Goal: Task Accomplishment & Management: Manage account settings

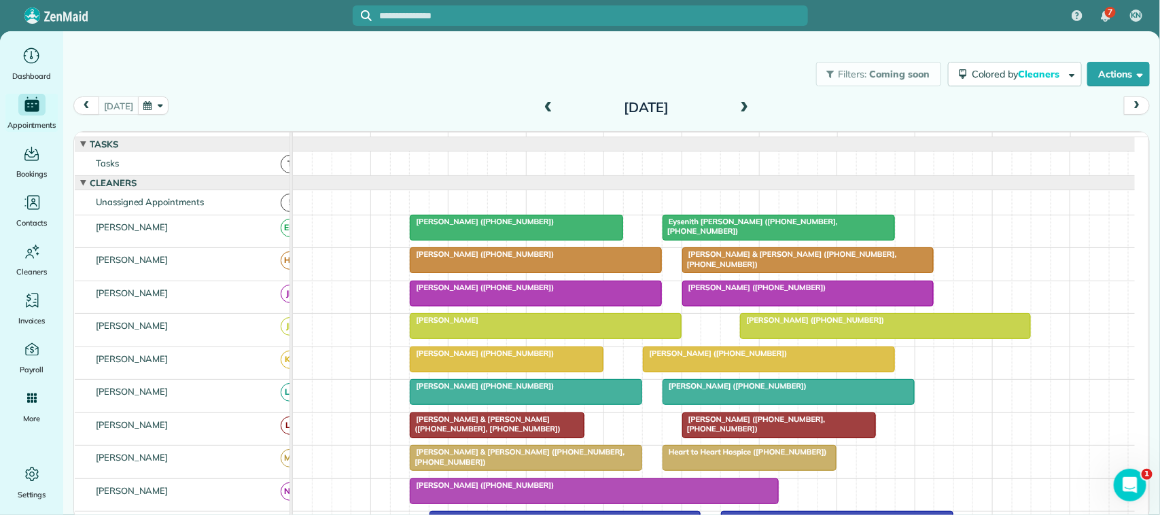
scroll to position [85, 0]
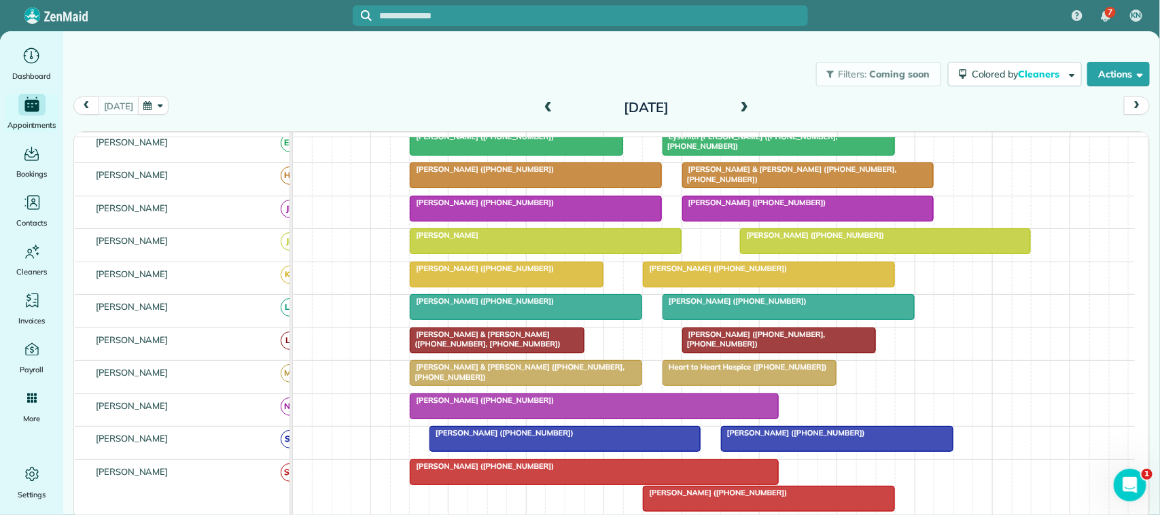
click at [147, 113] on button "button" at bounding box center [153, 106] width 31 height 18
click at [226, 198] on link "14" at bounding box center [228, 198] width 22 height 22
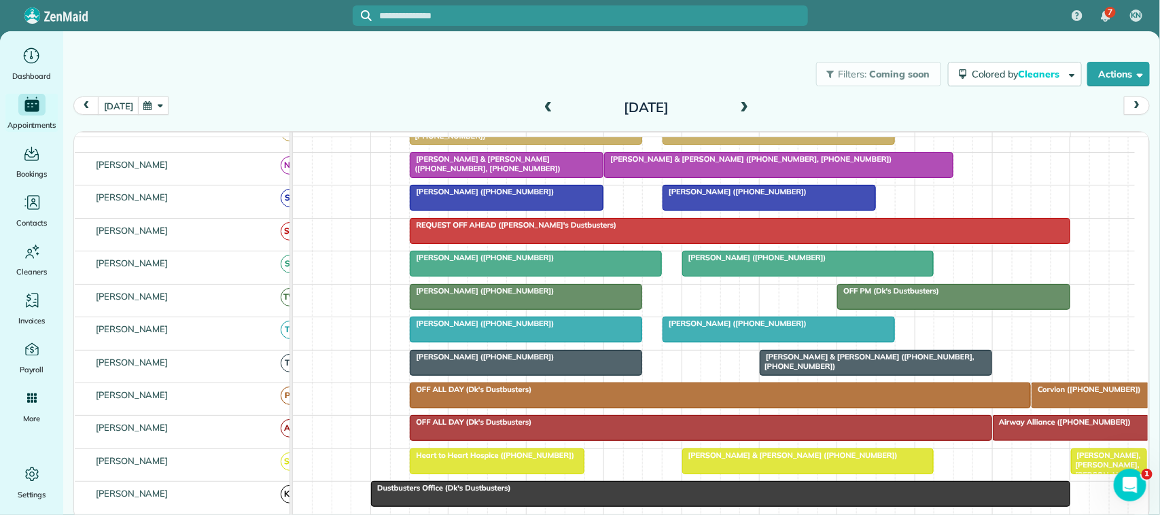
scroll to position [340, 0]
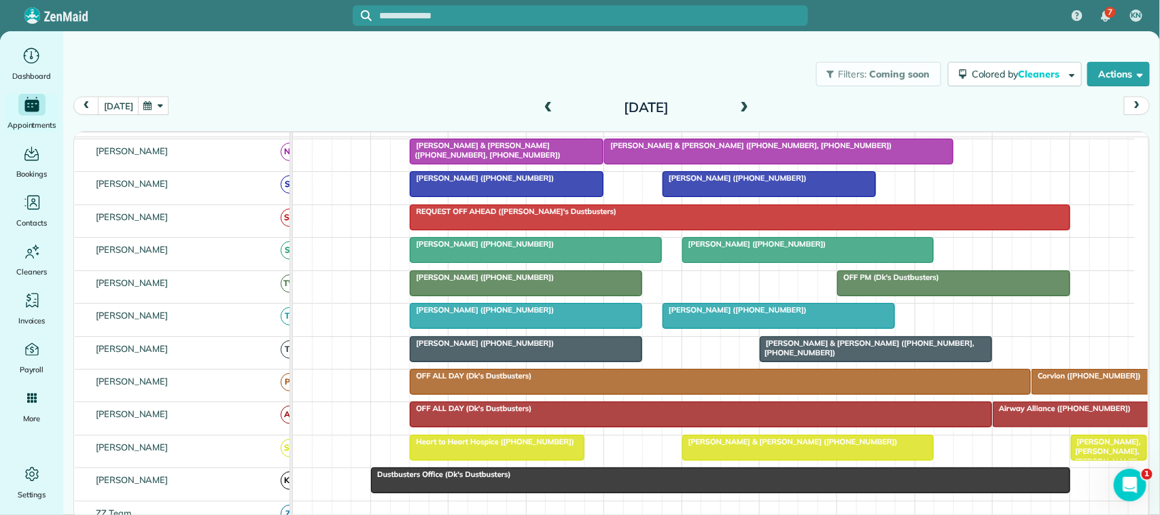
click at [555, 111] on div "[DATE]" at bounding box center [646, 108] width 217 height 22
click at [545, 114] on span at bounding box center [548, 108] width 15 height 12
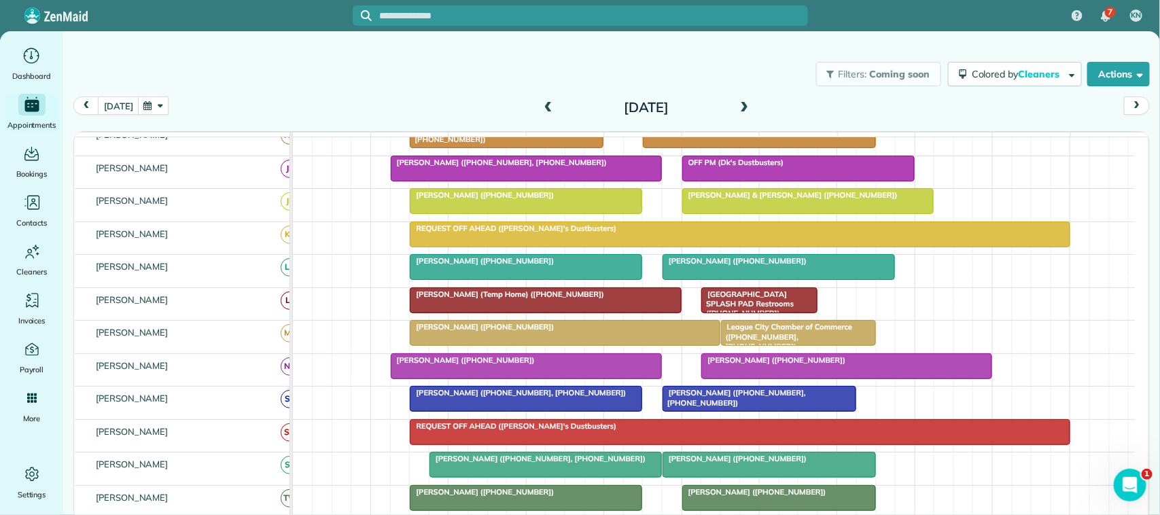
scroll to position [92, 0]
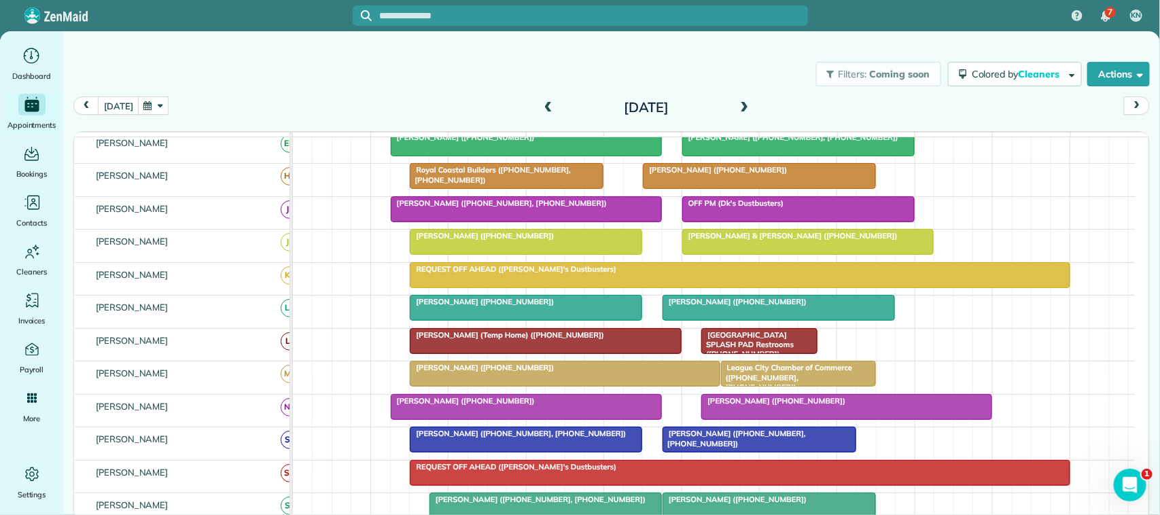
click at [729, 102] on h2 "[DATE]" at bounding box center [646, 107] width 170 height 15
click at [737, 106] on span at bounding box center [744, 108] width 15 height 12
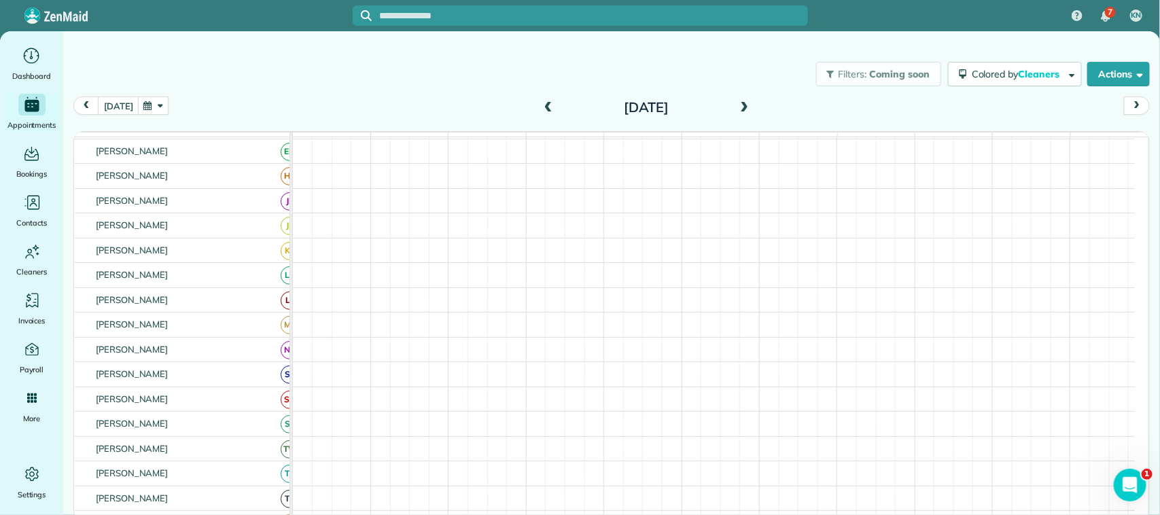
click at [737, 106] on span at bounding box center [744, 108] width 15 height 12
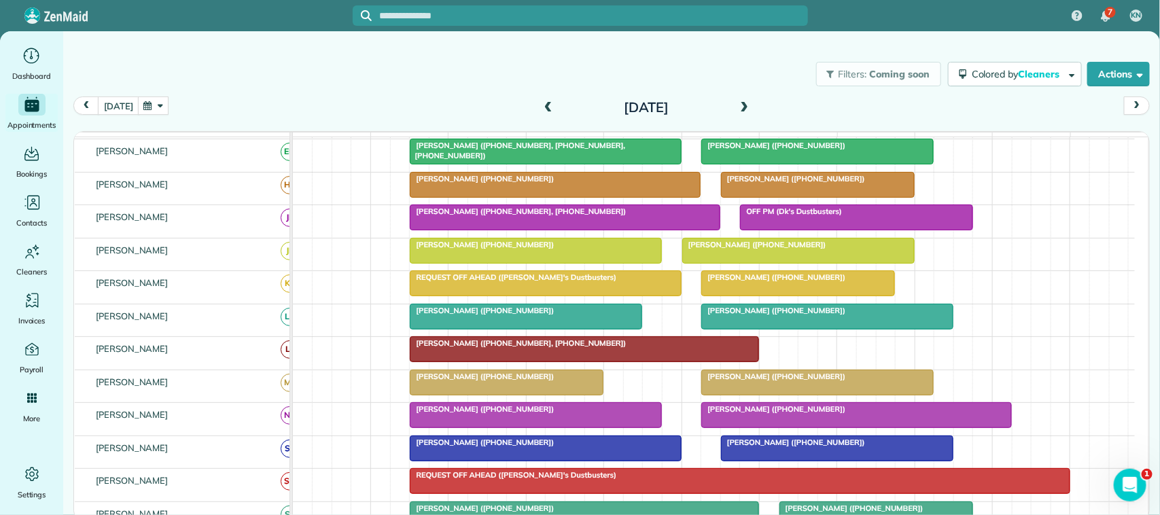
click at [737, 106] on span at bounding box center [744, 108] width 15 height 12
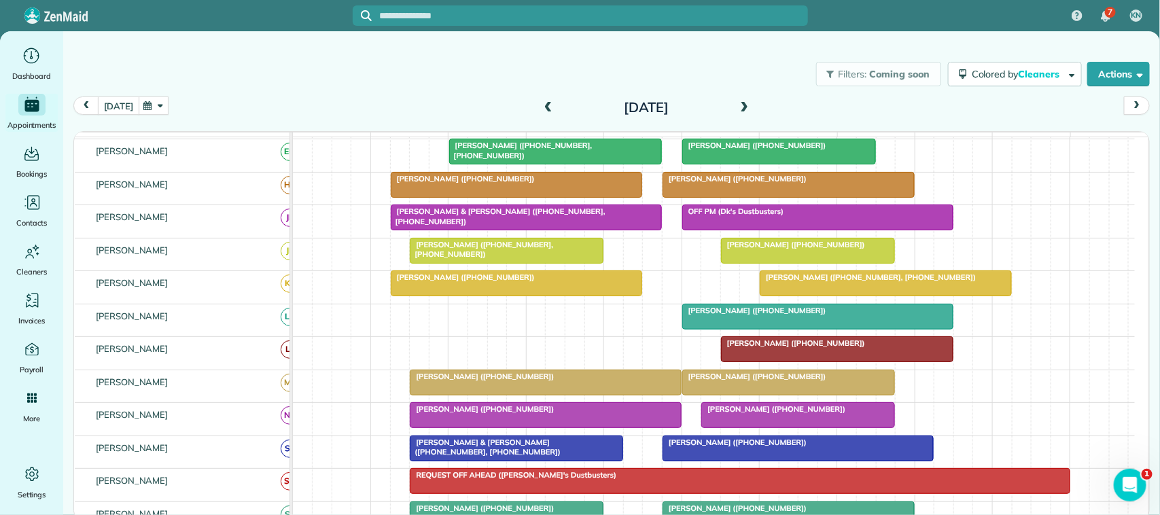
click at [133, 105] on button "[DATE]" at bounding box center [118, 106] width 41 height 18
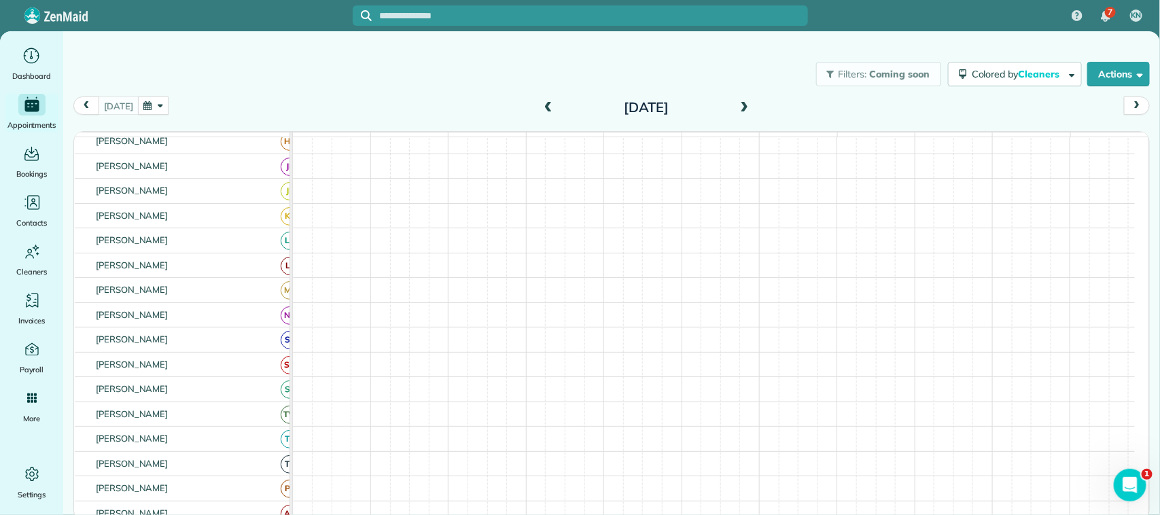
scroll to position [76, 0]
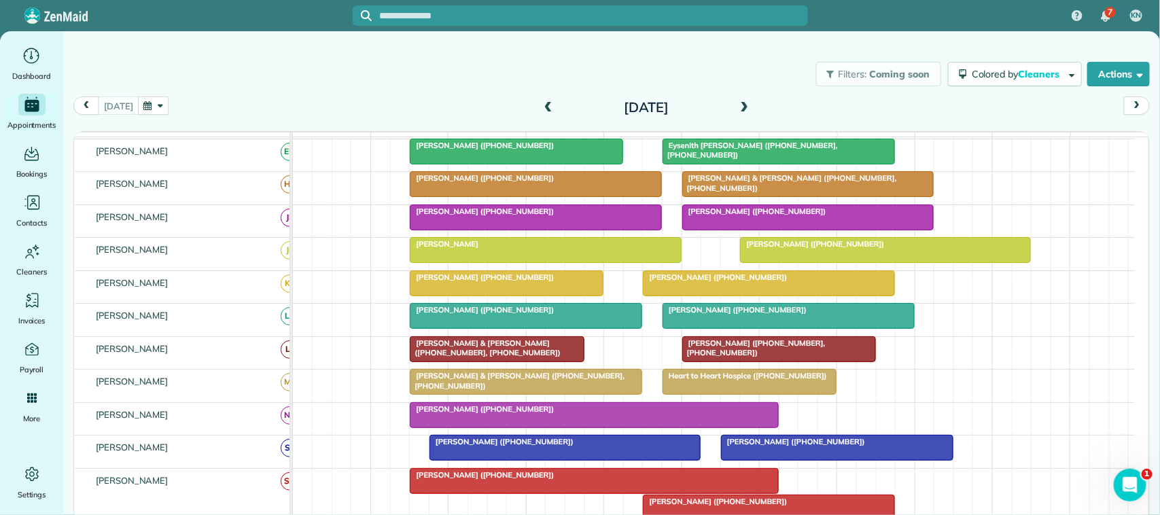
click at [160, 107] on button "button" at bounding box center [153, 106] width 31 height 18
click at [229, 192] on link "14" at bounding box center [228, 198] width 22 height 22
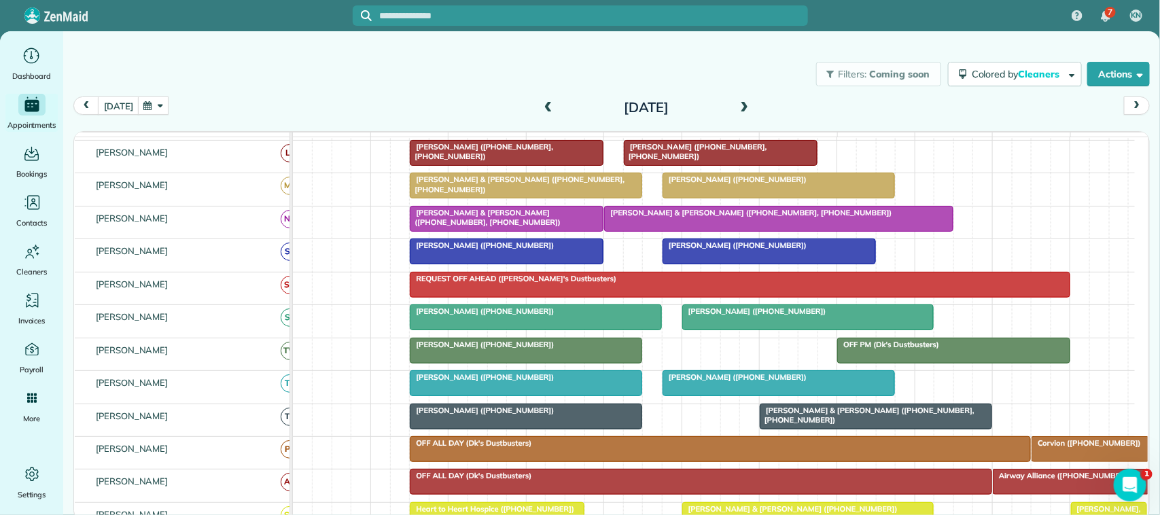
scroll to position [0, 0]
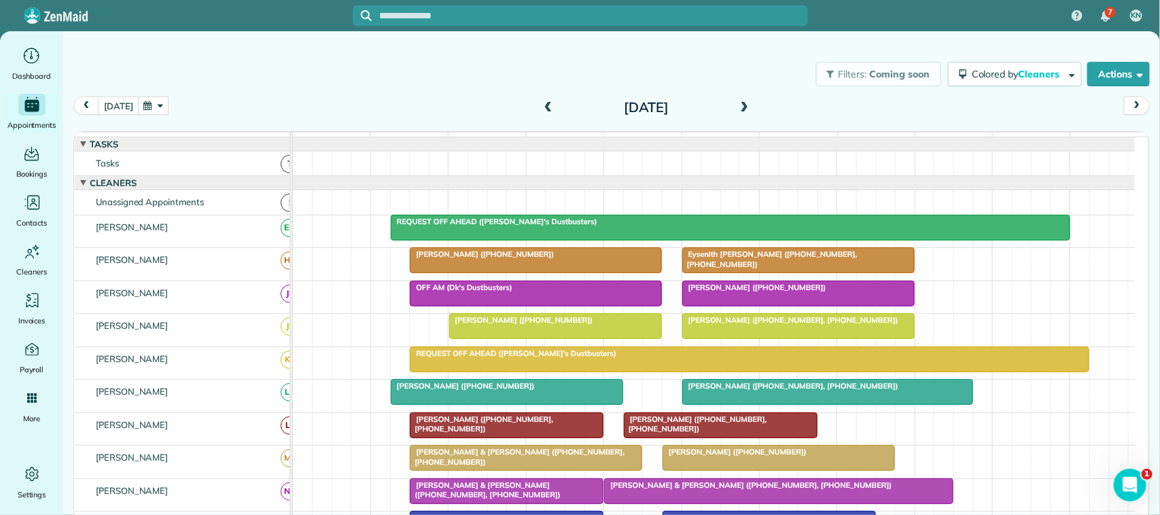
click at [741, 100] on span at bounding box center [744, 108] width 15 height 20
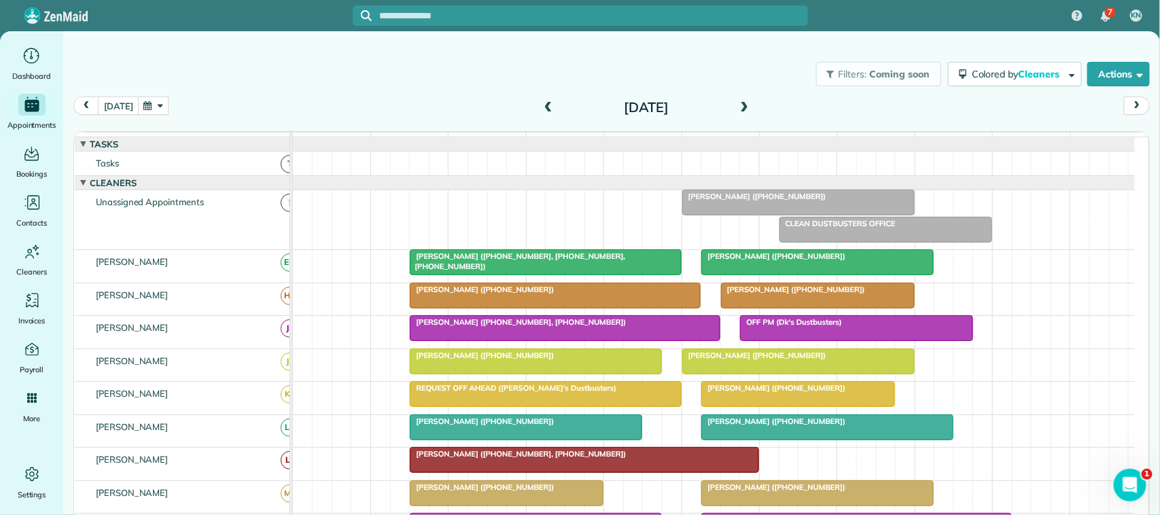
click at [749, 110] on span at bounding box center [744, 108] width 15 height 12
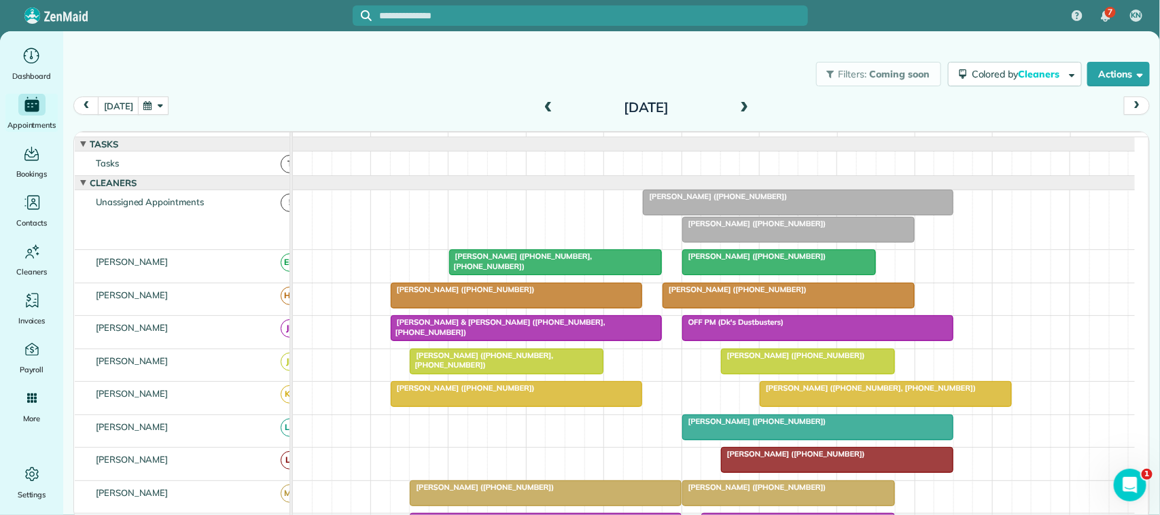
click at [544, 107] on span at bounding box center [548, 108] width 15 height 12
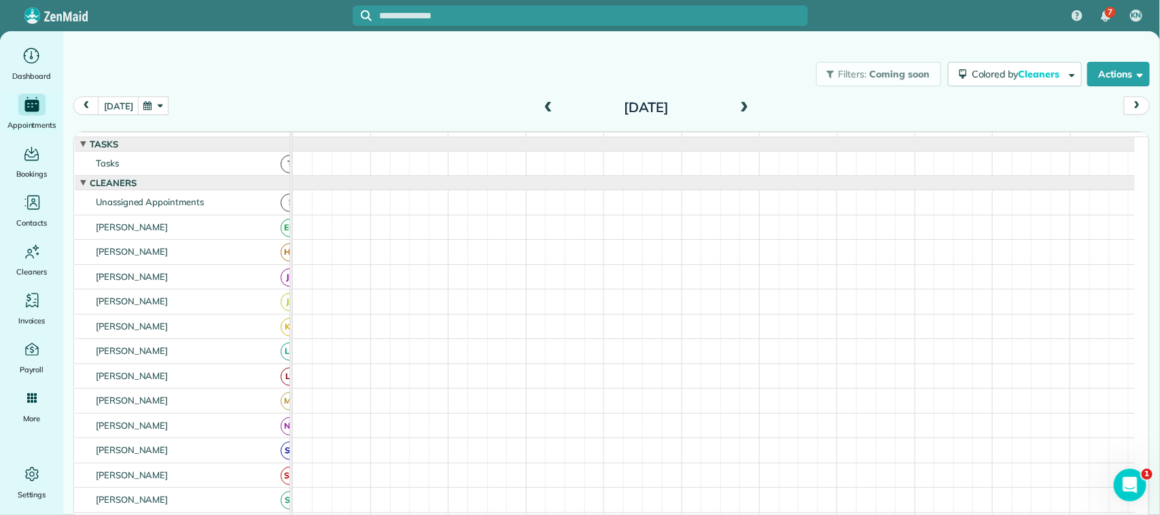
click at [739, 107] on span at bounding box center [744, 108] width 15 height 12
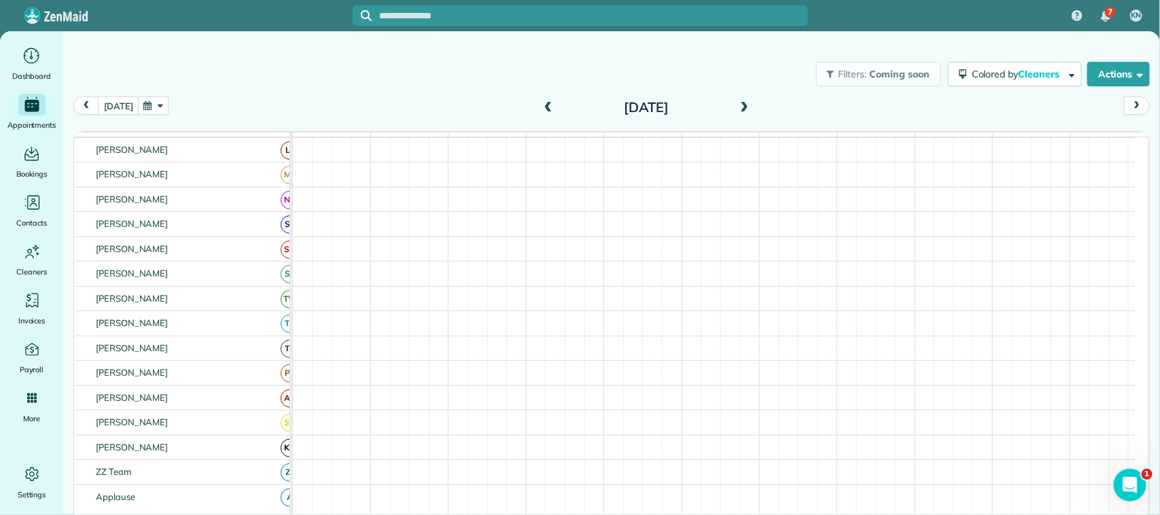
click at [167, 103] on div "today Thursday Oct 16, 2025" at bounding box center [611, 110] width 1077 height 26
click at [145, 97] on button "button" at bounding box center [153, 106] width 31 height 18
click at [214, 194] on link "13" at bounding box center [207, 198] width 22 height 22
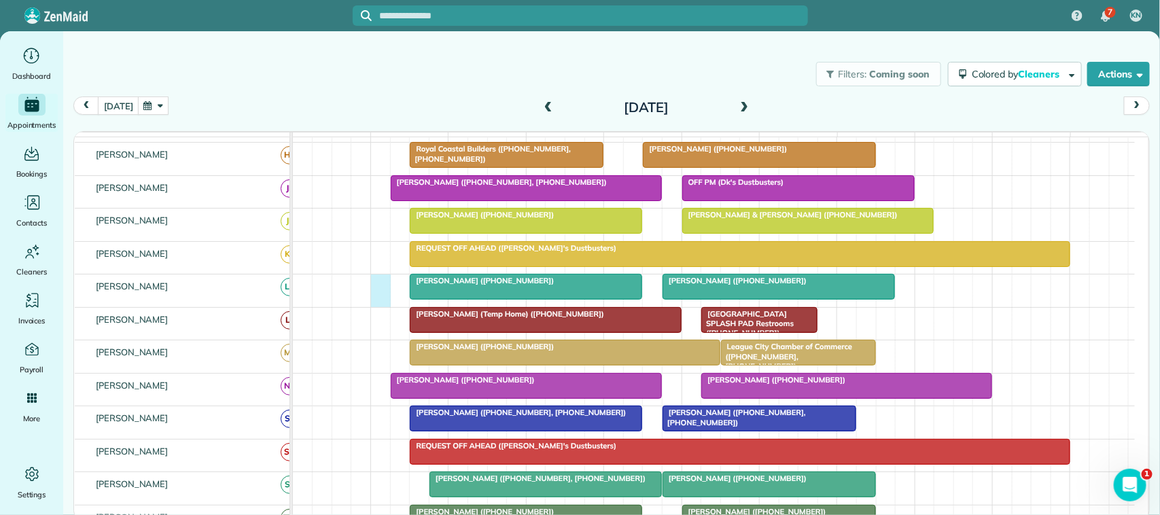
click at [381, 302] on div "Corbett Thompson (+12817022249) Brenda Larkin (+12812365792)" at bounding box center [714, 291] width 842 height 32
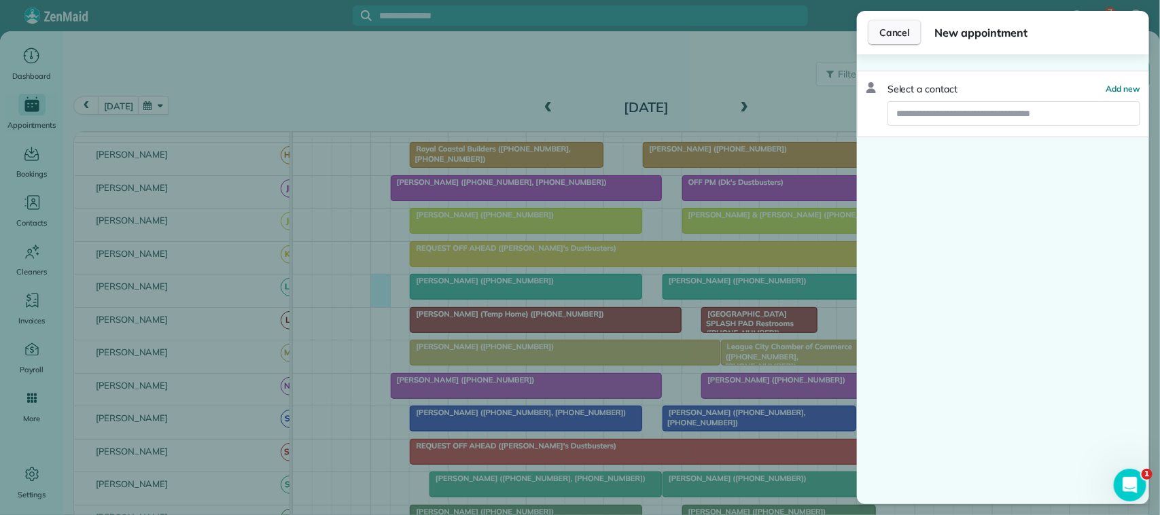
click at [898, 39] on span "Cancel" at bounding box center [894, 33] width 31 height 14
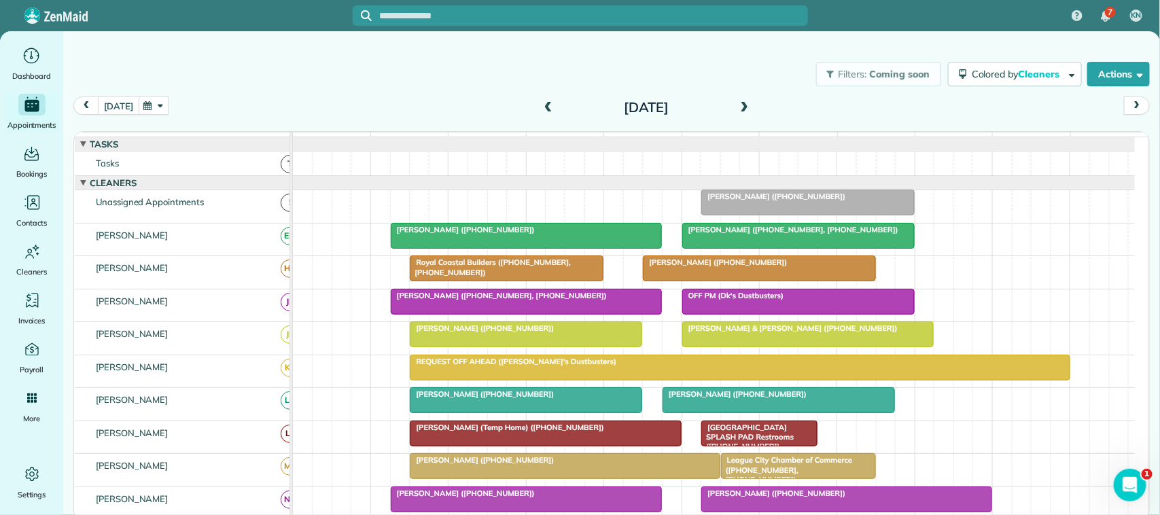
click at [120, 107] on button "[DATE]" at bounding box center [118, 106] width 41 height 18
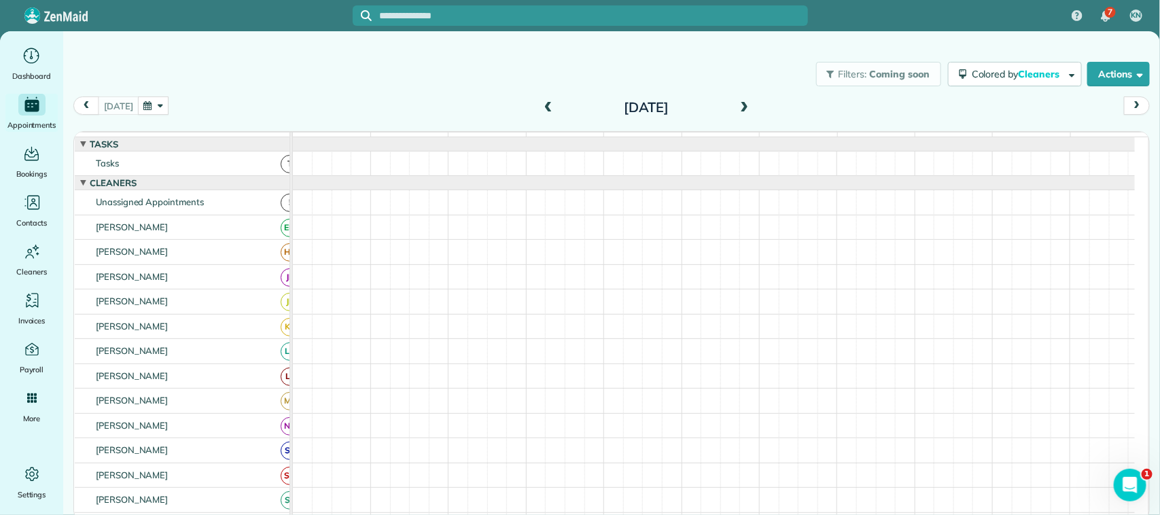
click at [742, 109] on span at bounding box center [744, 108] width 15 height 12
click at [548, 106] on span at bounding box center [548, 108] width 15 height 12
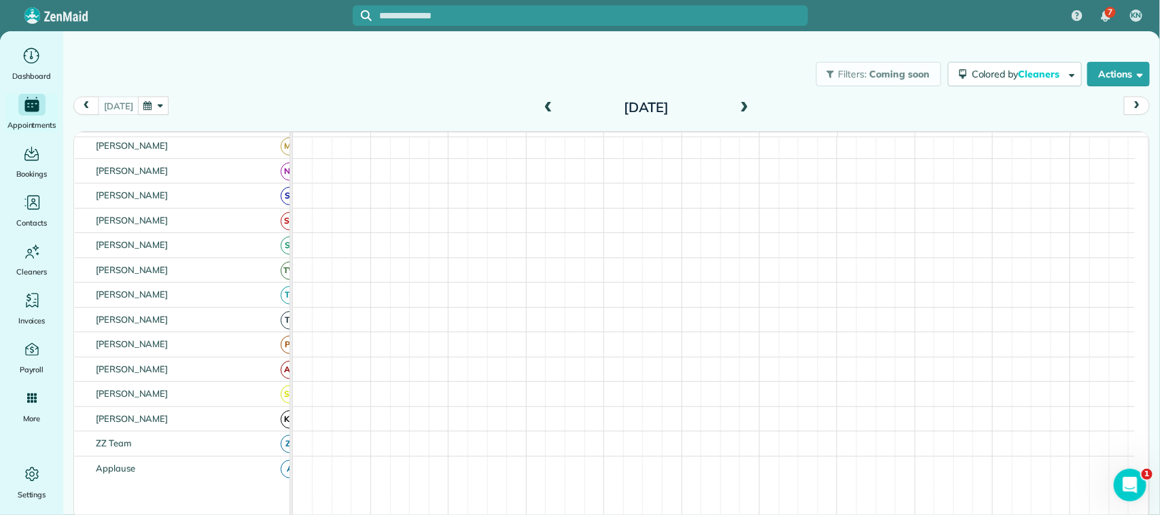
scroll to position [94, 0]
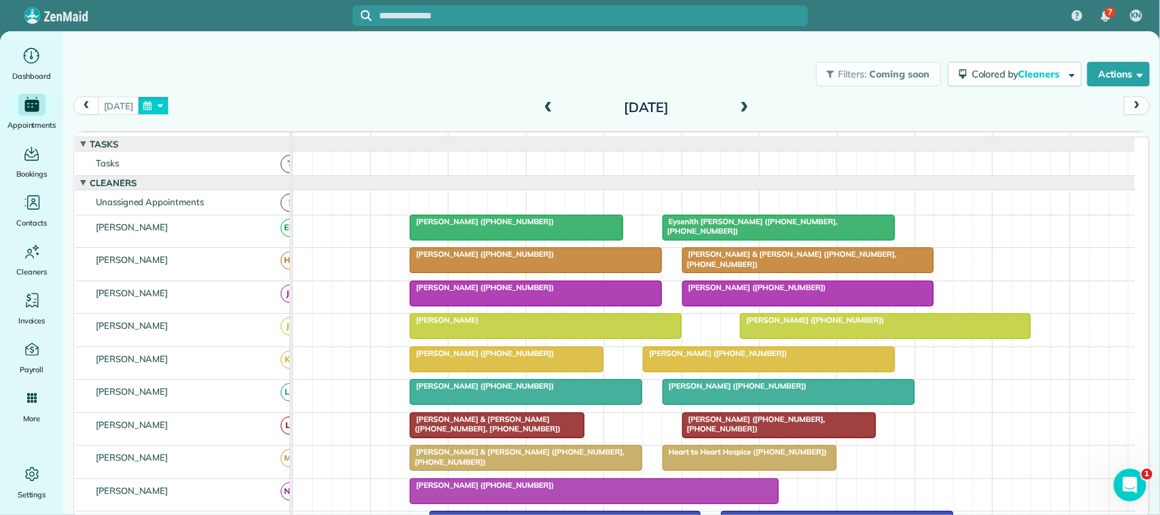
click at [148, 103] on button "button" at bounding box center [153, 106] width 31 height 18
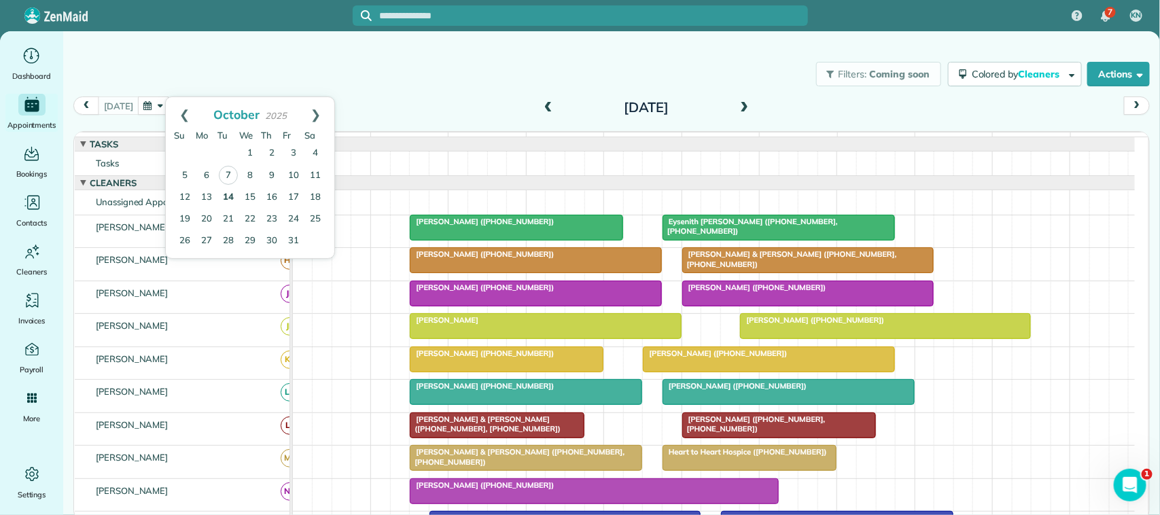
click at [228, 197] on link "14" at bounding box center [228, 198] width 22 height 22
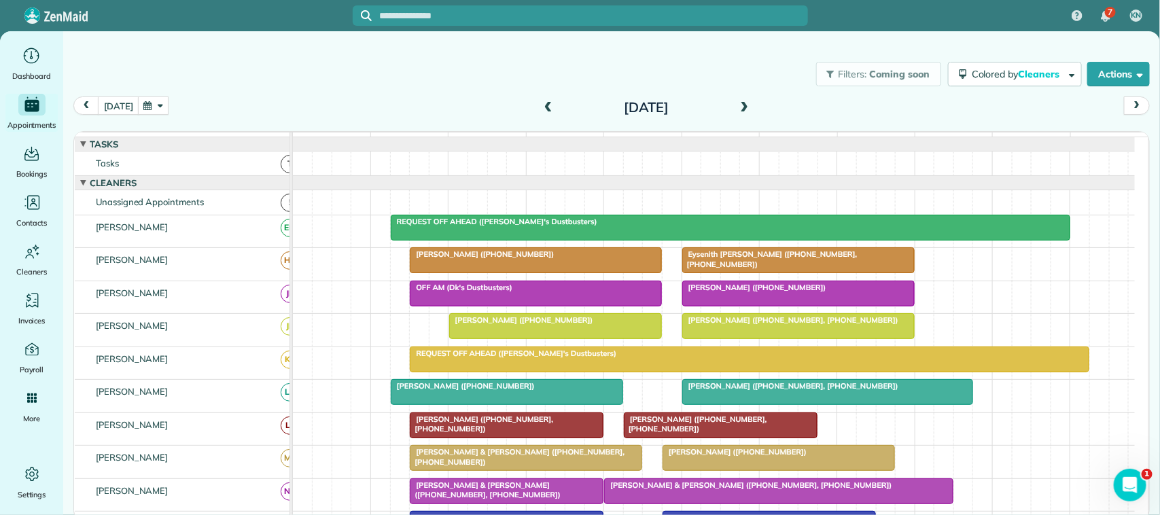
click at [551, 111] on span at bounding box center [548, 108] width 15 height 12
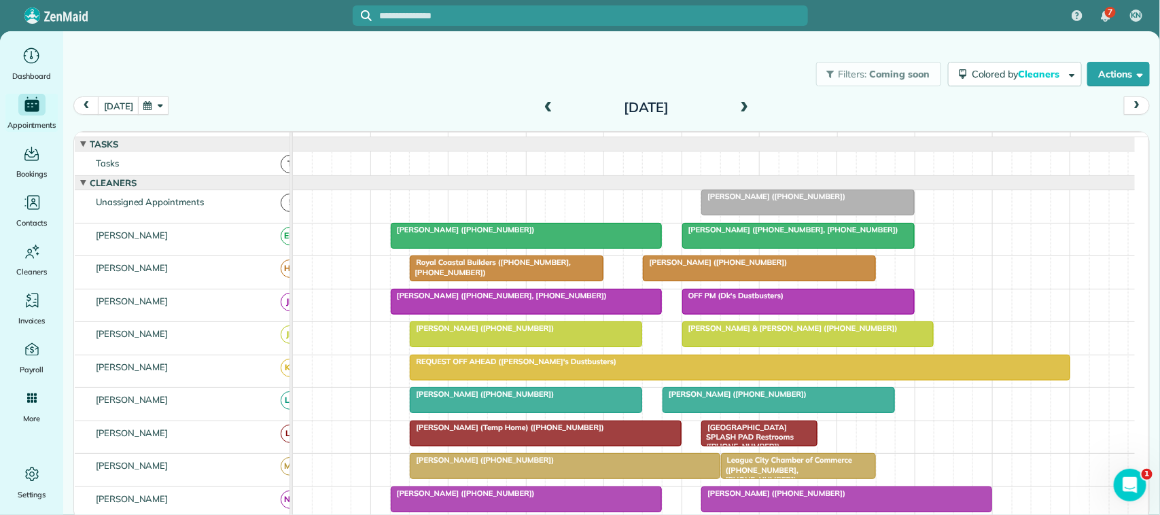
click at [744, 109] on span at bounding box center [744, 108] width 15 height 12
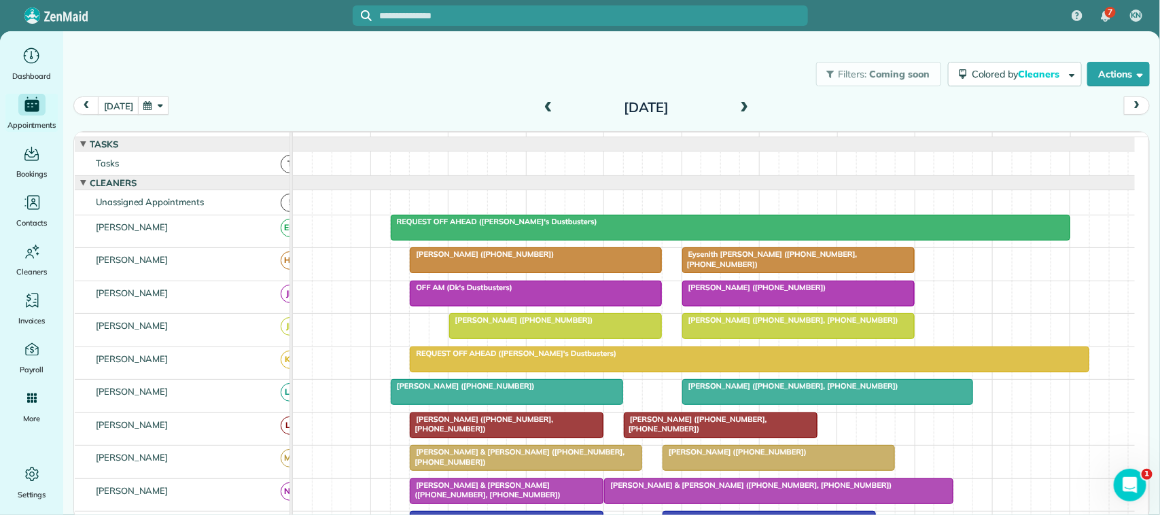
click at [739, 102] on span at bounding box center [744, 108] width 15 height 12
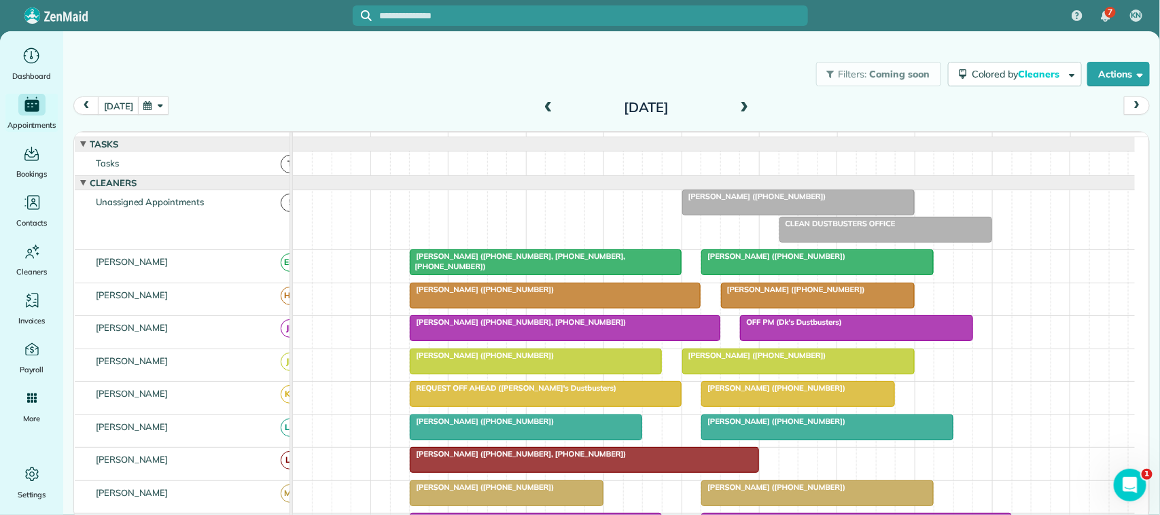
click at [745, 102] on span at bounding box center [744, 108] width 15 height 12
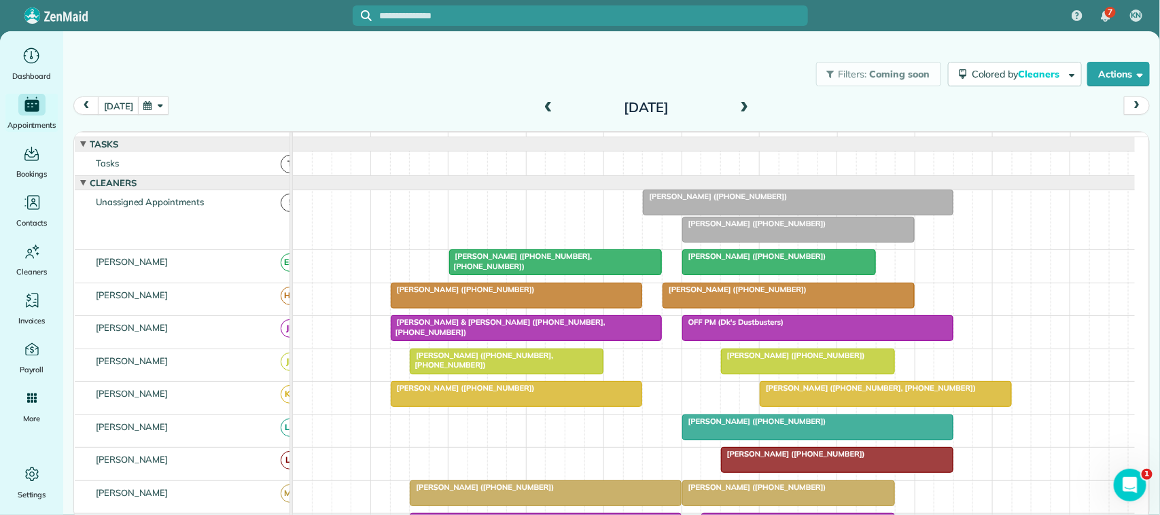
click at [739, 107] on span at bounding box center [744, 108] width 15 height 12
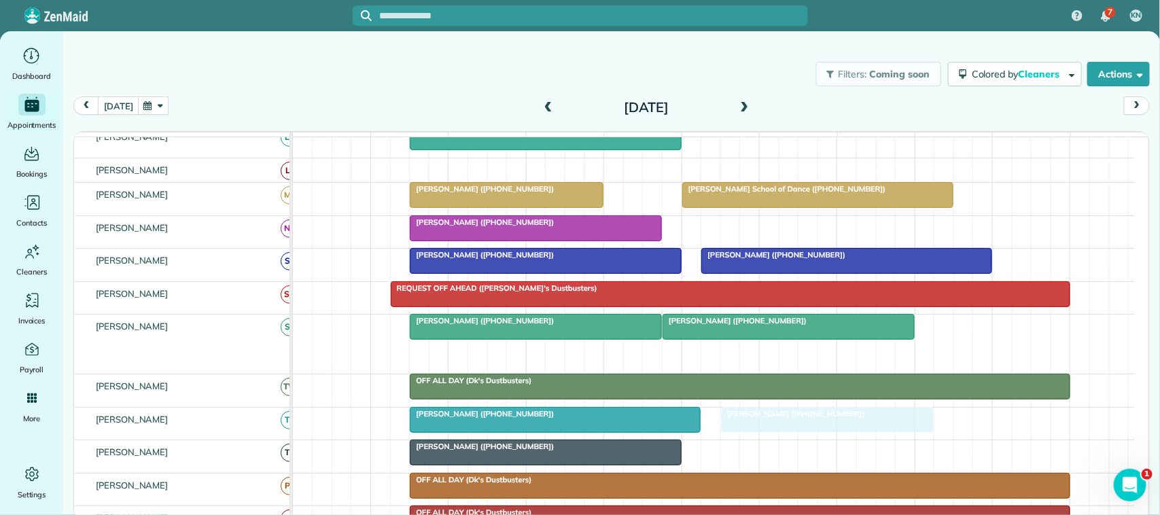
drag, startPoint x: 752, startPoint y: 370, endPoint x: 792, endPoint y: 425, distance: 68.1
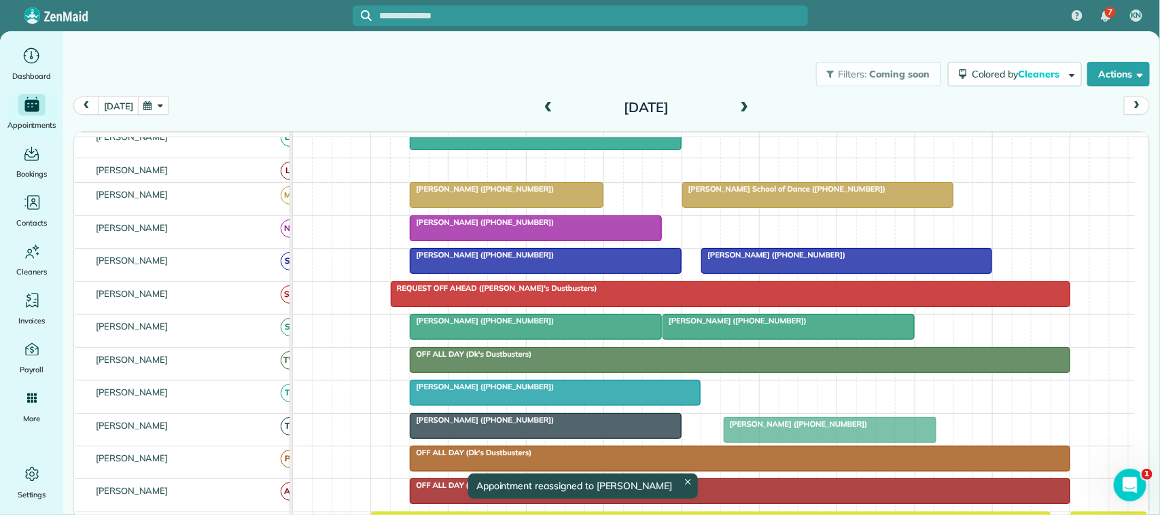
drag, startPoint x: 784, startPoint y: 406, endPoint x: 786, endPoint y: 426, distance: 20.5
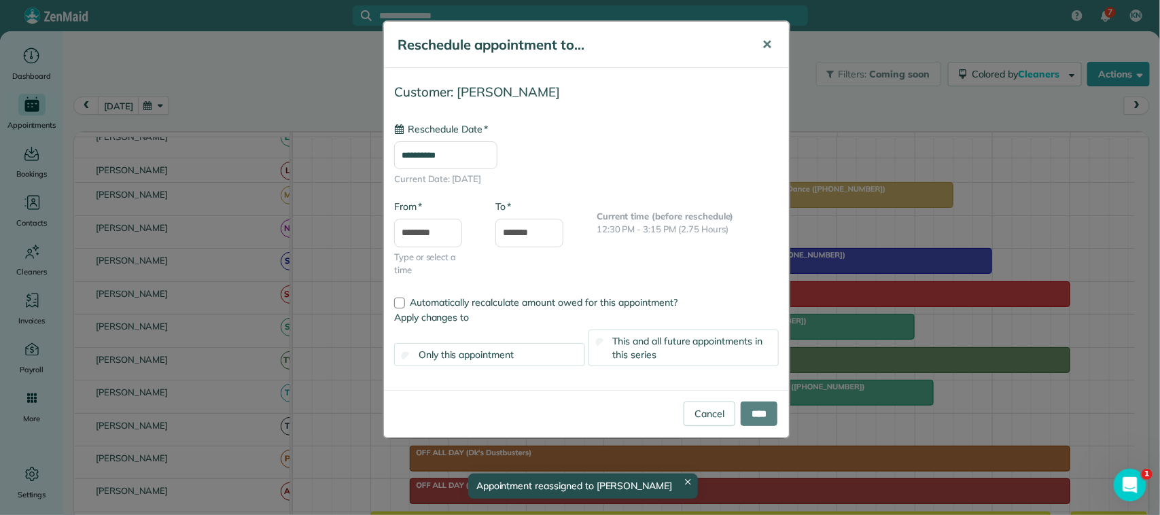
type input "**********"
click at [770, 41] on span "✕" at bounding box center [767, 45] width 10 height 16
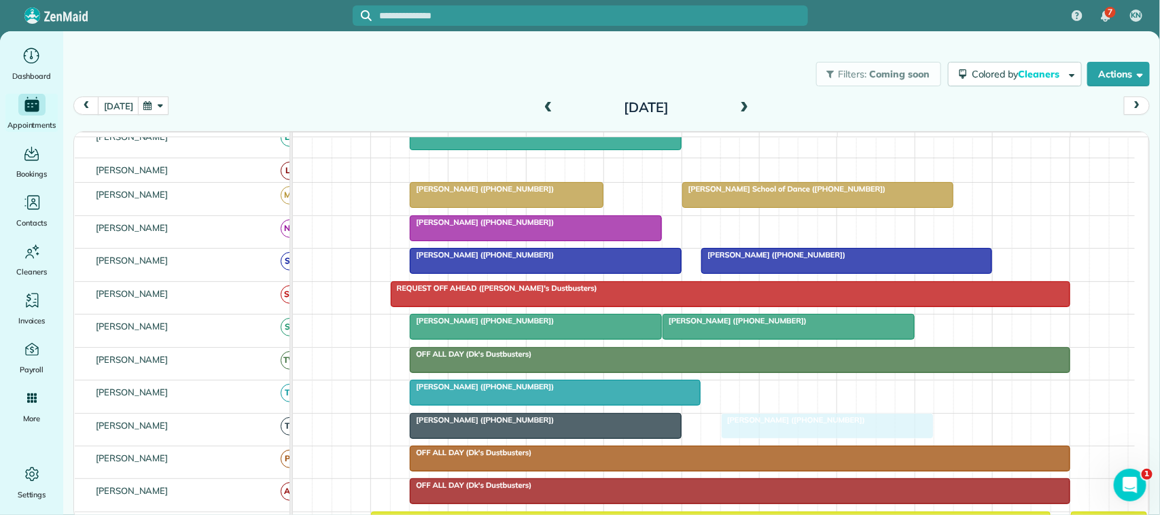
drag, startPoint x: 765, startPoint y: 411, endPoint x: 765, endPoint y: 435, distance: 23.8
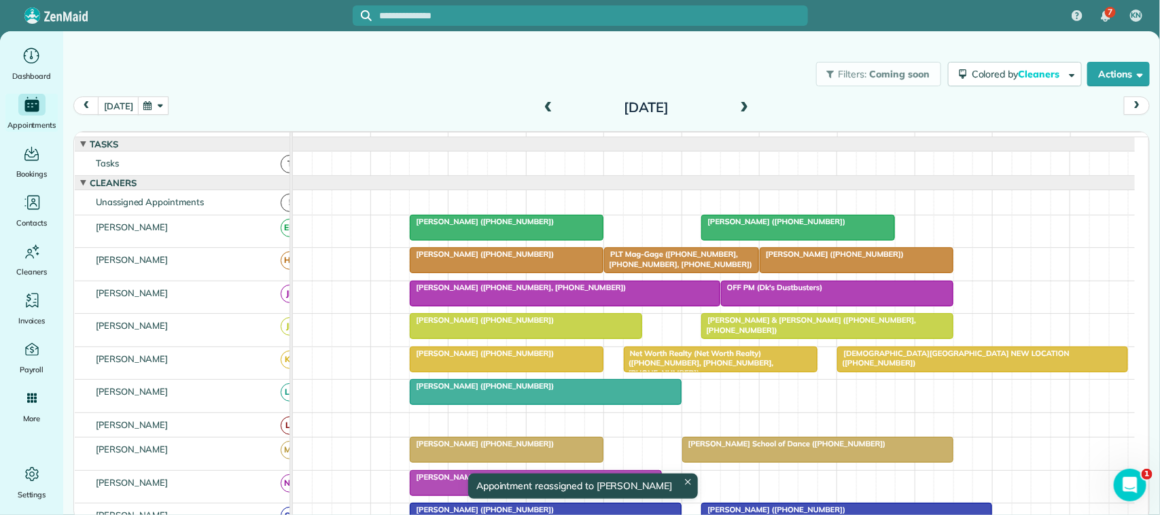
click at [685, 483] on icon at bounding box center [687, 481] width 5 height 5
click at [145, 109] on button "button" at bounding box center [153, 106] width 31 height 18
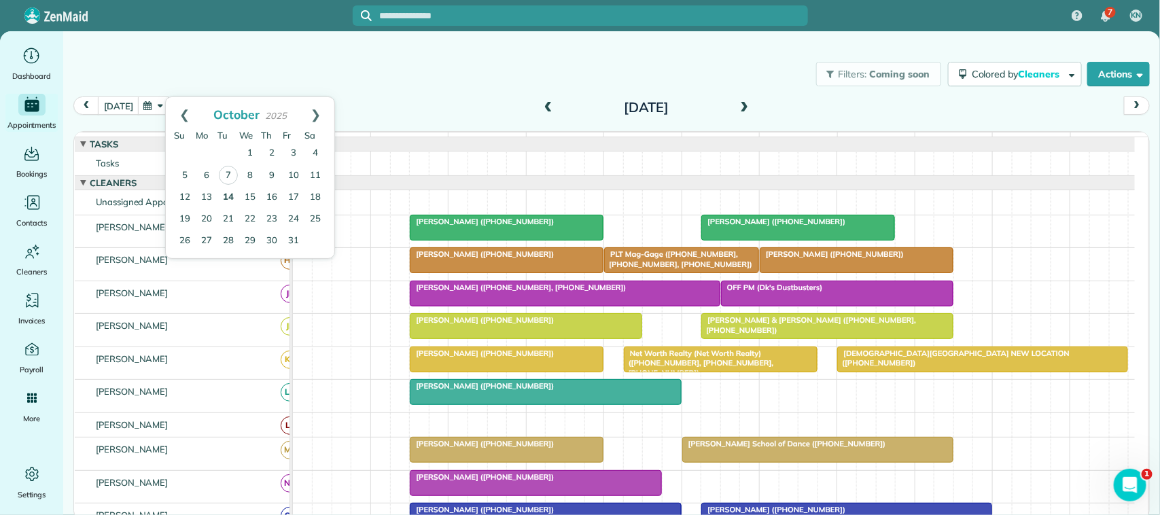
click at [232, 196] on link "14" at bounding box center [228, 198] width 22 height 22
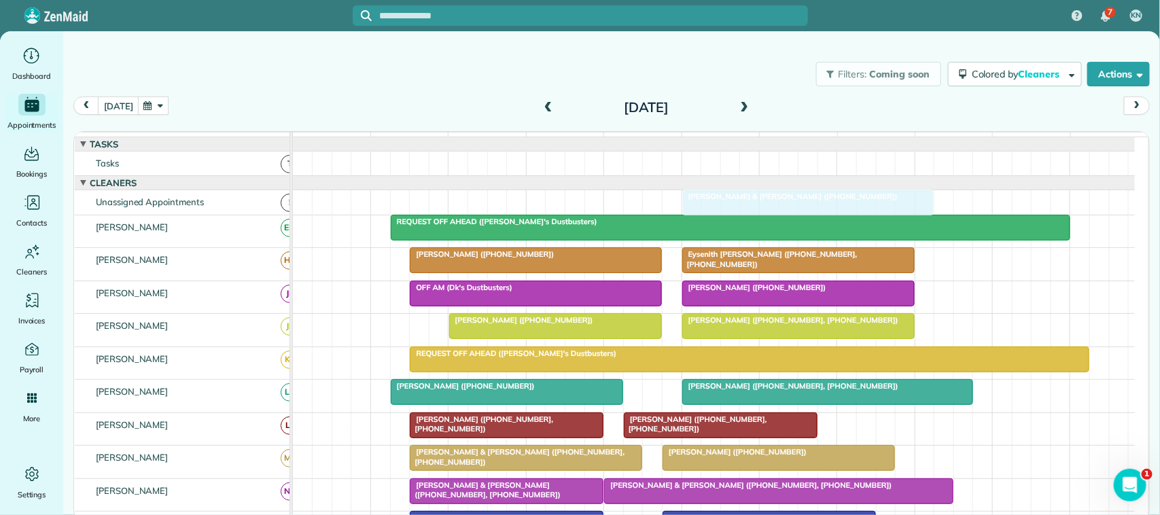
drag, startPoint x: 754, startPoint y: 385, endPoint x: 749, endPoint y: 209, distance: 175.4
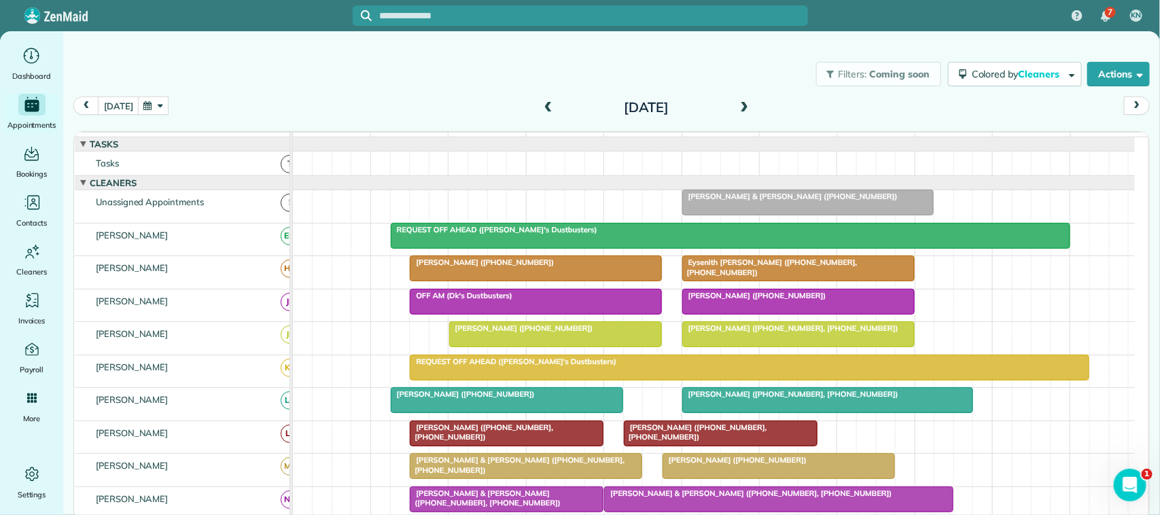
click at [555, 103] on div "[DATE]" at bounding box center [646, 108] width 217 height 22
click at [551, 105] on span at bounding box center [548, 108] width 15 height 12
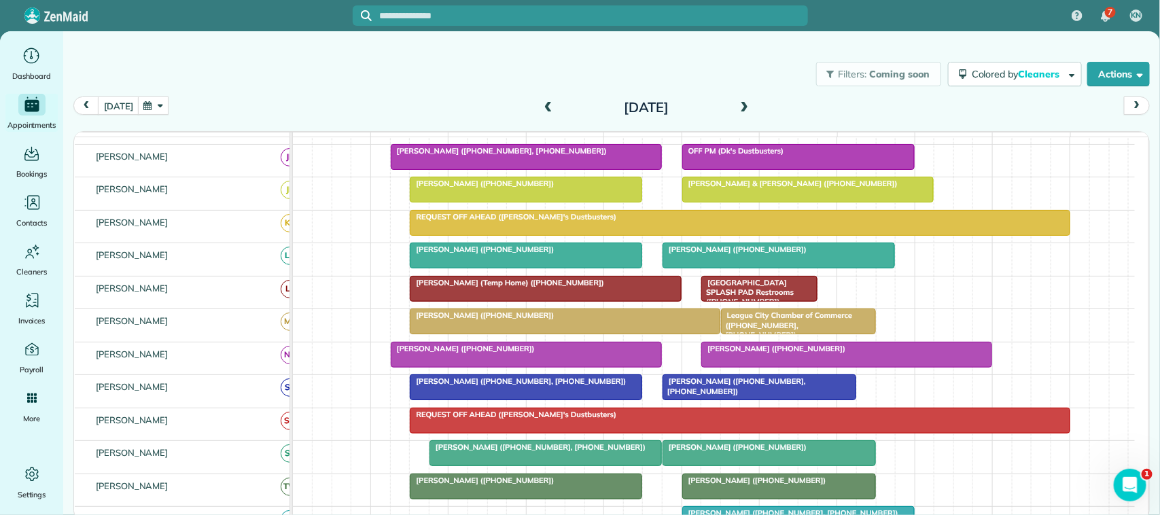
scroll to position [170, 0]
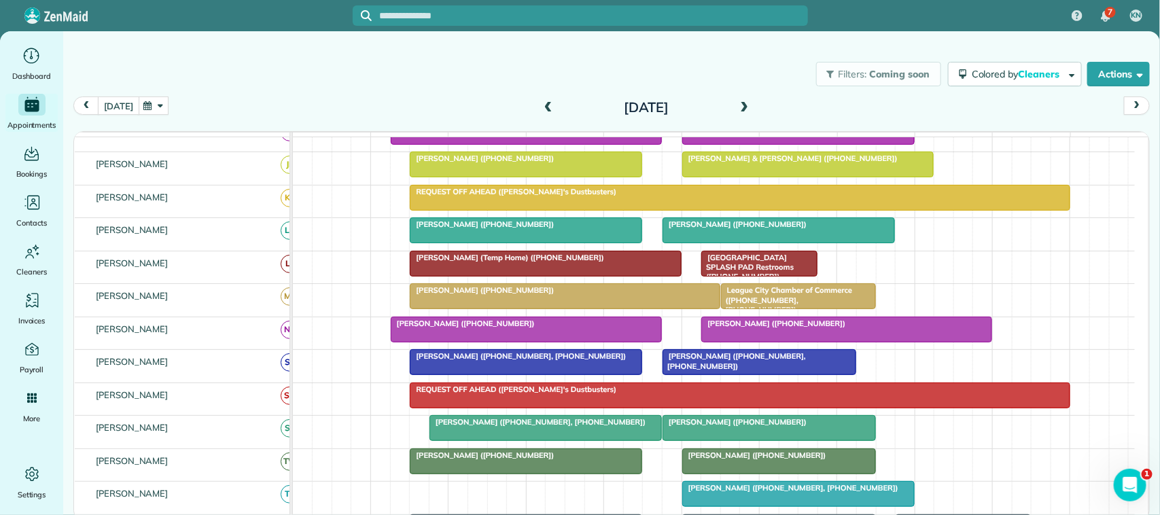
click at [121, 110] on button "[DATE]" at bounding box center [118, 106] width 41 height 18
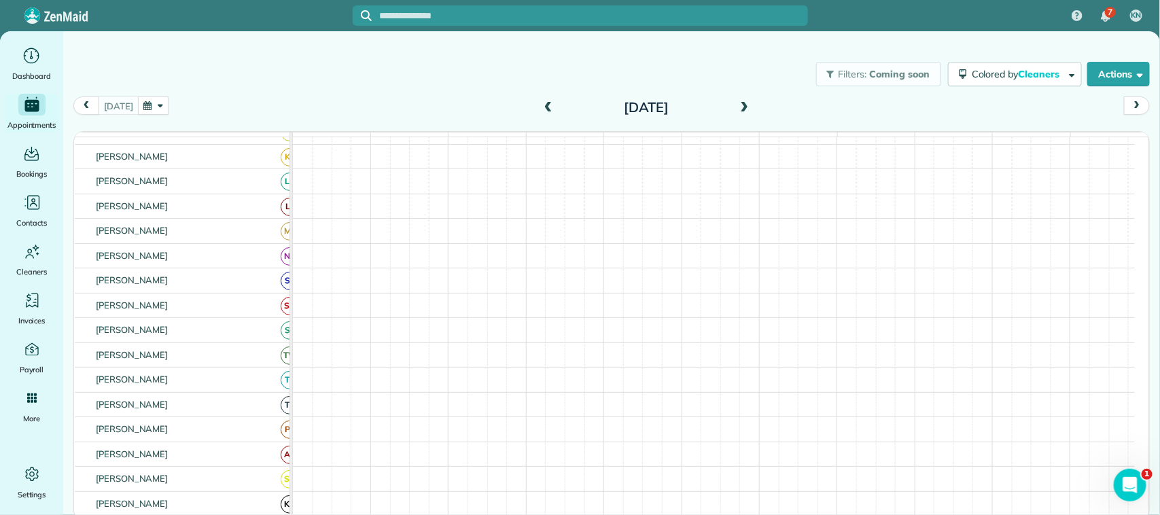
scroll to position [137, 0]
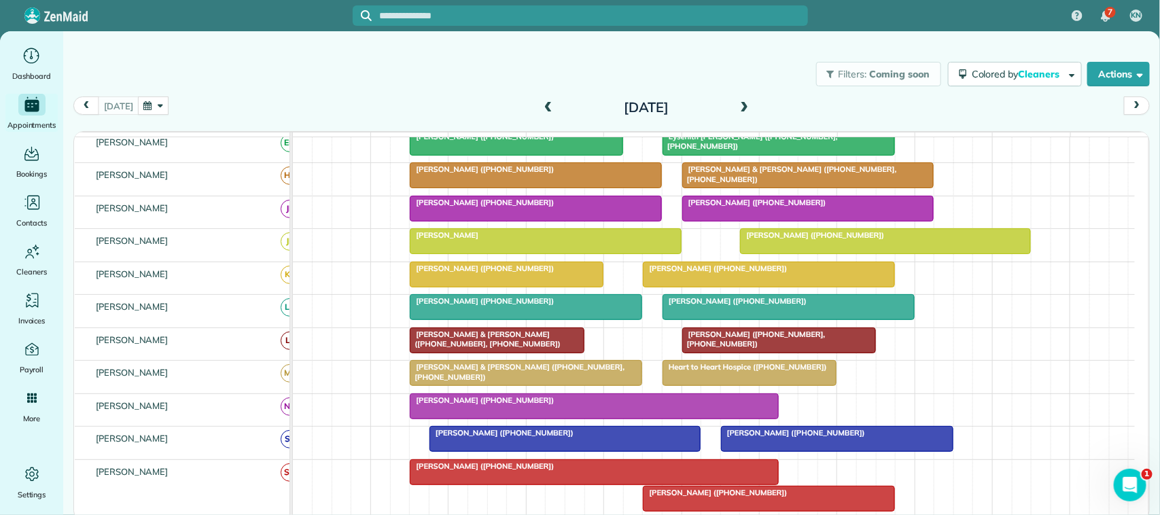
click at [767, 319] on div at bounding box center [788, 307] width 251 height 24
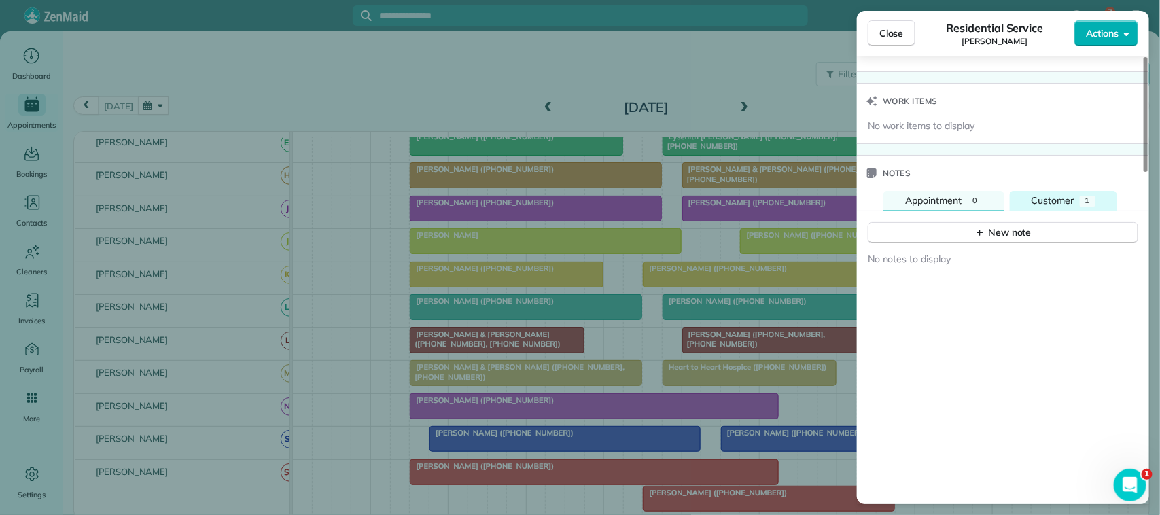
click at [1065, 199] on span "Customer" at bounding box center [1053, 200] width 43 height 12
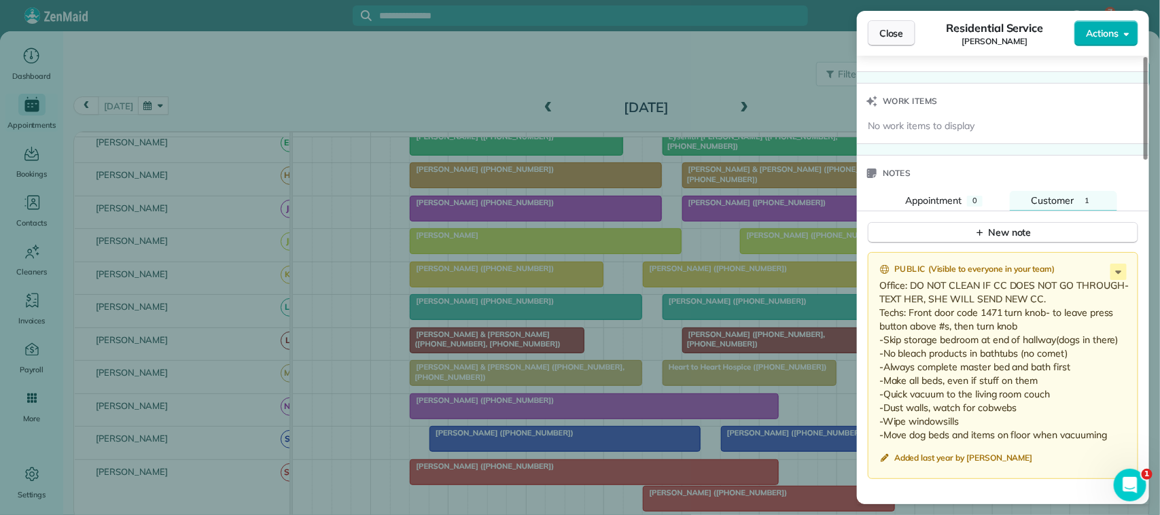
click at [894, 38] on span "Close" at bounding box center [891, 34] width 24 height 14
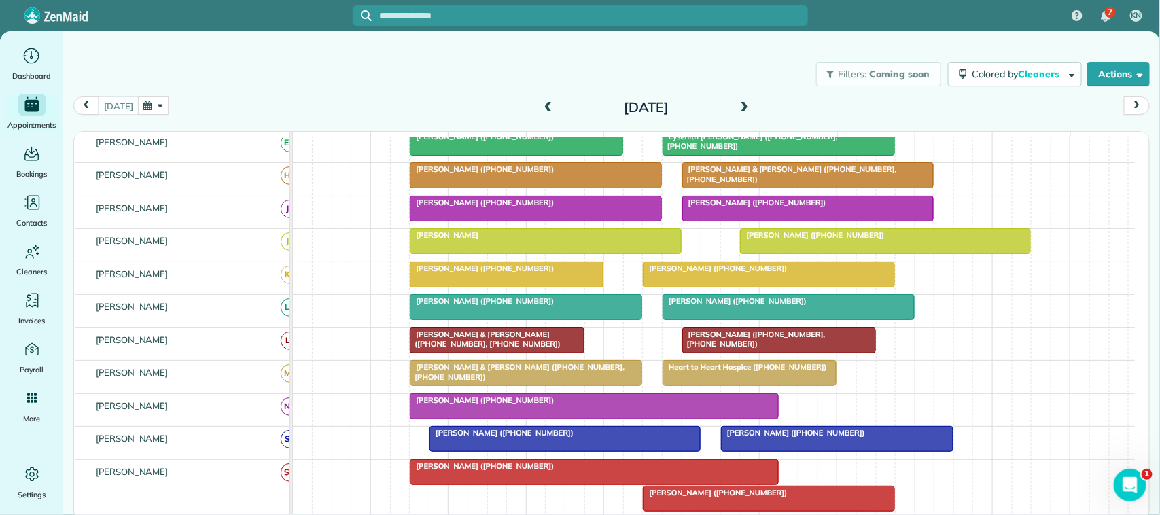
click at [164, 114] on button "button" at bounding box center [153, 106] width 31 height 18
click at [237, 194] on tr "12 13 14 15 16 17 18" at bounding box center [250, 198] width 152 height 22
click at [224, 194] on link "14" at bounding box center [228, 198] width 22 height 22
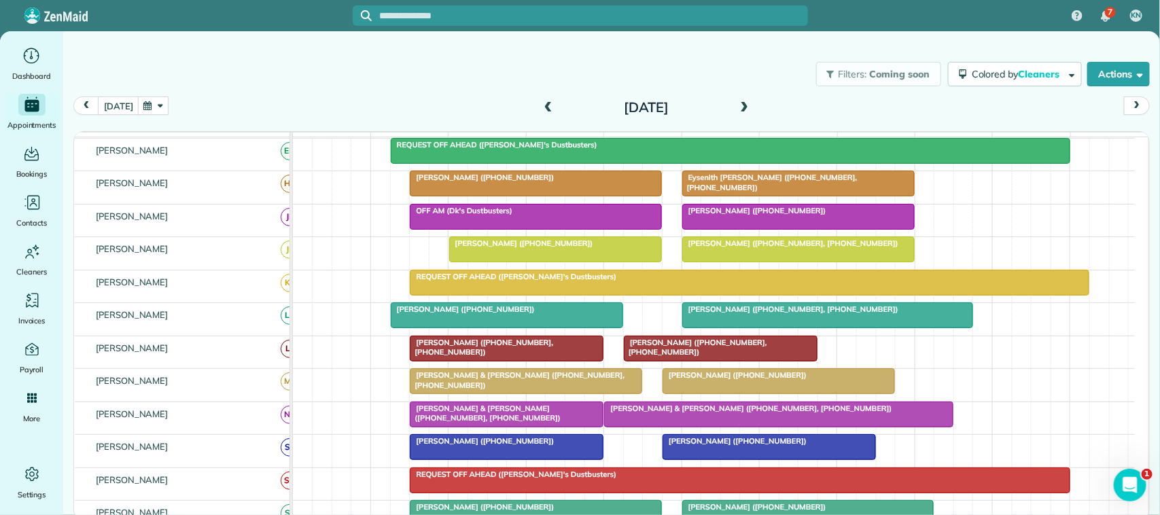
click at [741, 111] on span at bounding box center [744, 108] width 15 height 12
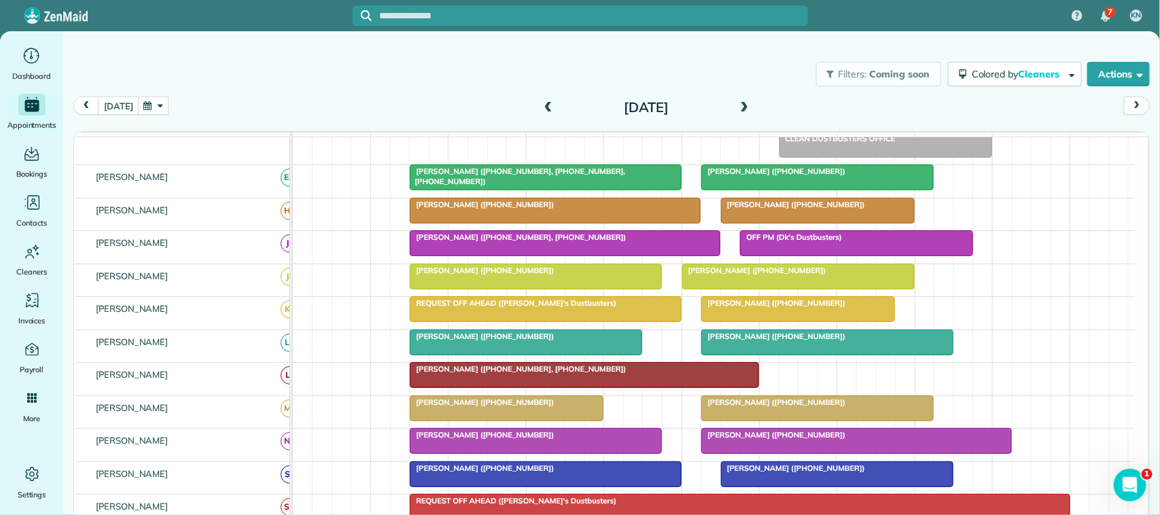
click at [544, 109] on span at bounding box center [548, 108] width 15 height 12
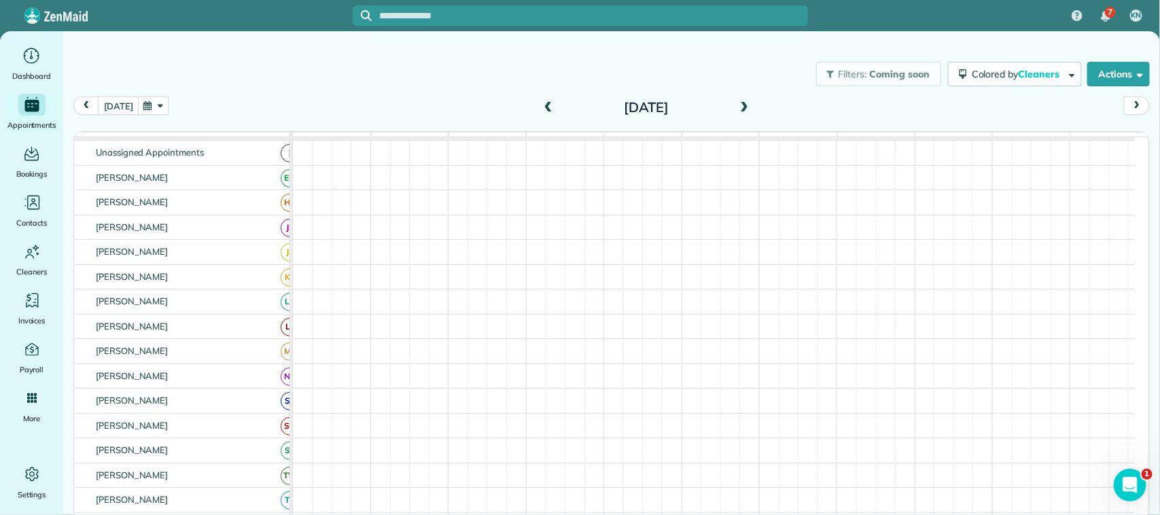
click at [544, 109] on span at bounding box center [548, 108] width 15 height 12
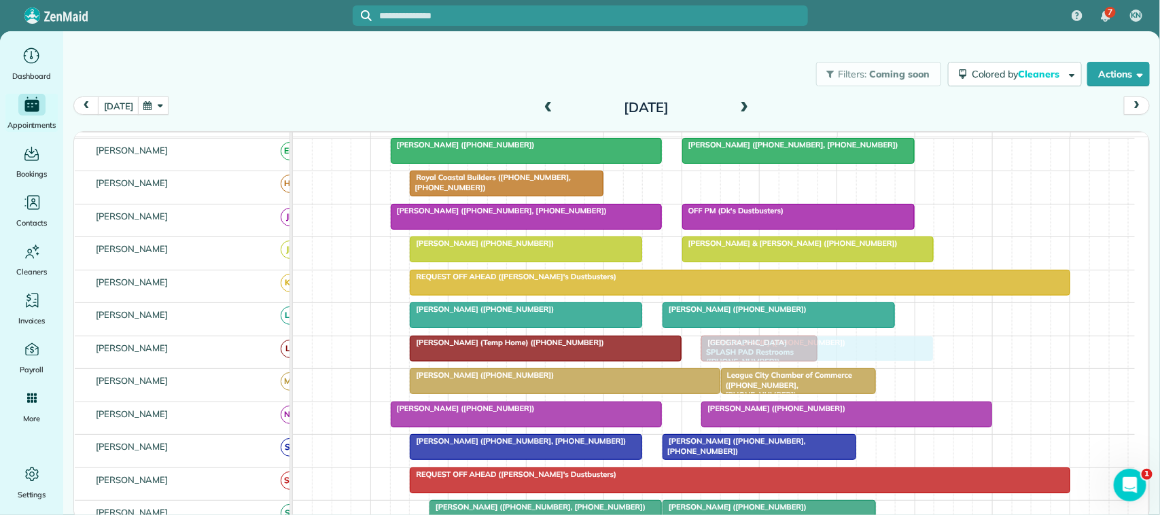
drag, startPoint x: 694, startPoint y: 191, endPoint x: 748, endPoint y: 360, distance: 177.5
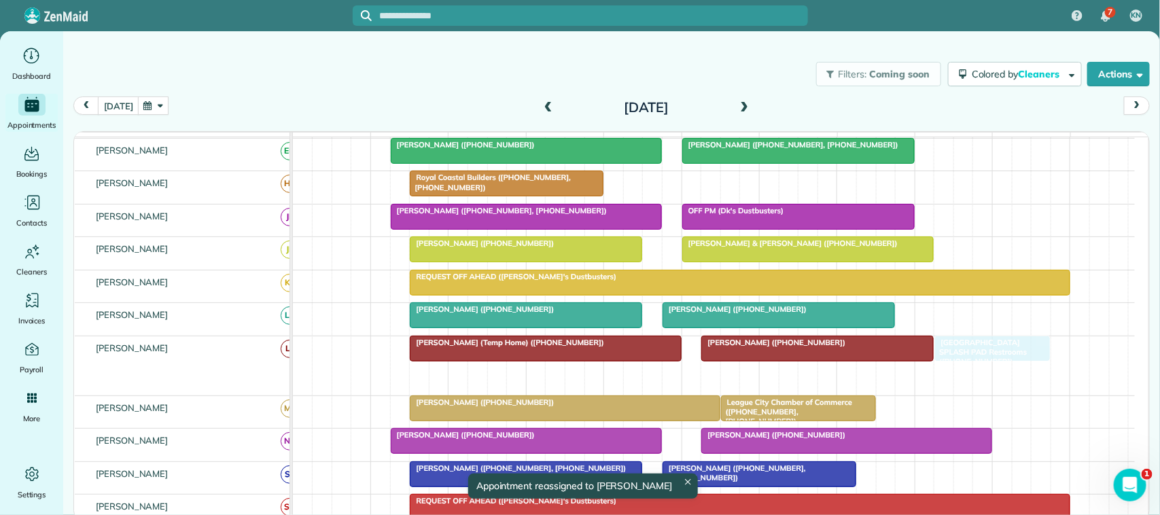
drag, startPoint x: 749, startPoint y: 392, endPoint x: 990, endPoint y: 365, distance: 242.1
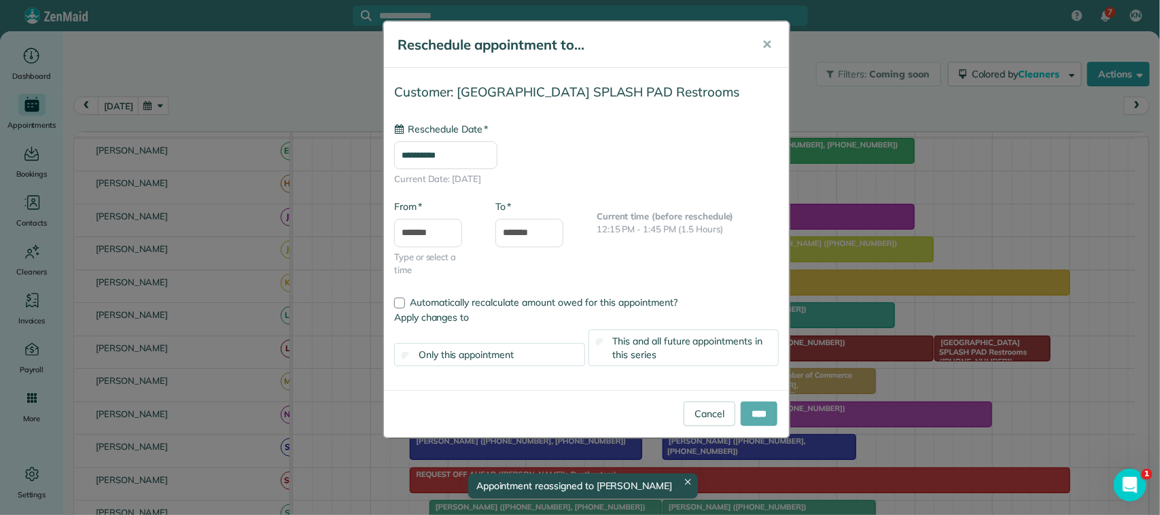
type input "**********"
click at [776, 416] on input "****" at bounding box center [759, 414] width 37 height 24
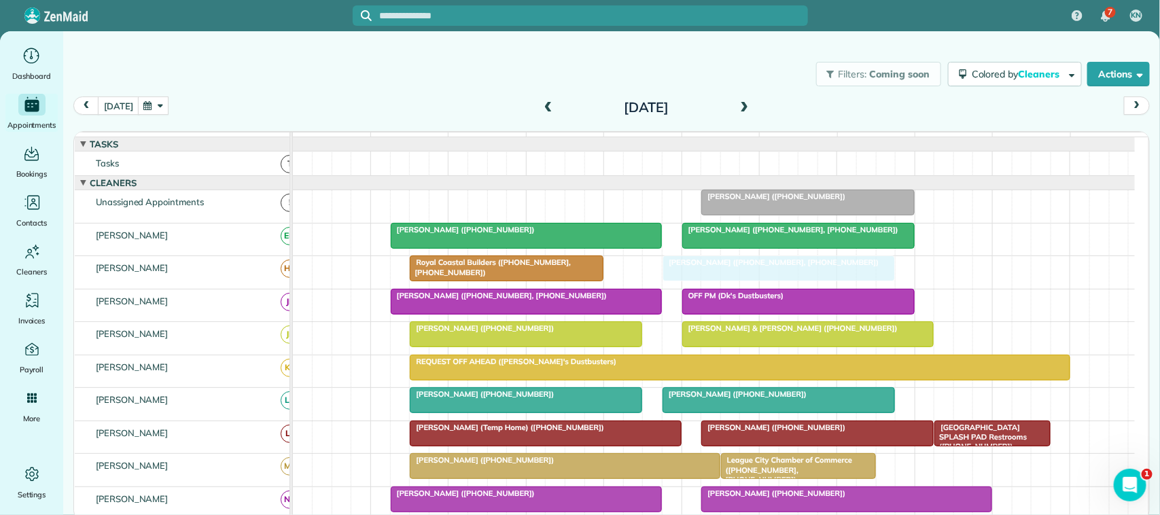
drag, startPoint x: 717, startPoint y: 428, endPoint x: 698, endPoint y: 287, distance: 142.0
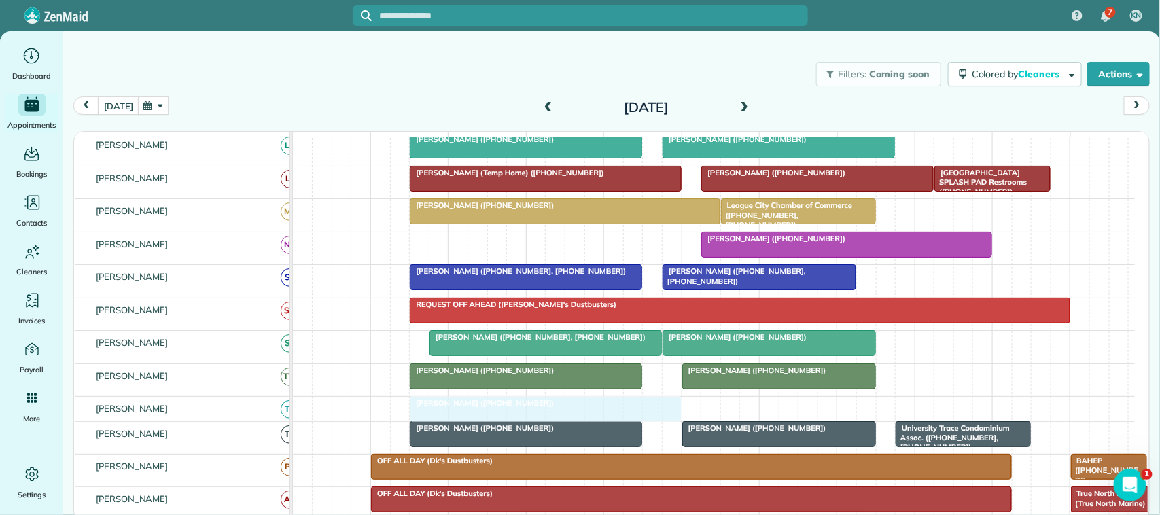
drag, startPoint x: 518, startPoint y: 265, endPoint x: 537, endPoint y: 421, distance: 157.5
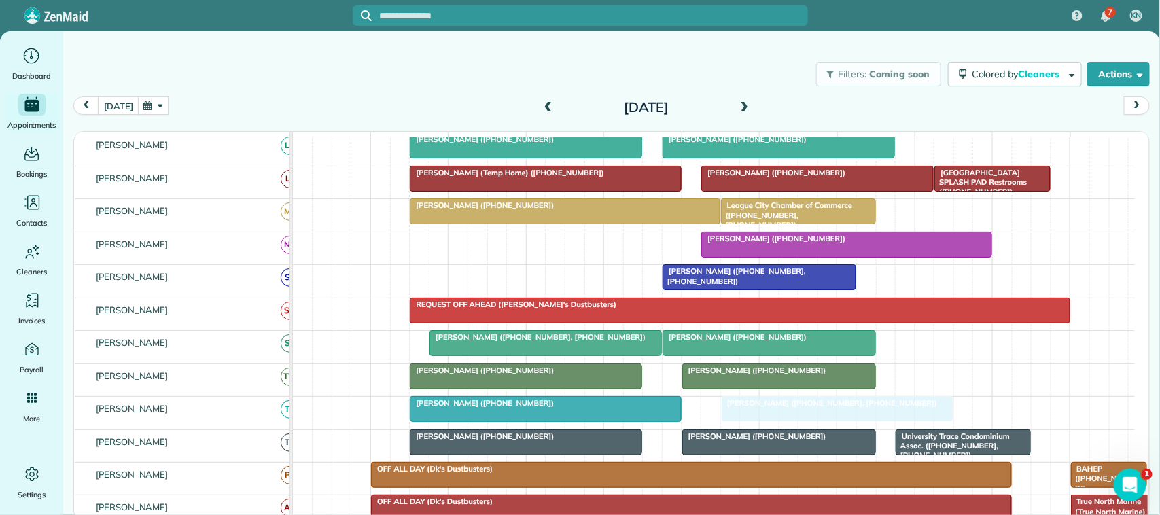
drag, startPoint x: 477, startPoint y: 294, endPoint x: 790, endPoint y: 421, distance: 337.5
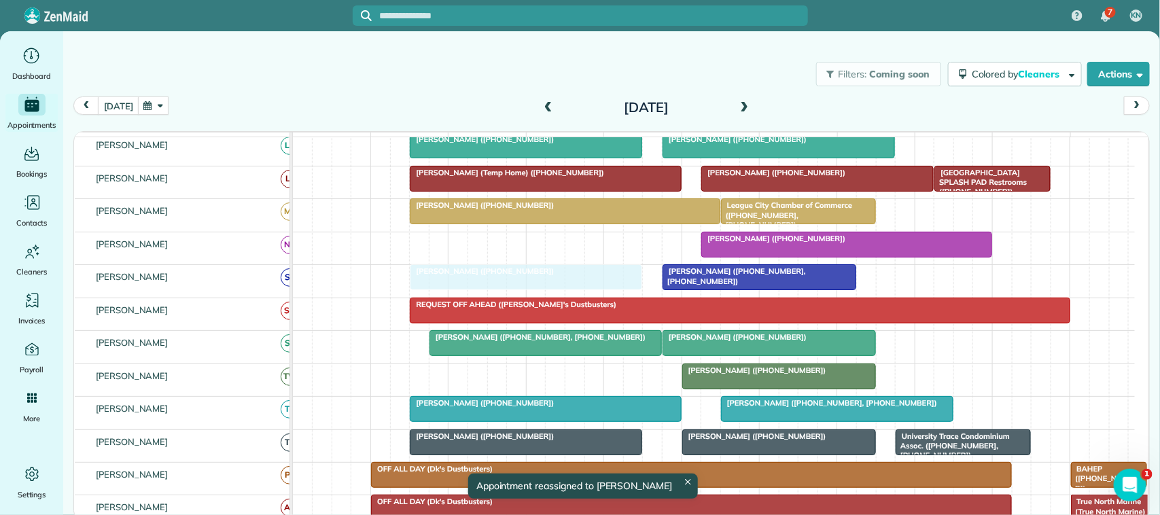
drag, startPoint x: 555, startPoint y: 391, endPoint x: 564, endPoint y: 310, distance: 81.4
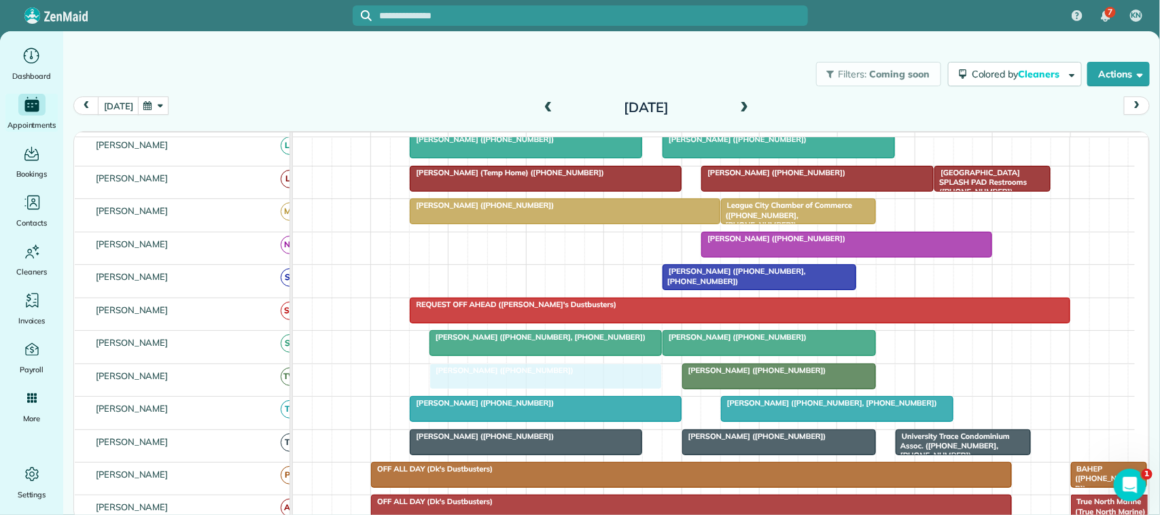
drag, startPoint x: 585, startPoint y: 296, endPoint x: 601, endPoint y: 401, distance: 106.6
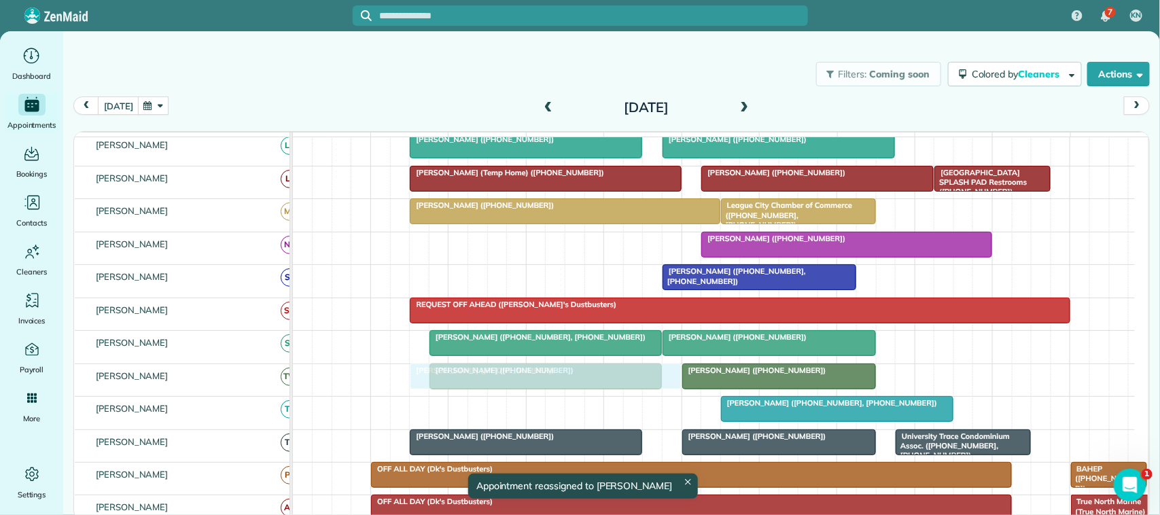
drag, startPoint x: 517, startPoint y: 425, endPoint x: 515, endPoint y: 392, distance: 33.3
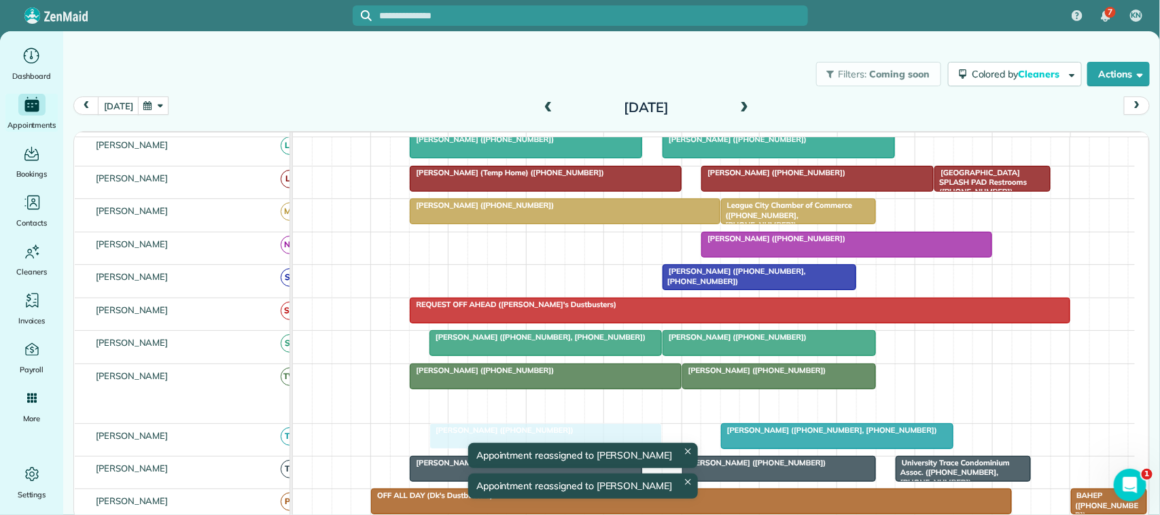
drag, startPoint x: 530, startPoint y: 425, endPoint x: 535, endPoint y: 452, distance: 27.6
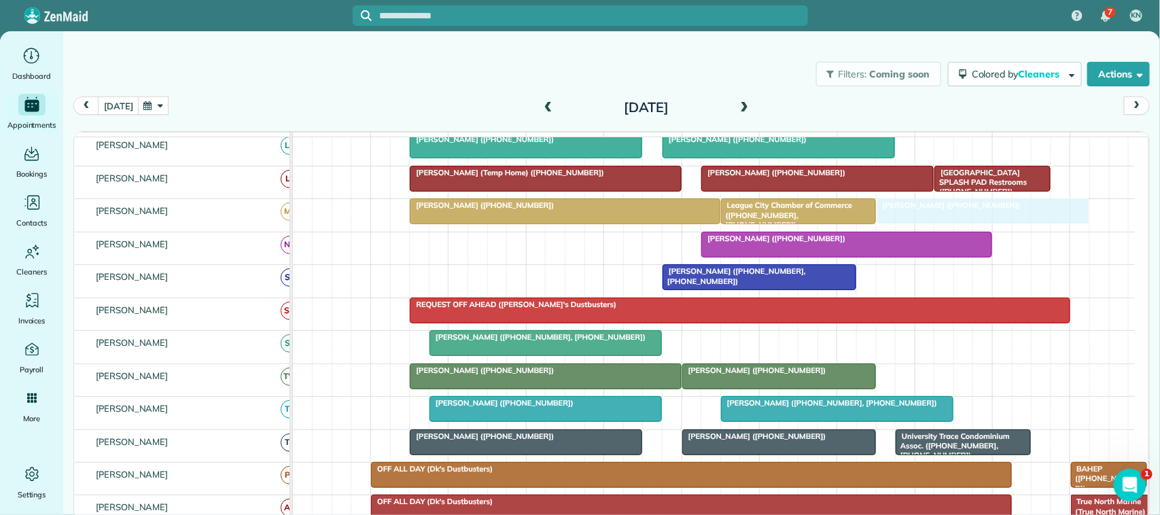
drag, startPoint x: 704, startPoint y: 364, endPoint x: 926, endPoint y: 230, distance: 259.5
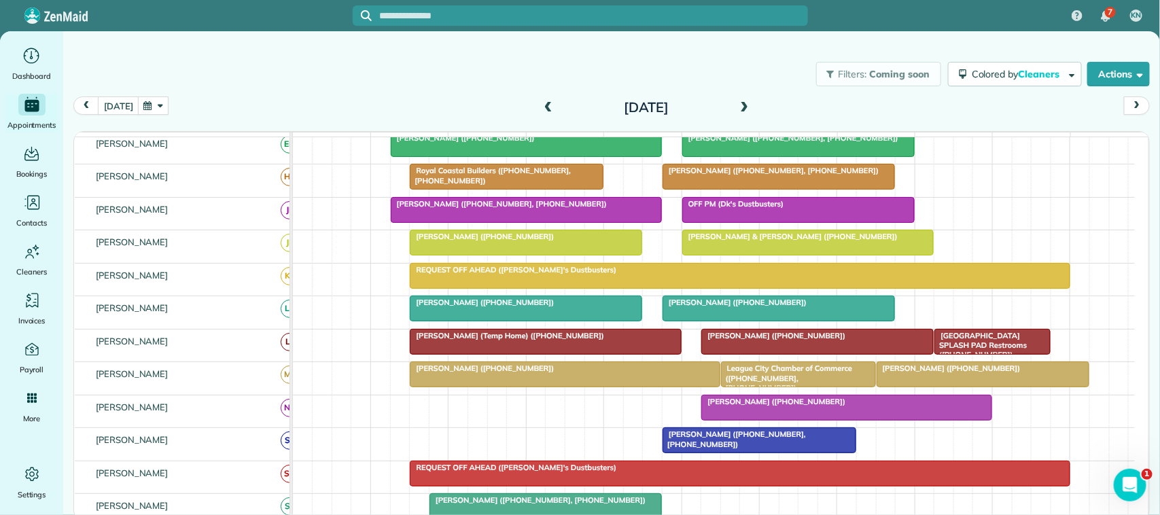
scroll to position [85, 0]
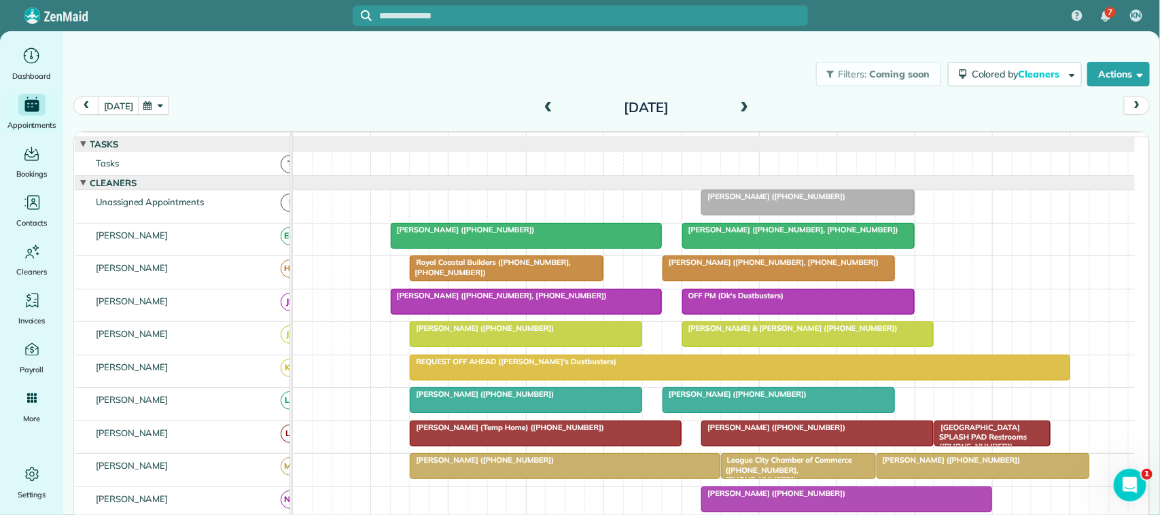
click at [143, 107] on button "button" at bounding box center [153, 106] width 31 height 18
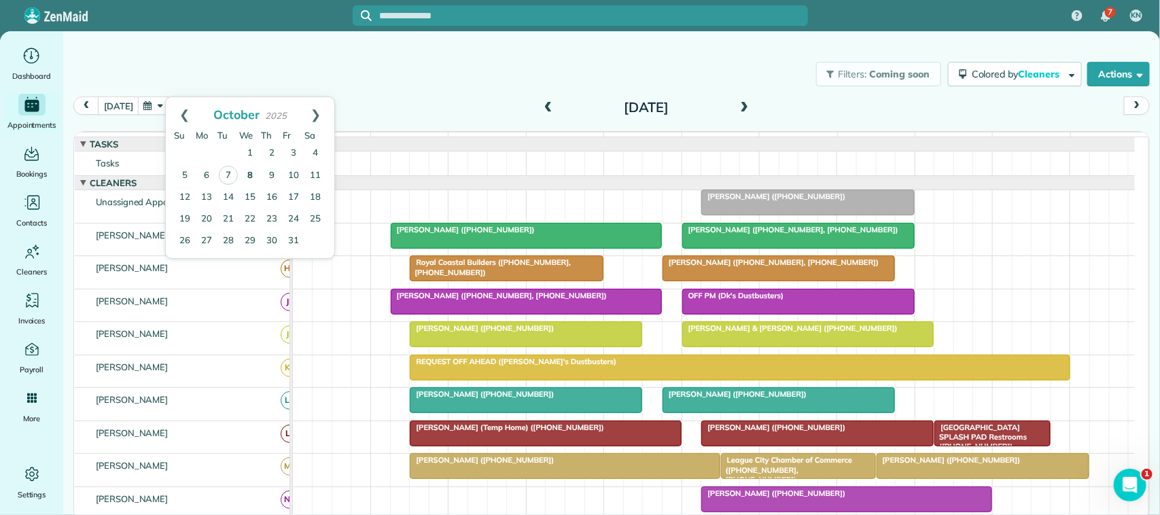
click at [250, 177] on link "8" at bounding box center [250, 176] width 22 height 22
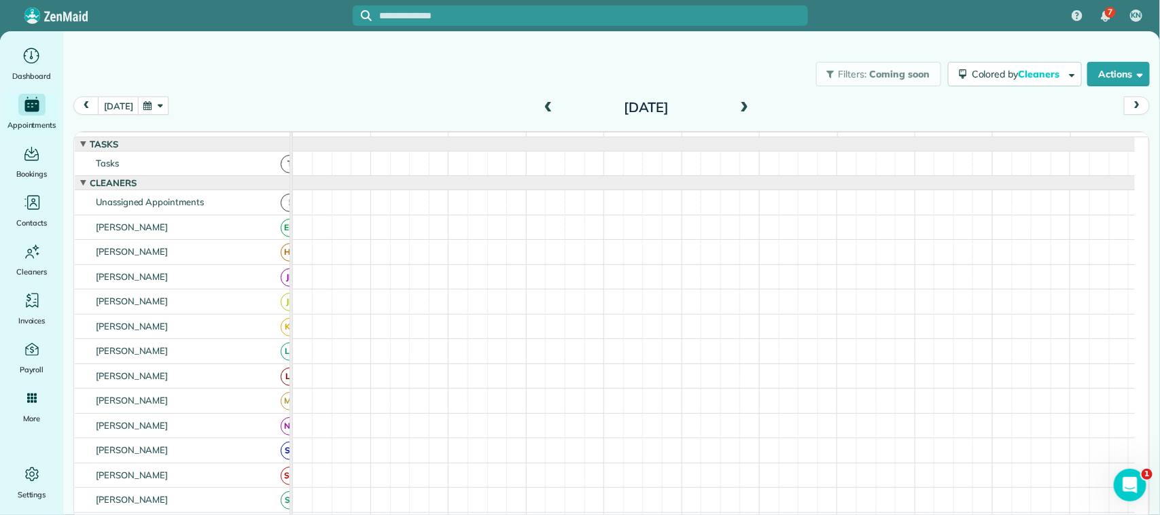
click at [164, 109] on button "button" at bounding box center [153, 106] width 31 height 18
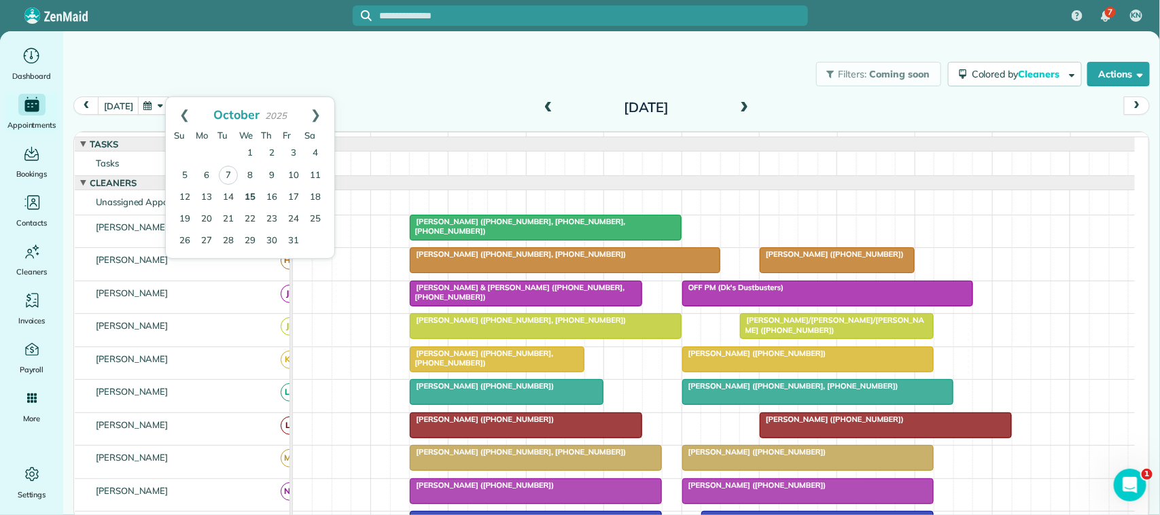
click at [256, 196] on link "15" at bounding box center [250, 198] width 22 height 22
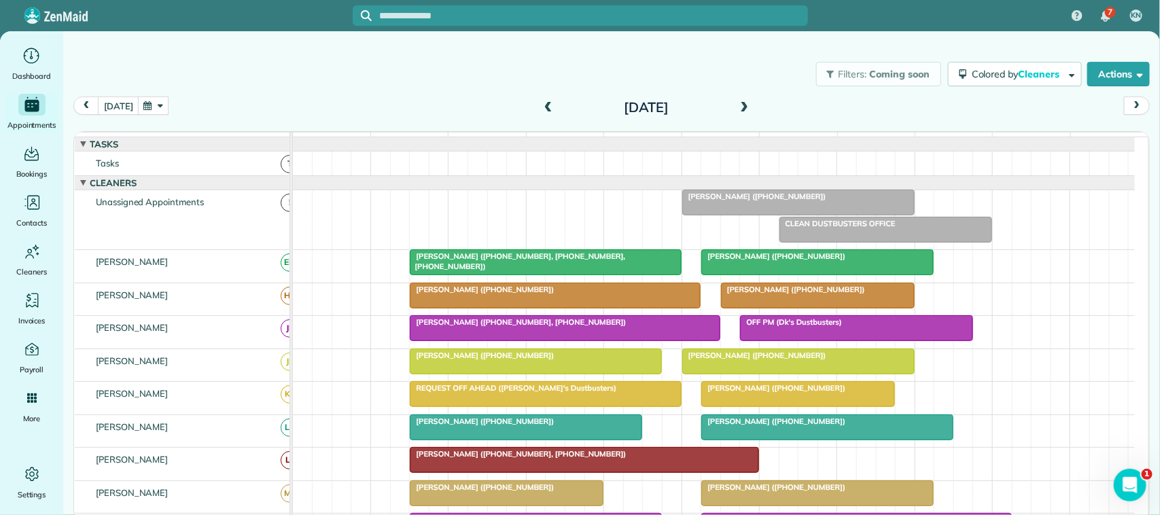
scroll to position [151, 0]
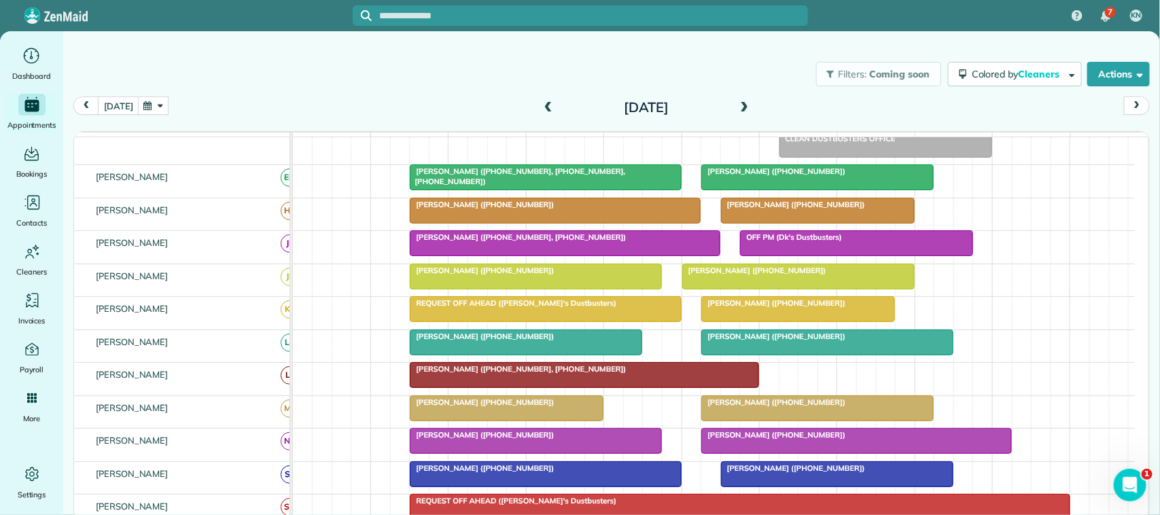
click at [481, 275] on span "[PERSON_NAME] ([PHONE_NUMBER])" at bounding box center [481, 271] width 145 height 10
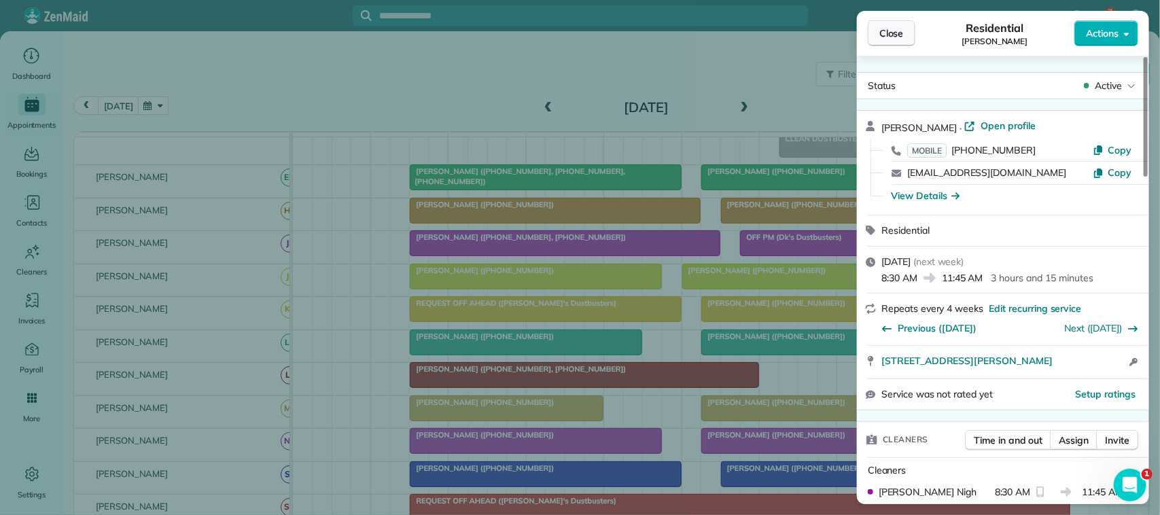
click at [887, 35] on span "Close" at bounding box center [891, 34] width 24 height 14
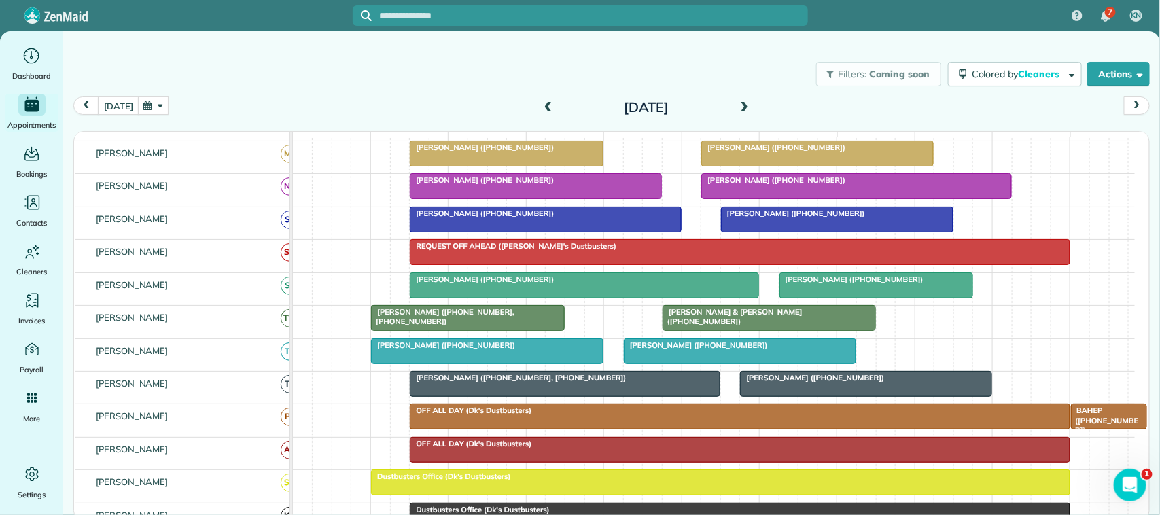
click at [545, 107] on span at bounding box center [548, 108] width 15 height 12
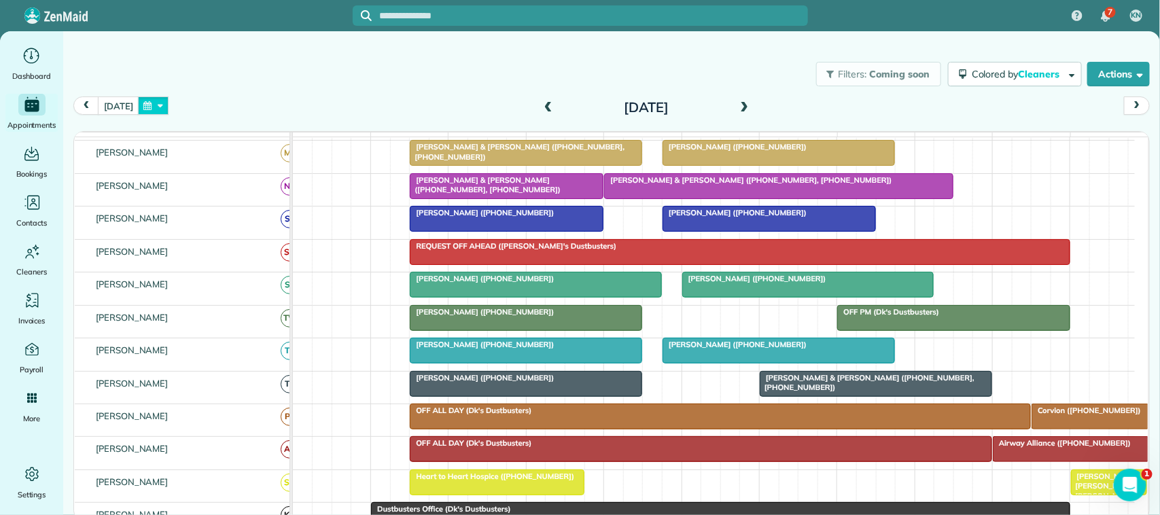
click at [165, 103] on button "button" at bounding box center [153, 106] width 31 height 18
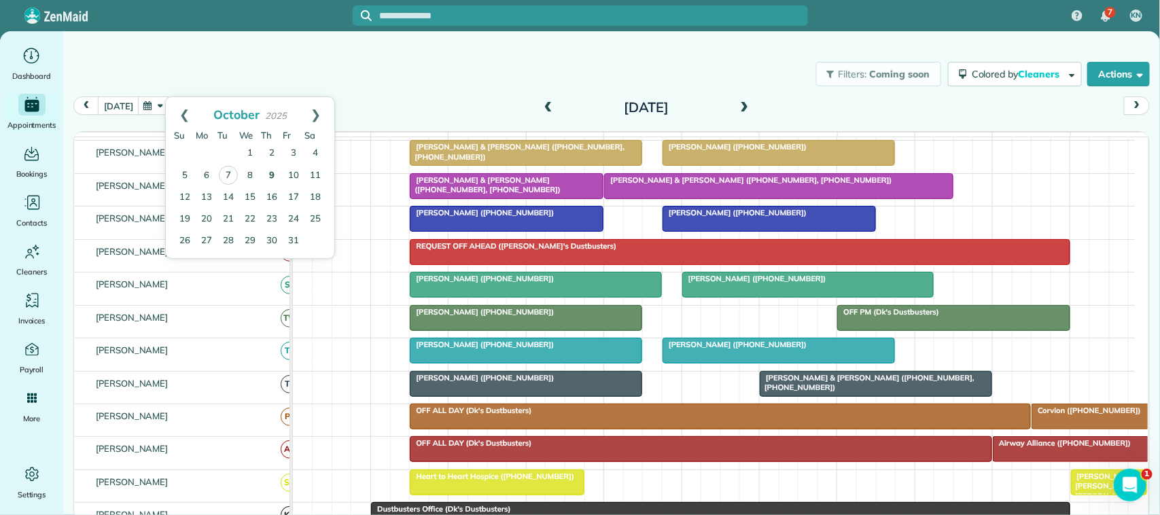
click at [280, 179] on link "9" at bounding box center [272, 176] width 22 height 22
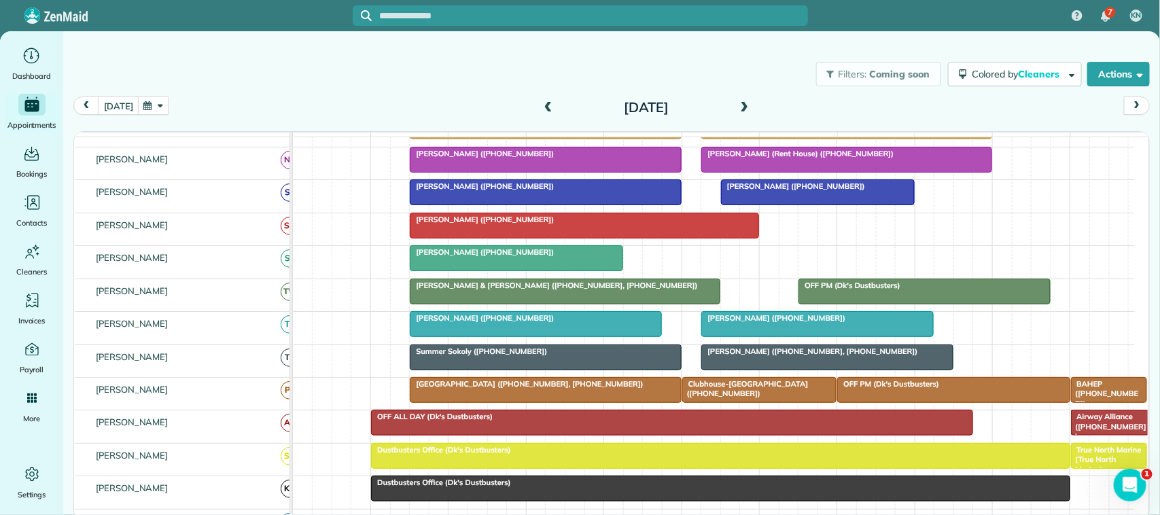
click at [145, 107] on button "button" at bounding box center [153, 106] width 31 height 18
click at [276, 218] on link "23" at bounding box center [272, 220] width 22 height 22
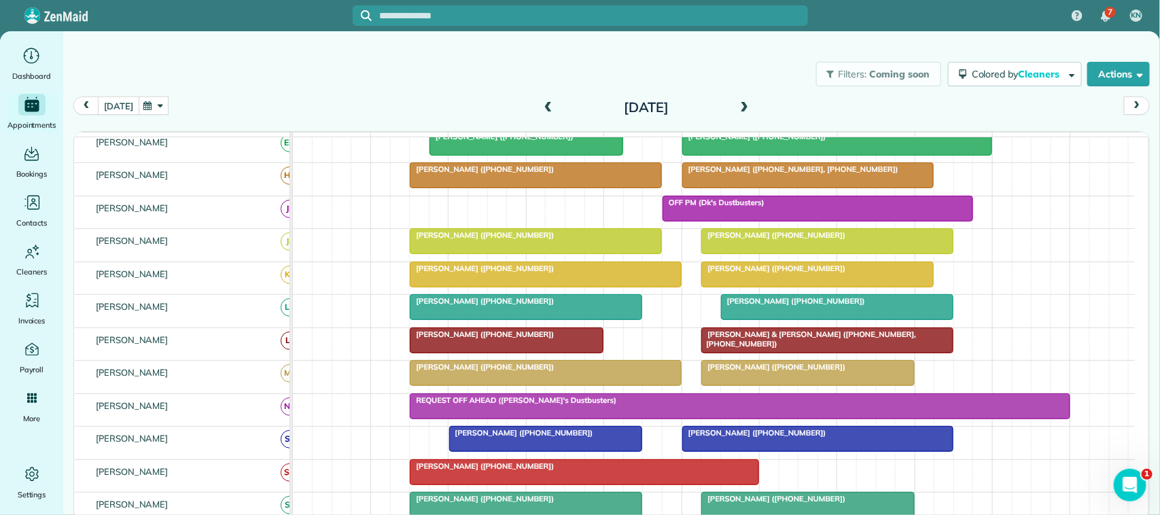
click at [120, 107] on button "[DATE]" at bounding box center [118, 106] width 41 height 18
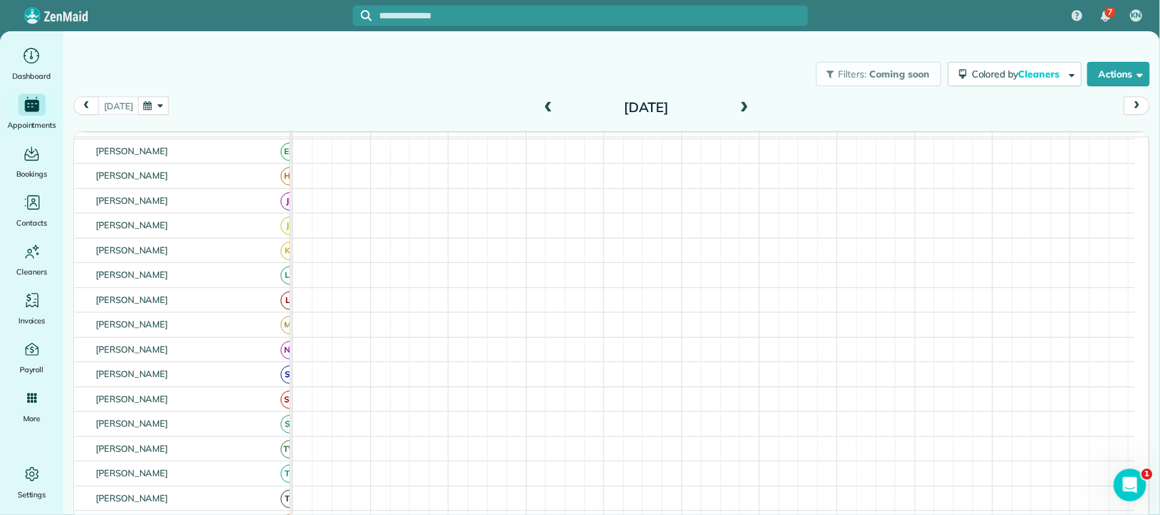
click at [154, 103] on button "button" at bounding box center [153, 106] width 31 height 18
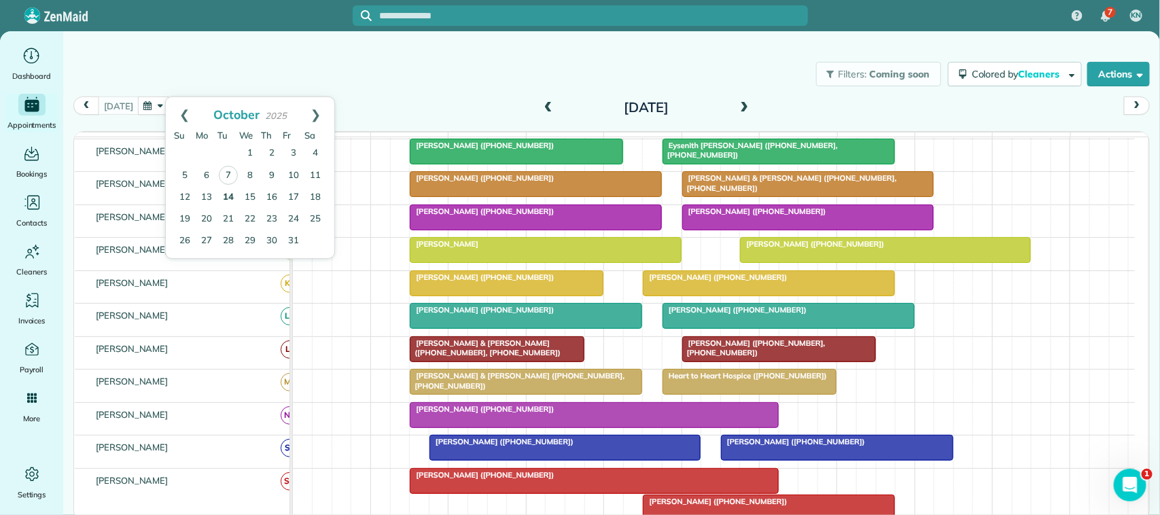
click at [232, 200] on link "14" at bounding box center [228, 198] width 22 height 22
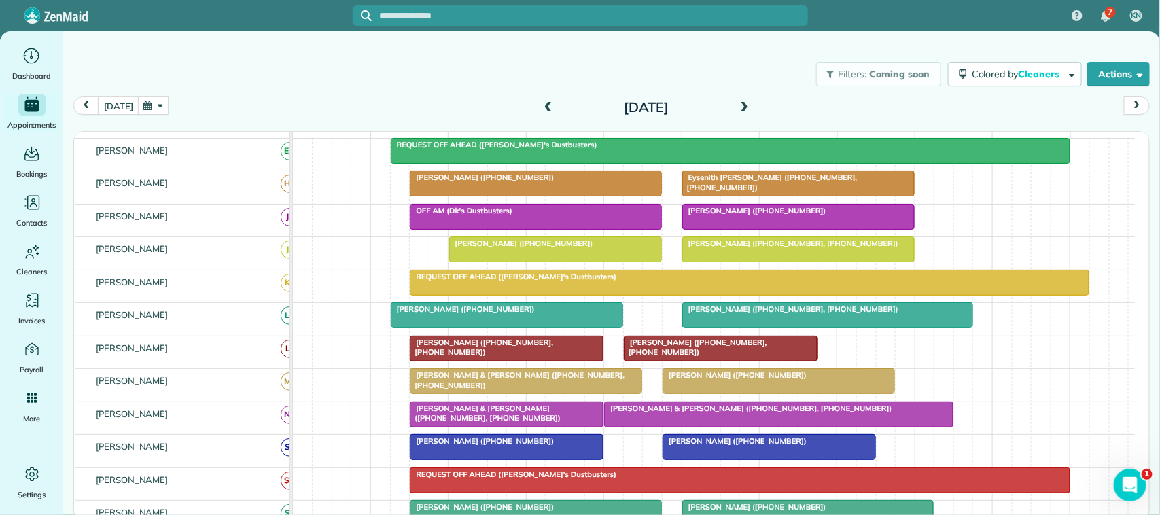
click at [549, 103] on span at bounding box center [548, 108] width 15 height 12
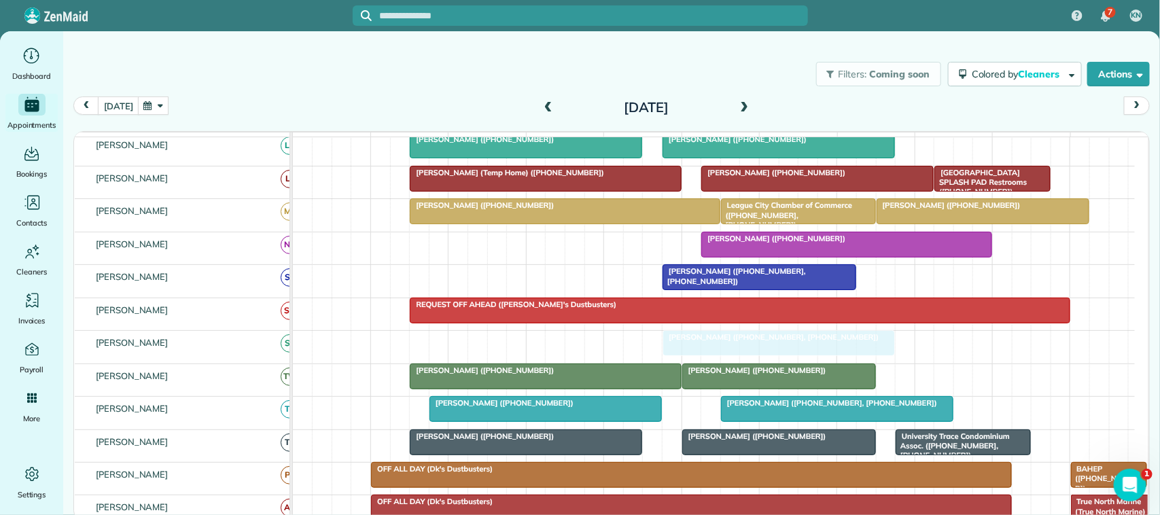
drag, startPoint x: 551, startPoint y: 360, endPoint x: 758, endPoint y: 360, distance: 206.6
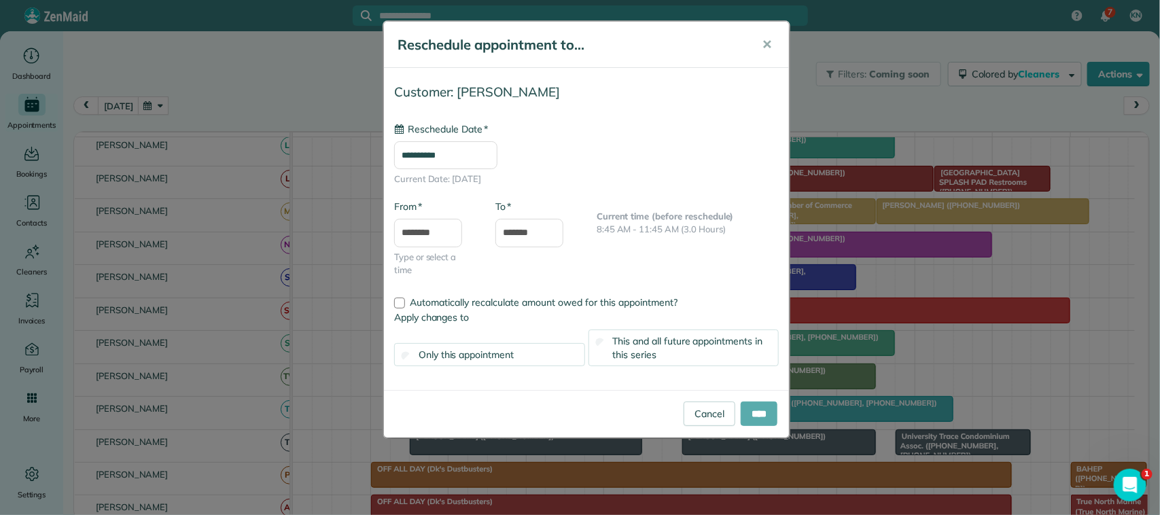
type input "**********"
click at [752, 415] on input "****" at bounding box center [759, 414] width 37 height 24
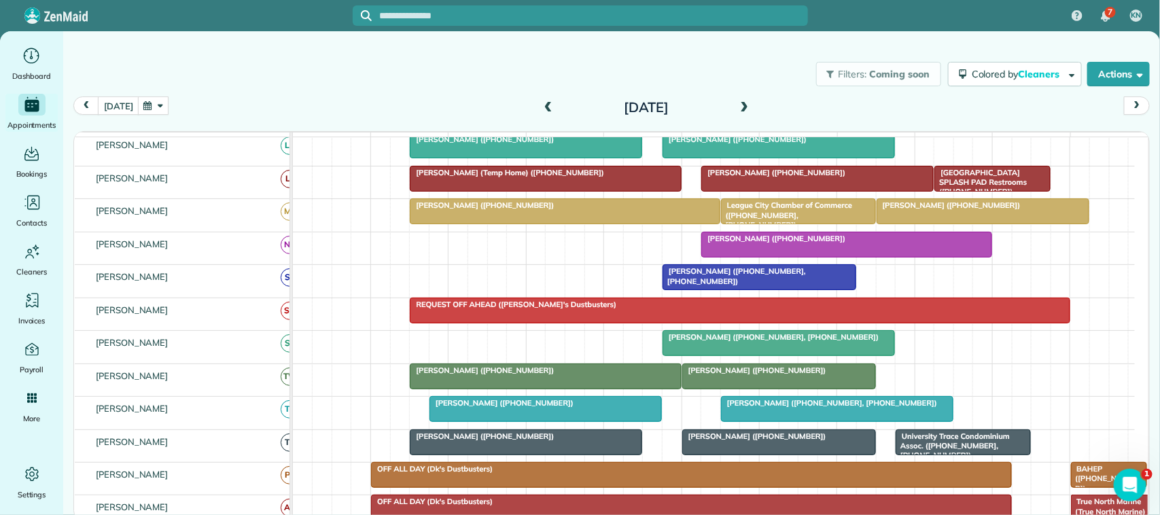
click at [147, 107] on button "button" at bounding box center [153, 106] width 31 height 18
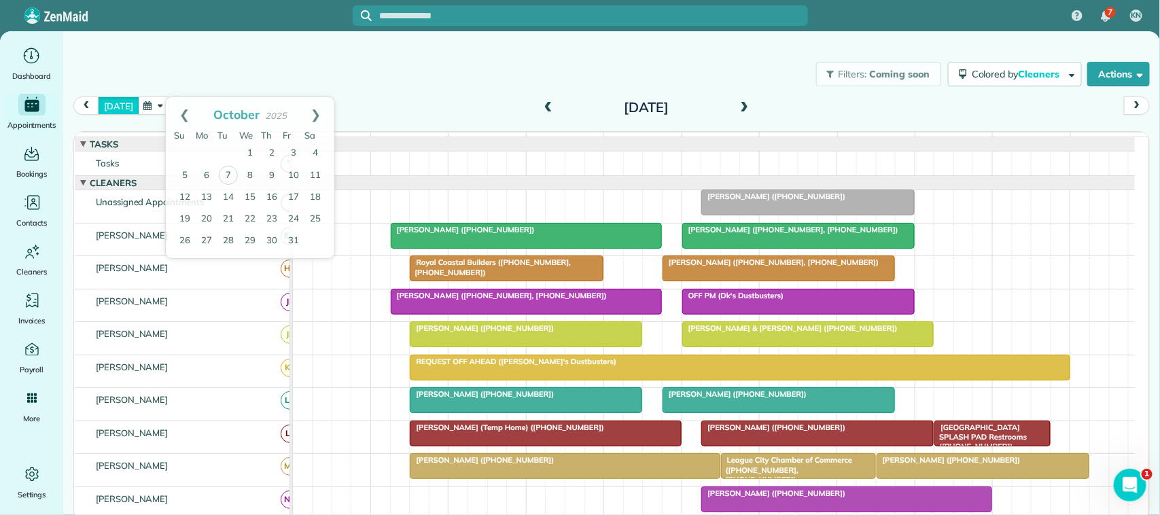
click at [107, 111] on button "[DATE]" at bounding box center [118, 106] width 41 height 18
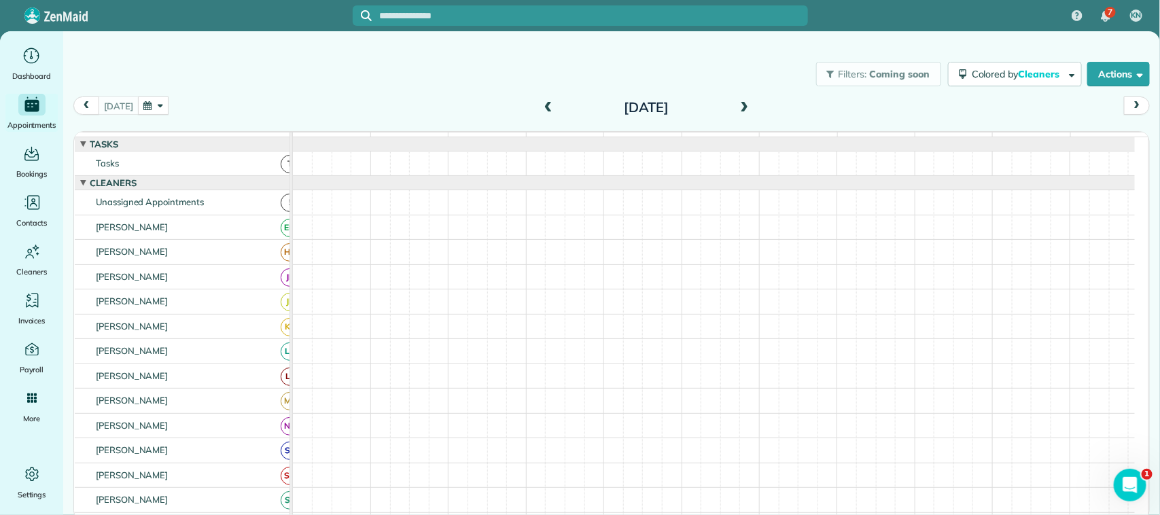
click at [198, 65] on div "Filters: Coming soon Colored by Cleaners Color by Cleaner Color by Team Color b…" at bounding box center [611, 74] width 1097 height 45
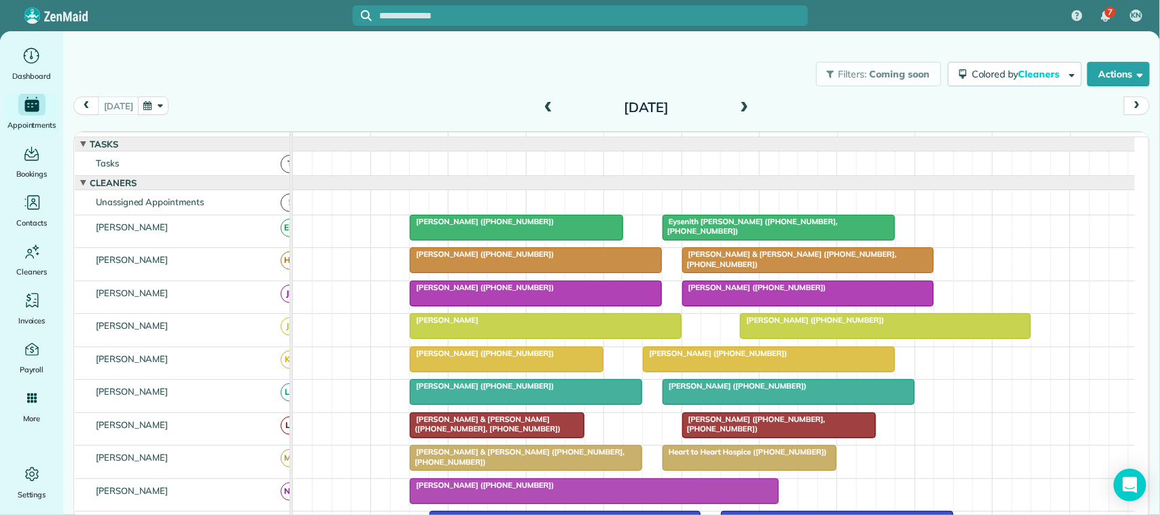
click at [741, 102] on span at bounding box center [744, 108] width 15 height 12
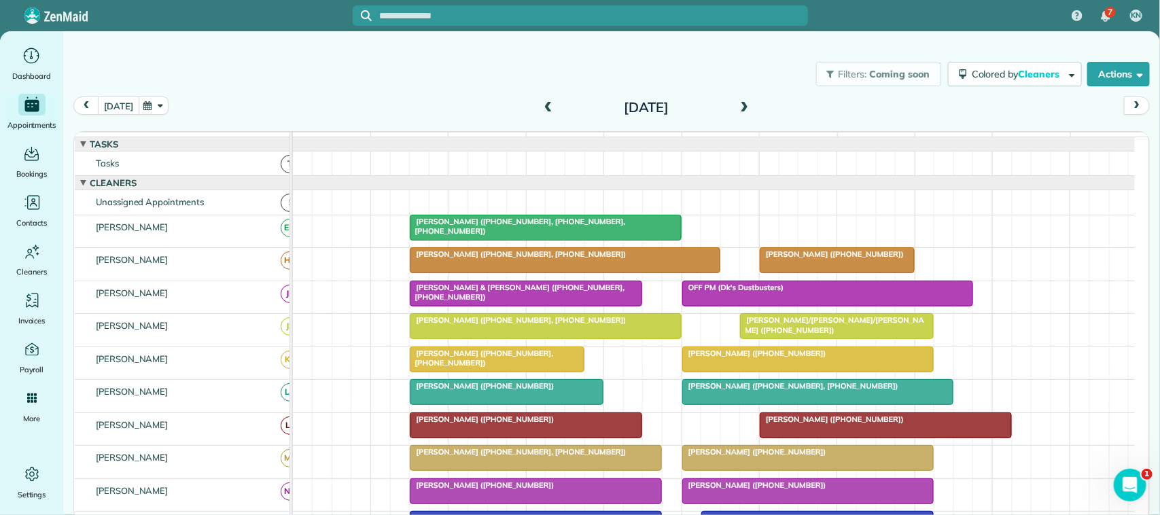
click at [116, 109] on button "[DATE]" at bounding box center [118, 106] width 41 height 18
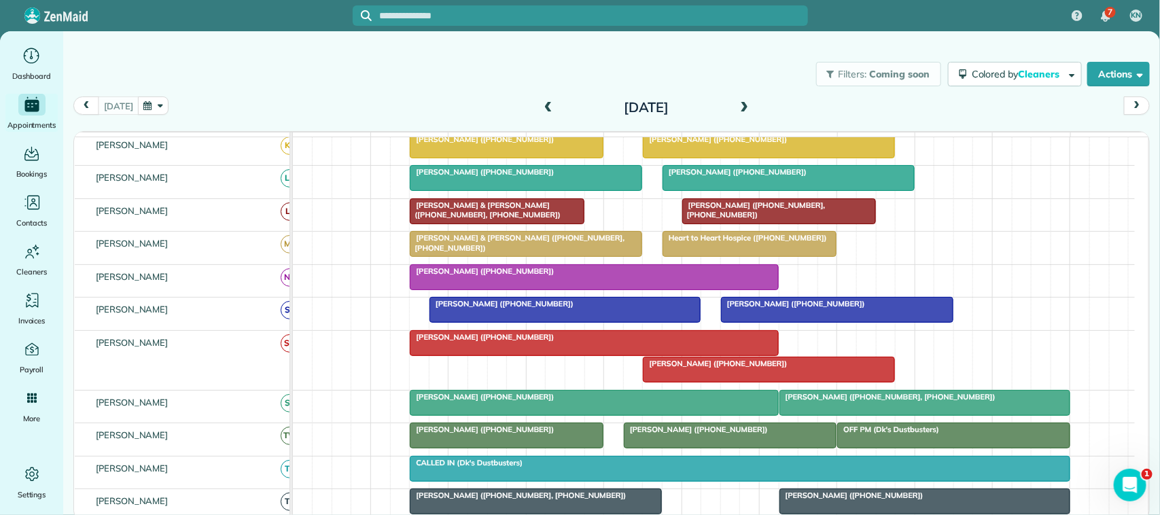
scroll to position [141, 0]
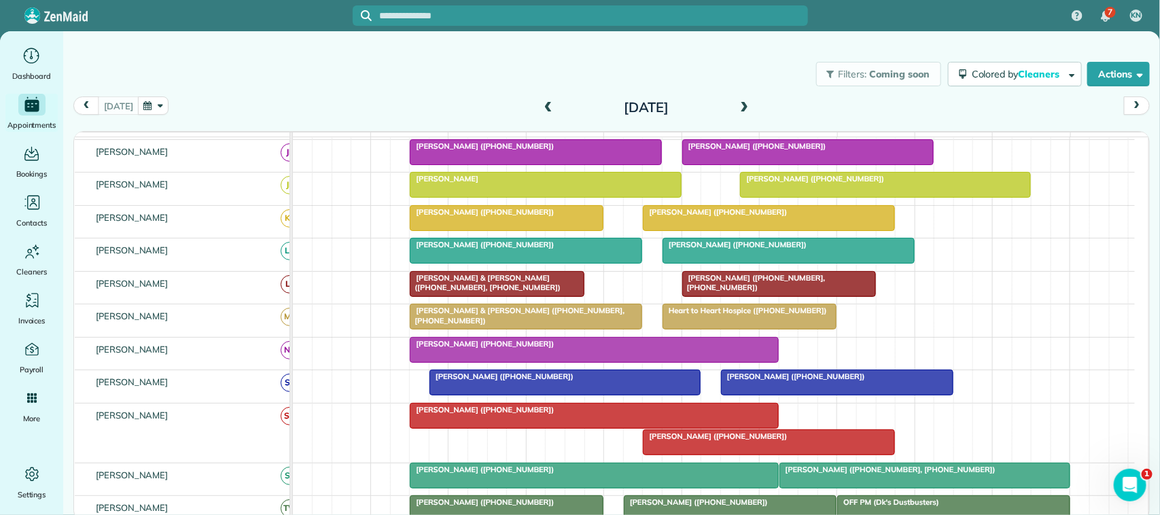
click at [725, 217] on div "[PERSON_NAME] ([PHONE_NUMBER])" at bounding box center [769, 212] width 244 height 10
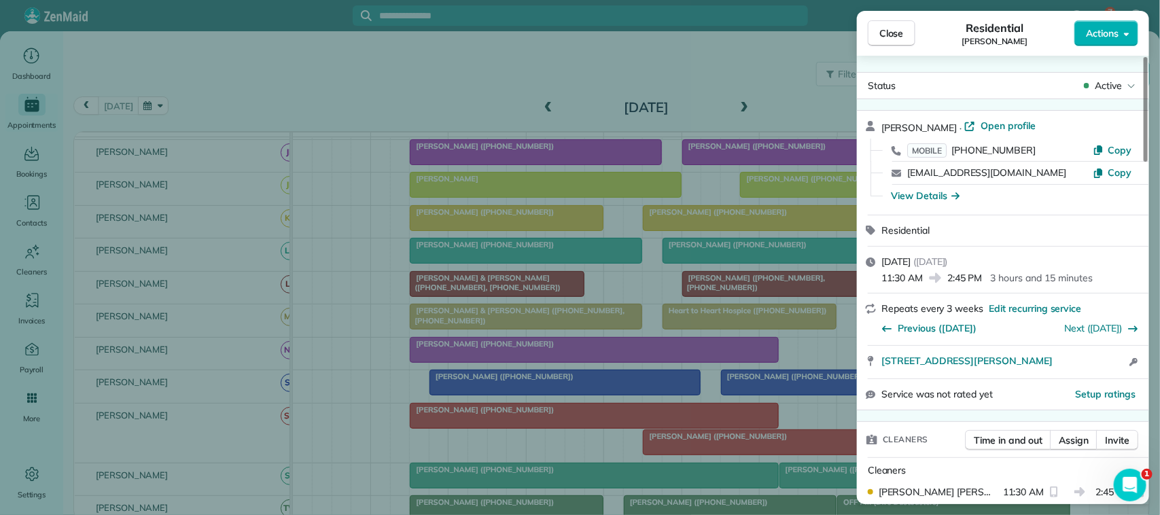
click at [901, 24] on button "Close" at bounding box center [892, 33] width 48 height 26
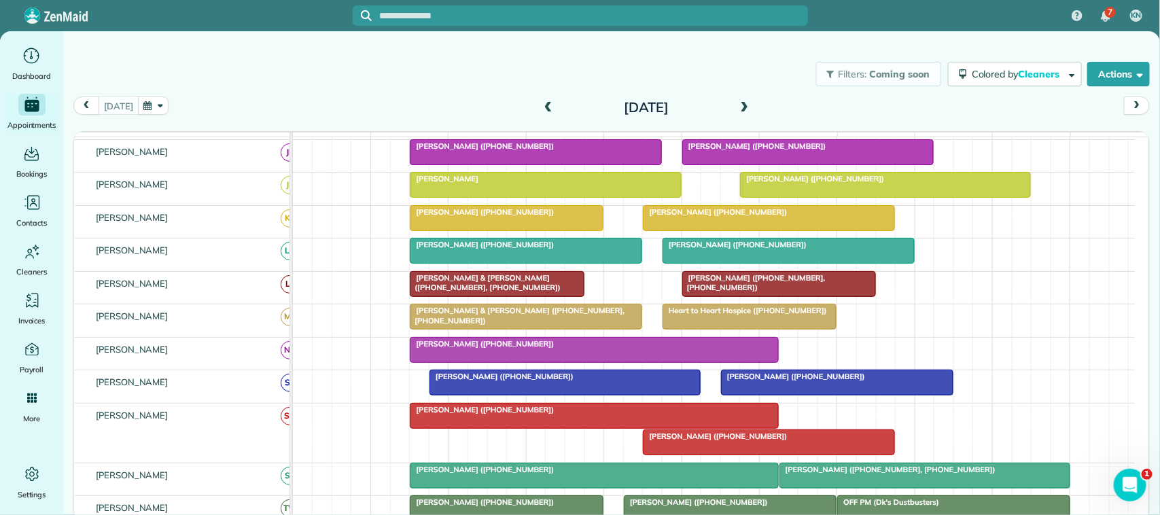
click at [829, 197] on div at bounding box center [886, 185] width 290 height 24
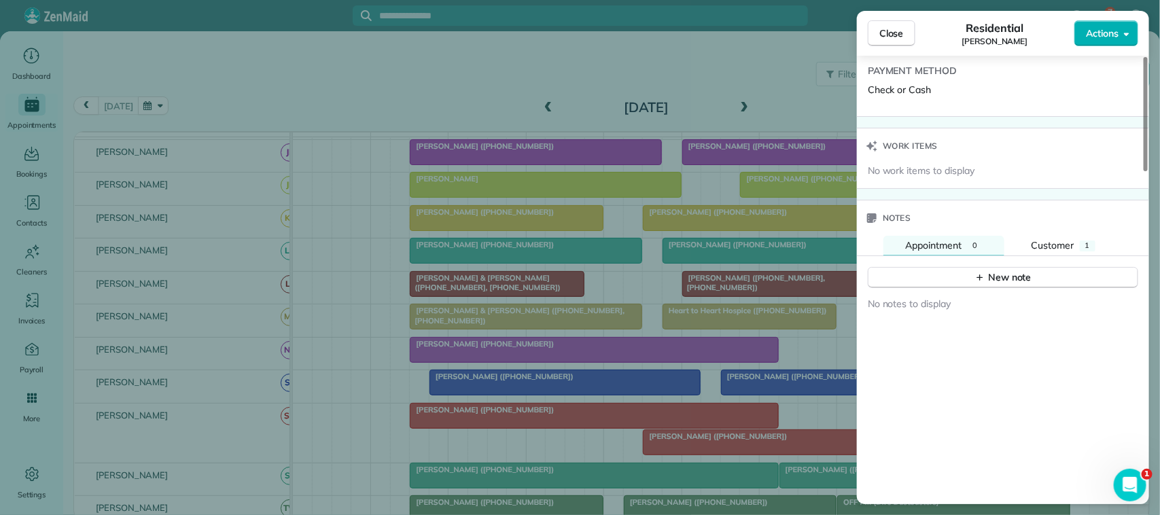
scroll to position [1189, 0]
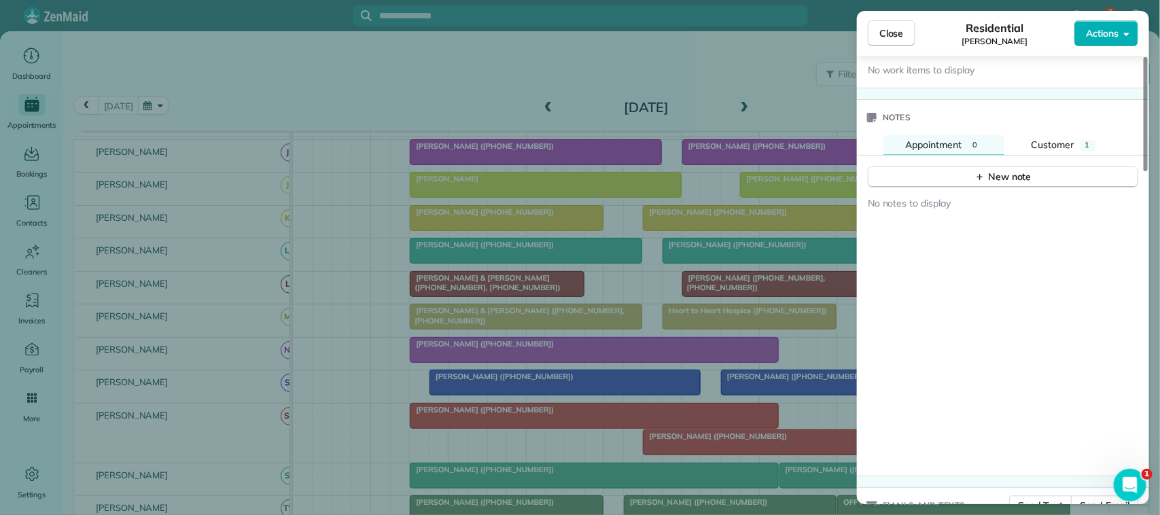
click at [1047, 156] on div "New note" at bounding box center [1003, 172] width 292 height 33
click at [1051, 156] on div "New note" at bounding box center [1003, 172] width 292 height 33
click at [1051, 141] on div "Customer" at bounding box center [1053, 145] width 43 height 15
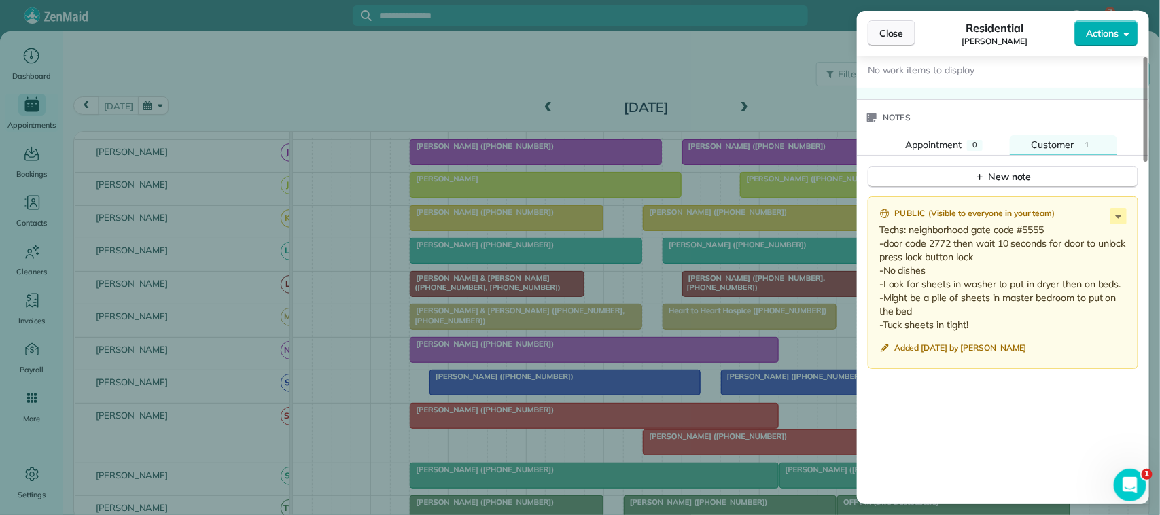
click at [888, 41] on button "Close" at bounding box center [892, 33] width 48 height 26
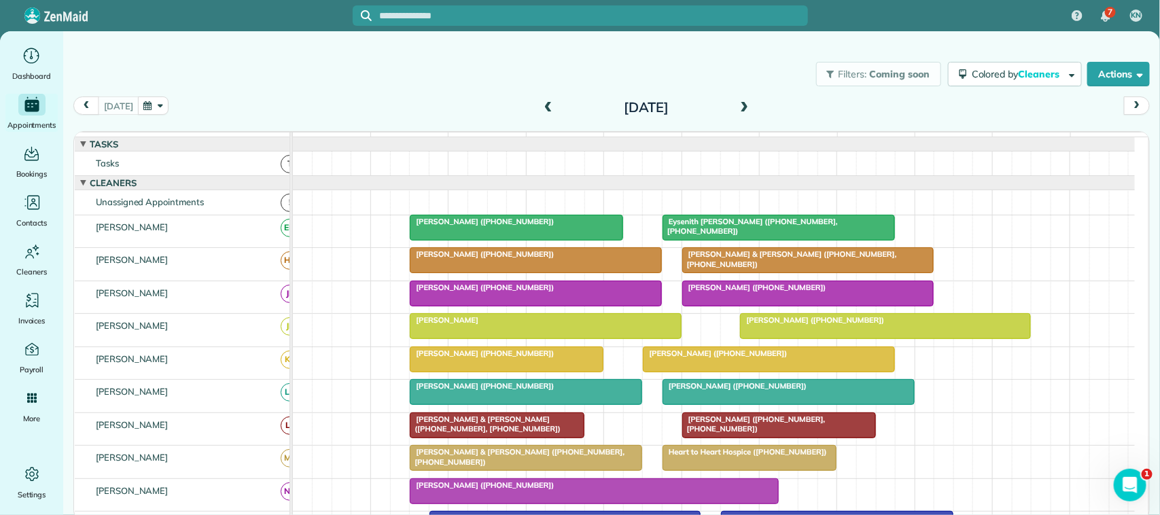
click at [154, 99] on button "button" at bounding box center [153, 106] width 31 height 18
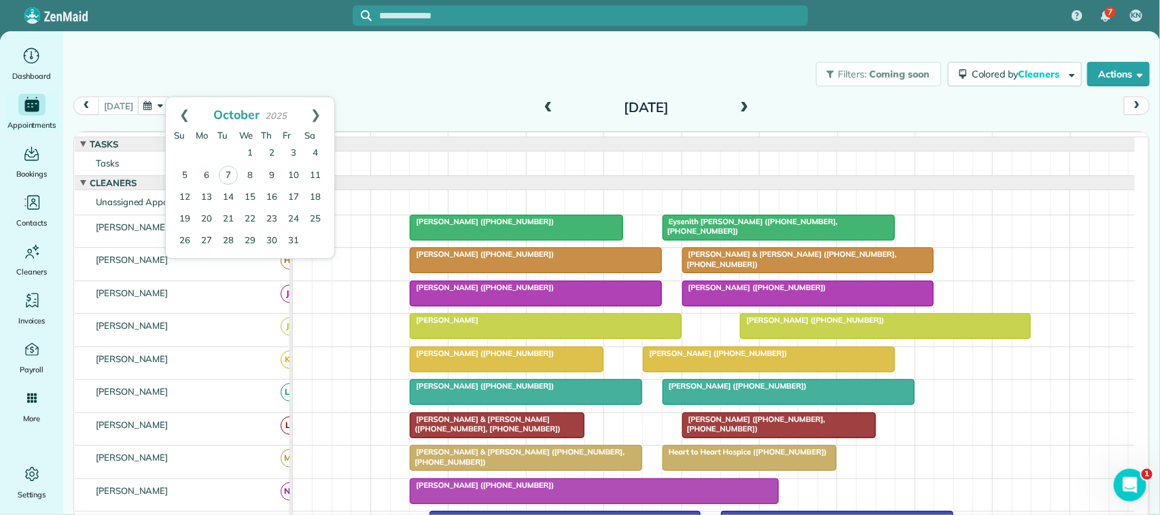
click at [254, 59] on div "Filters: Coming soon Colored by Cleaners Color by Cleaner Color by Team Color b…" at bounding box center [611, 74] width 1097 height 45
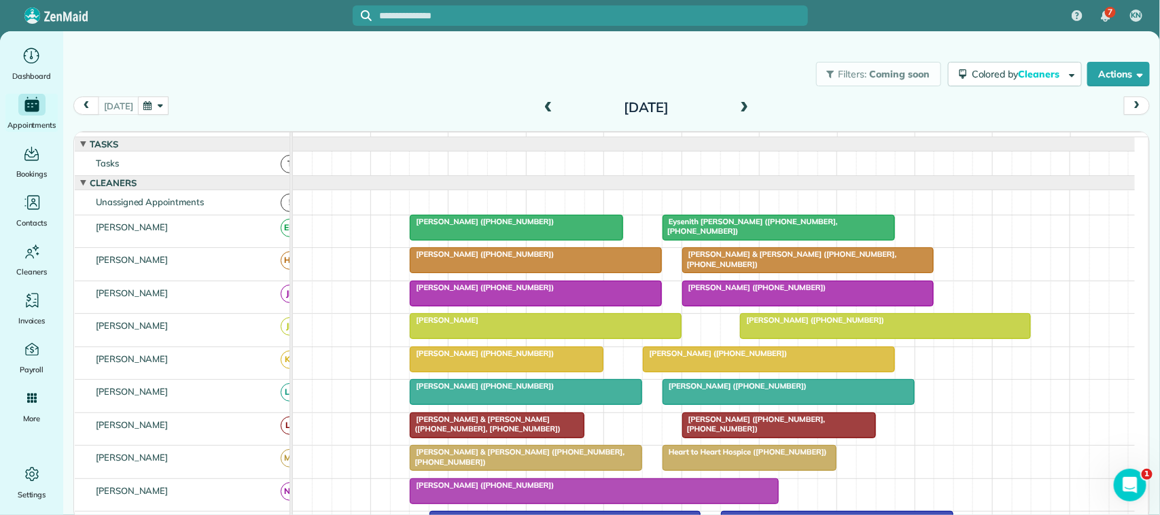
click at [157, 105] on button "button" at bounding box center [153, 106] width 31 height 18
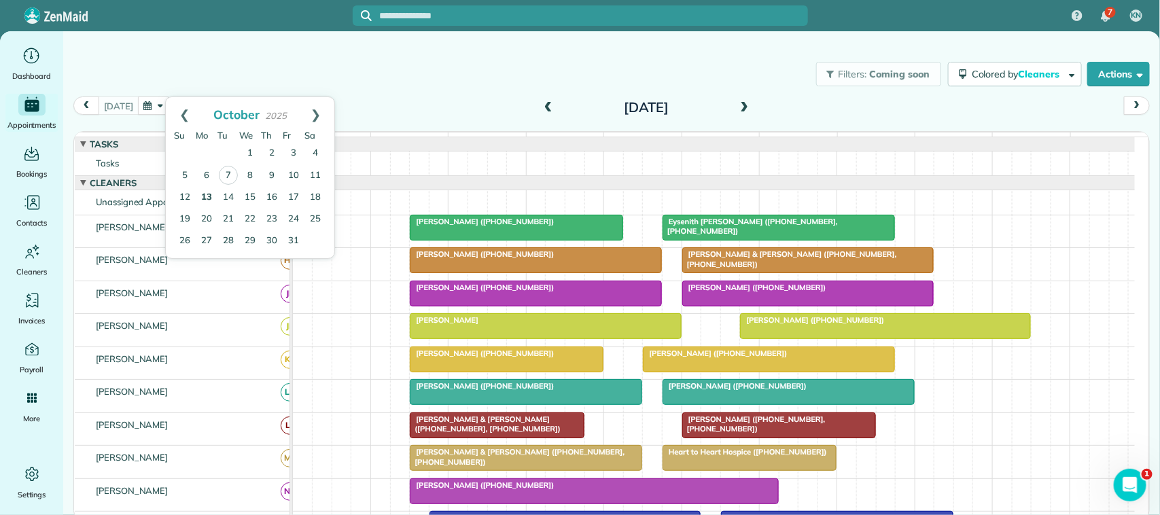
click at [212, 198] on link "13" at bounding box center [207, 198] width 22 height 22
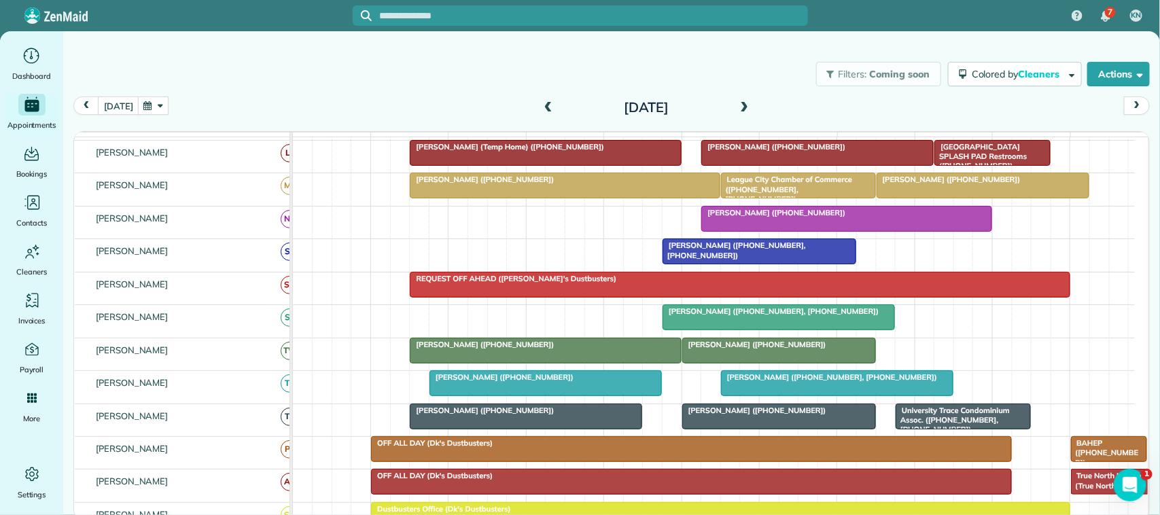
scroll to position [255, 0]
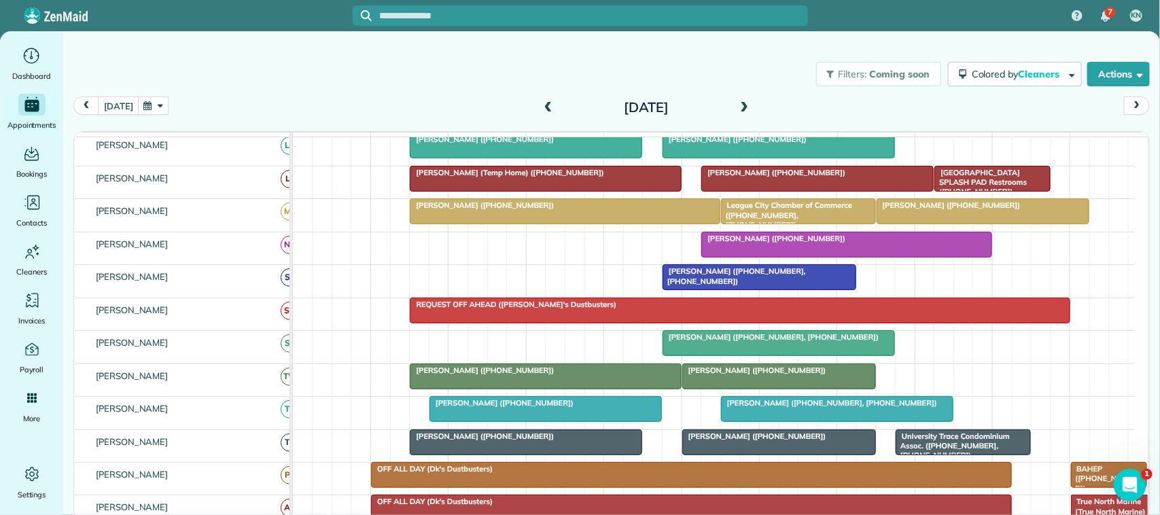
click at [744, 107] on span at bounding box center [744, 108] width 15 height 12
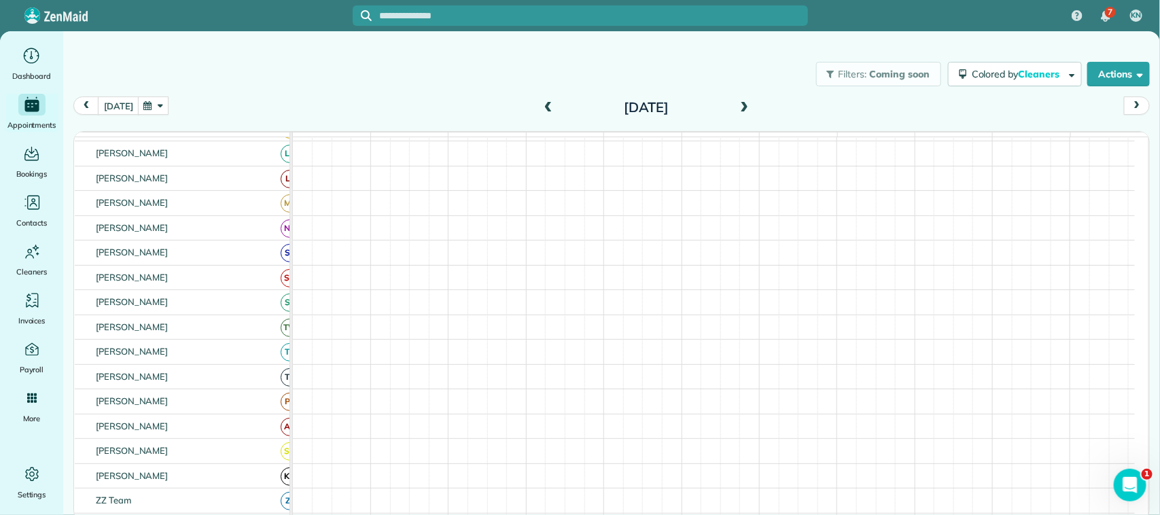
click at [744, 107] on span at bounding box center [744, 108] width 15 height 12
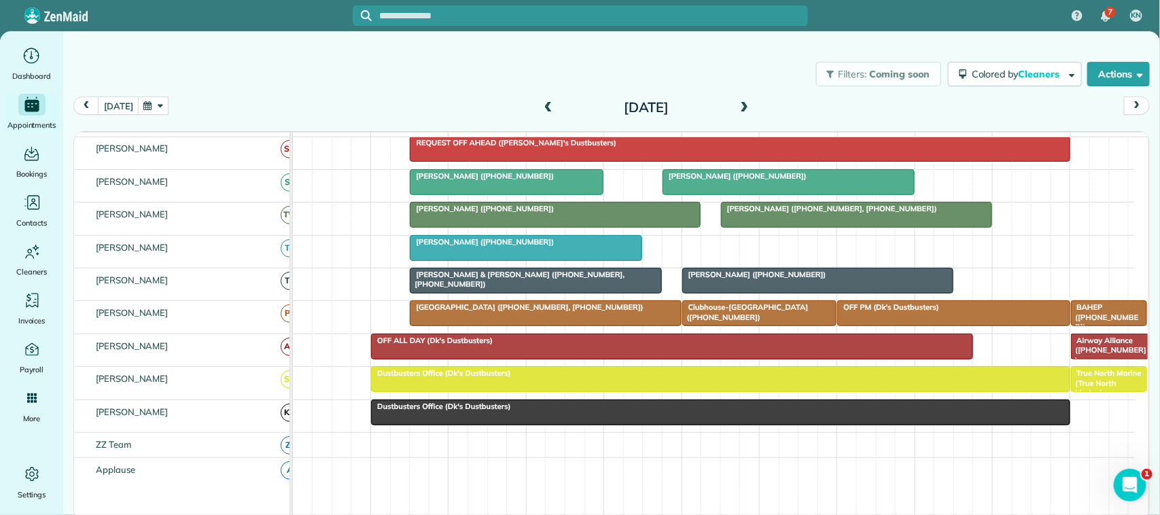
scroll to position [366, 0]
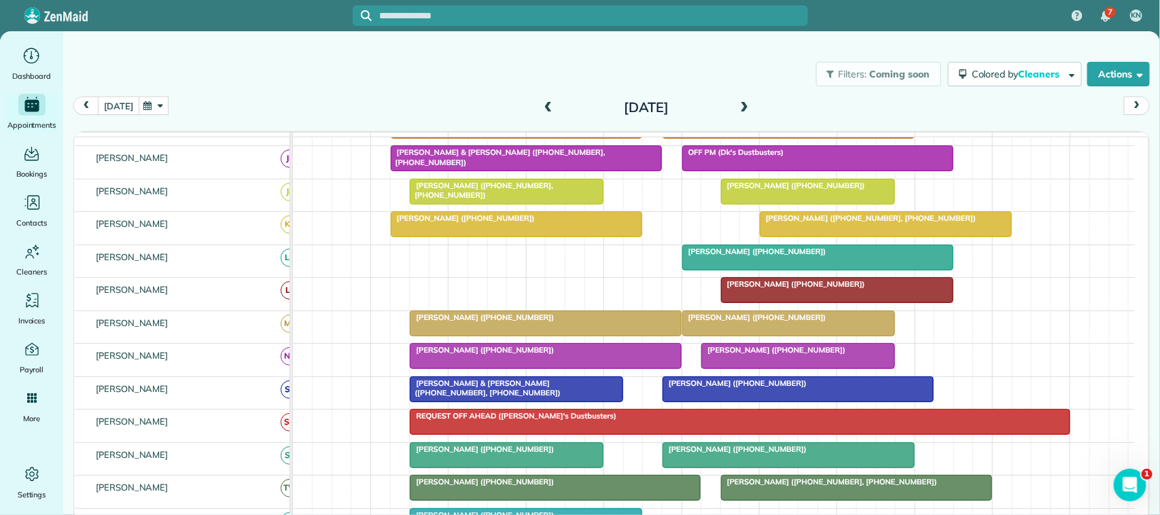
click at [107, 106] on button "[DATE]" at bounding box center [118, 106] width 41 height 18
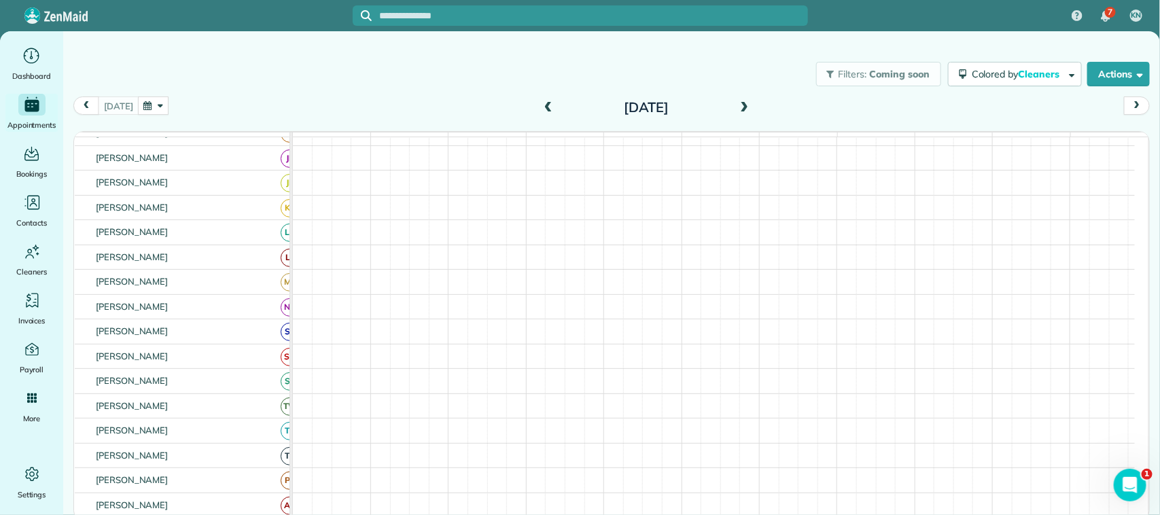
click at [225, 87] on div "Filters: Coming soon Colored by Cleaners Color by Cleaner Color by Team Color b…" at bounding box center [611, 74] width 1097 height 45
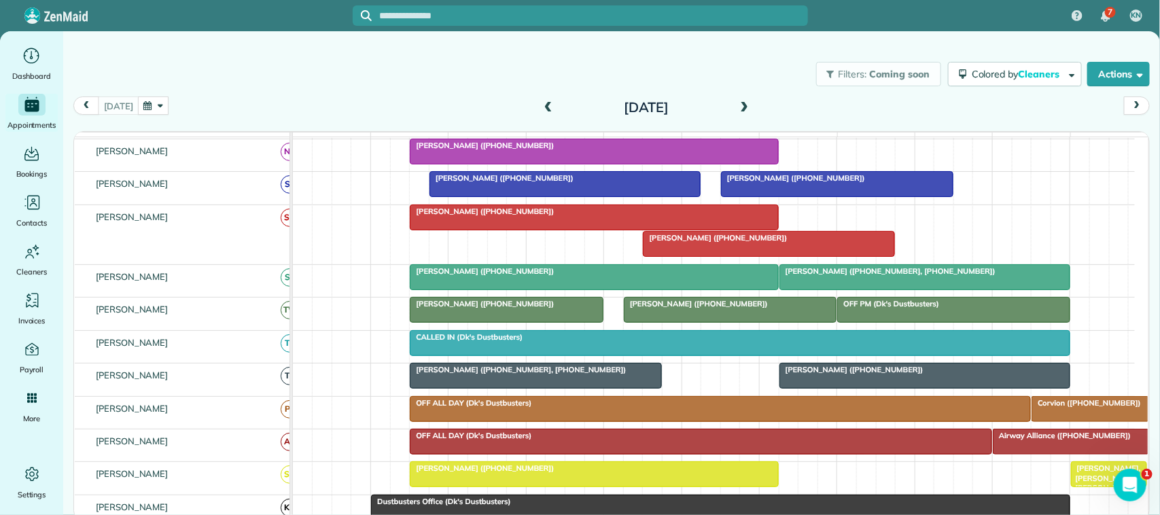
scroll to position [255, 0]
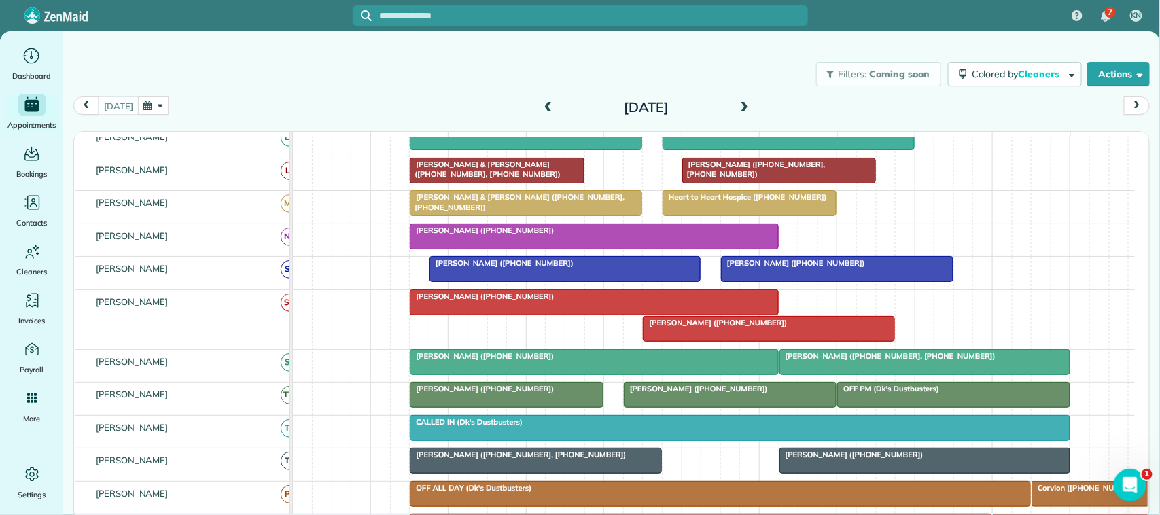
click at [495, 374] on div at bounding box center [594, 362] width 367 height 24
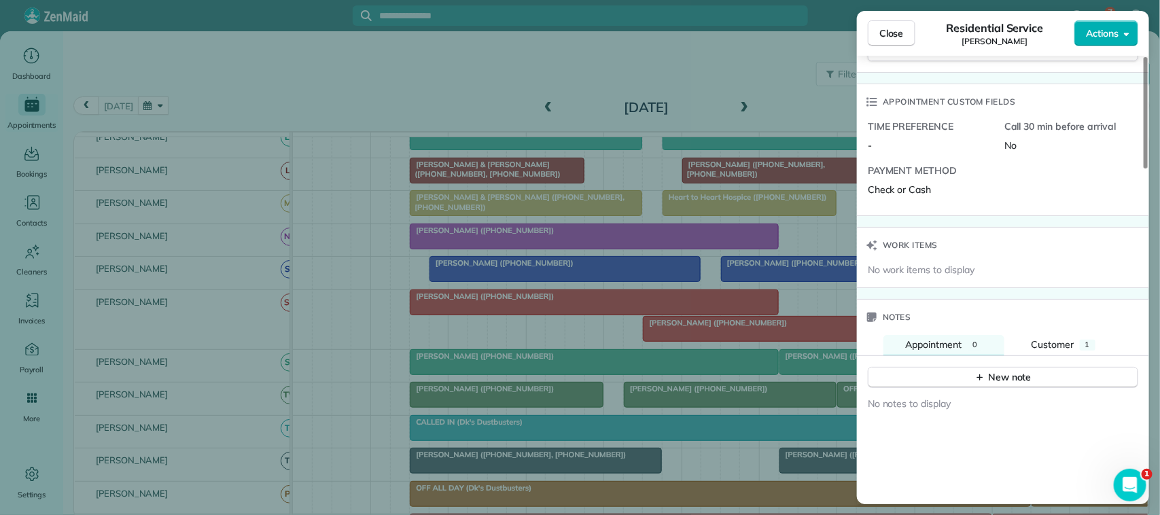
scroll to position [1105, 0]
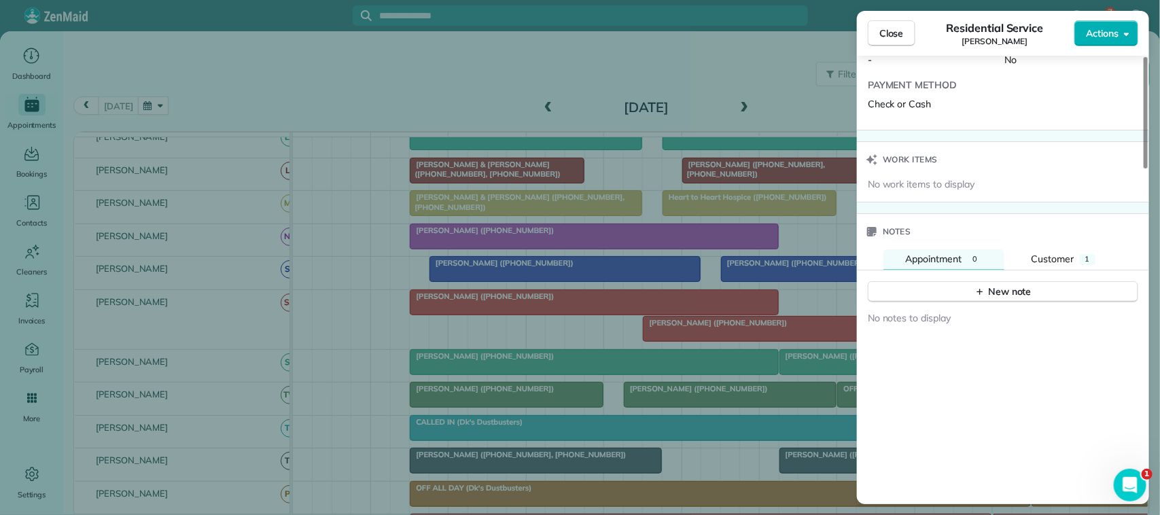
click at [993, 309] on div "No notes to display" at bounding box center [1003, 446] width 292 height 287
click at [994, 302] on button "New note" at bounding box center [1003, 291] width 270 height 21
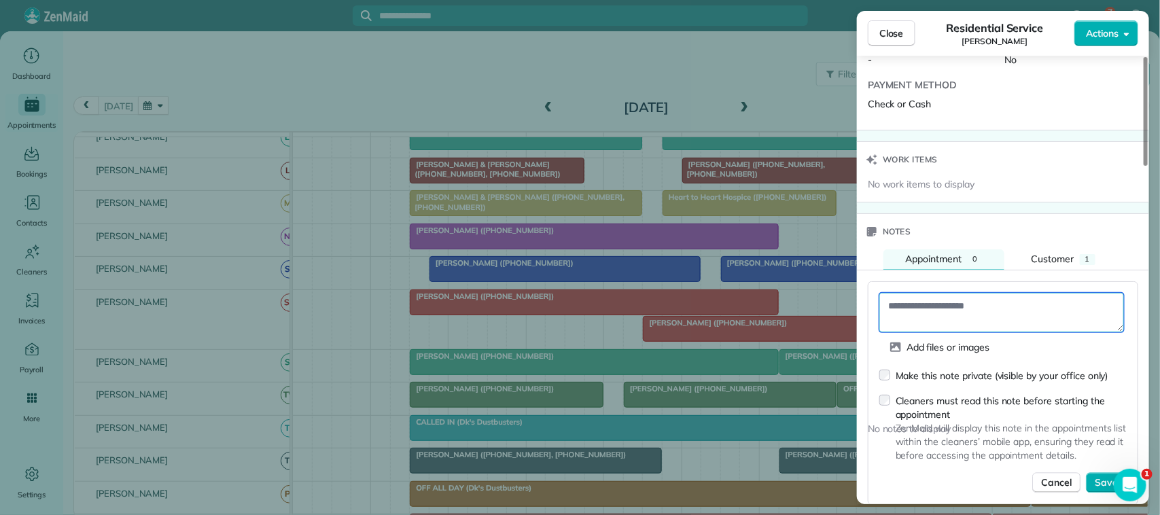
click at [983, 315] on textarea at bounding box center [1001, 312] width 245 height 39
click at [890, 309] on textarea "**********" at bounding box center [1001, 312] width 245 height 39
click at [941, 307] on textarea "**********" at bounding box center [1001, 312] width 245 height 39
click at [955, 324] on textarea "**********" at bounding box center [1001, 312] width 245 height 39
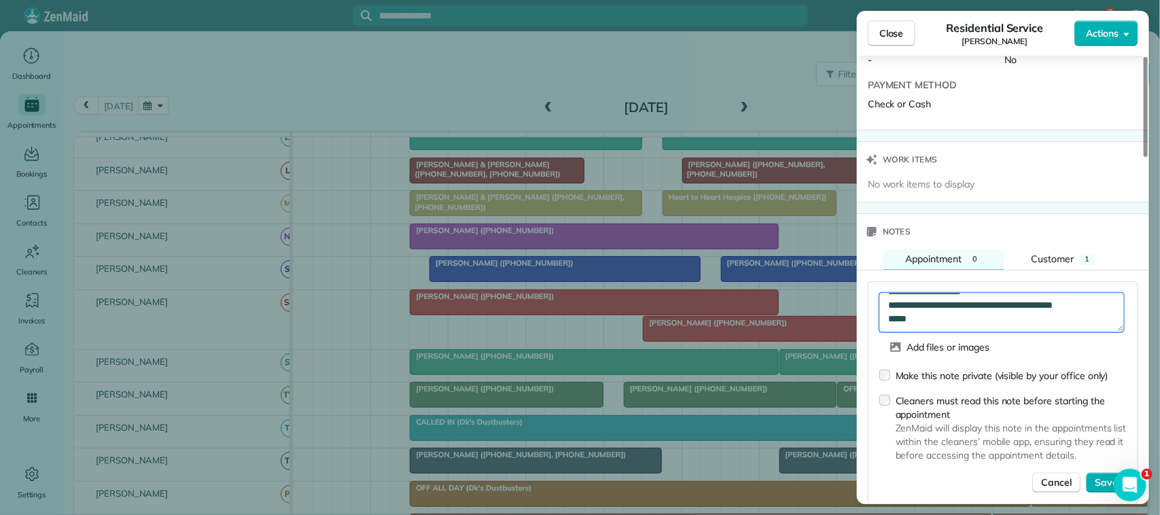
click at [979, 330] on textarea "**********" at bounding box center [1001, 312] width 245 height 39
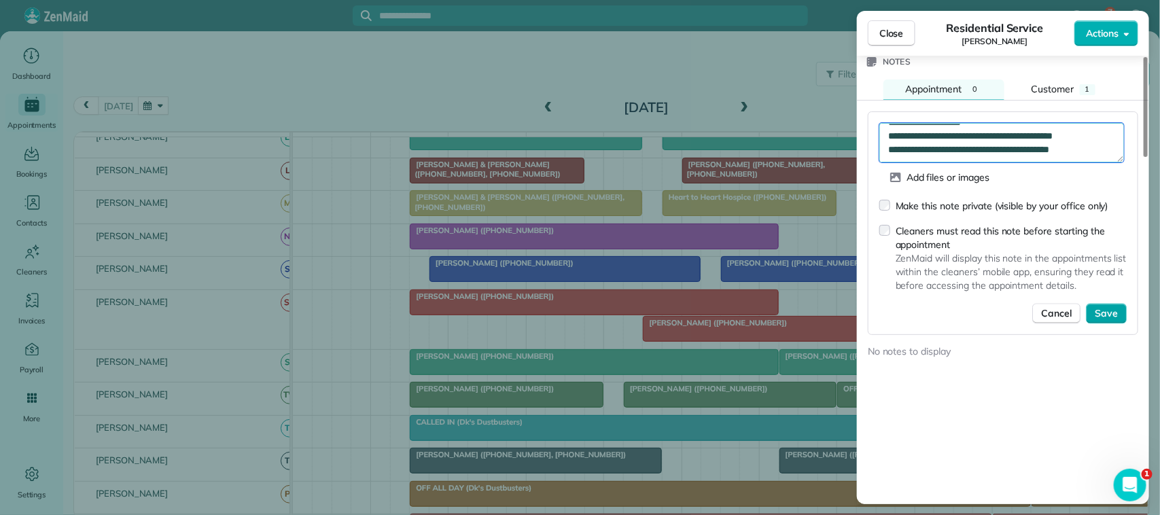
type textarea "**********"
click at [1121, 324] on button "Save" at bounding box center [1106, 313] width 41 height 20
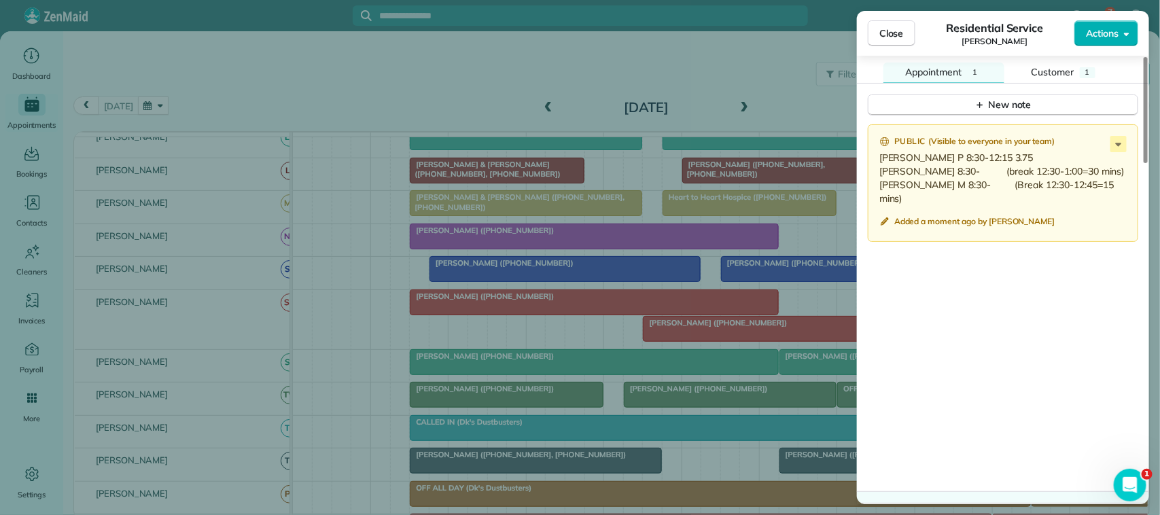
scroll to position [1265, 0]
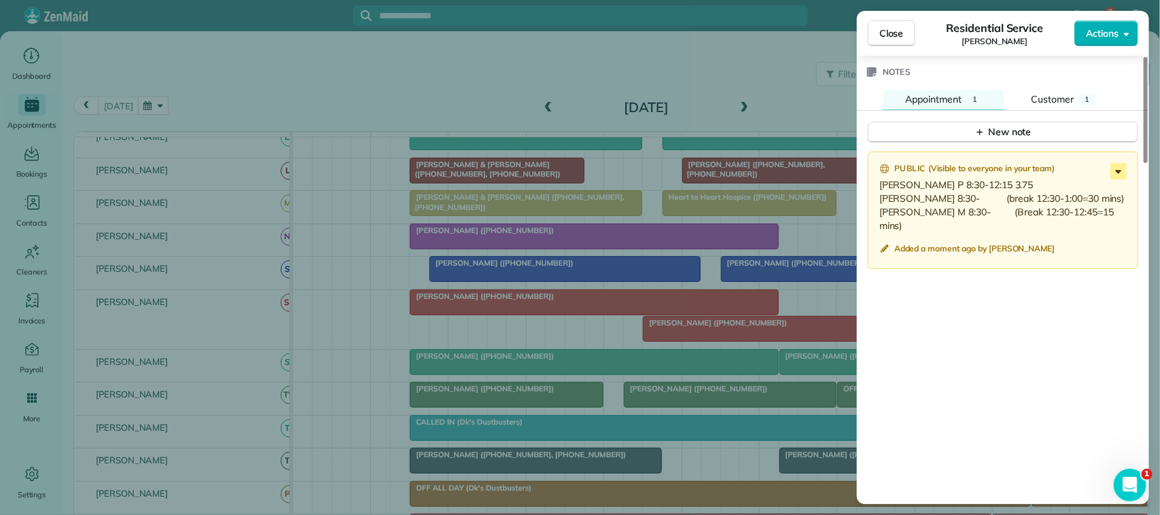
click at [1117, 178] on icon at bounding box center [1119, 171] width 16 height 16
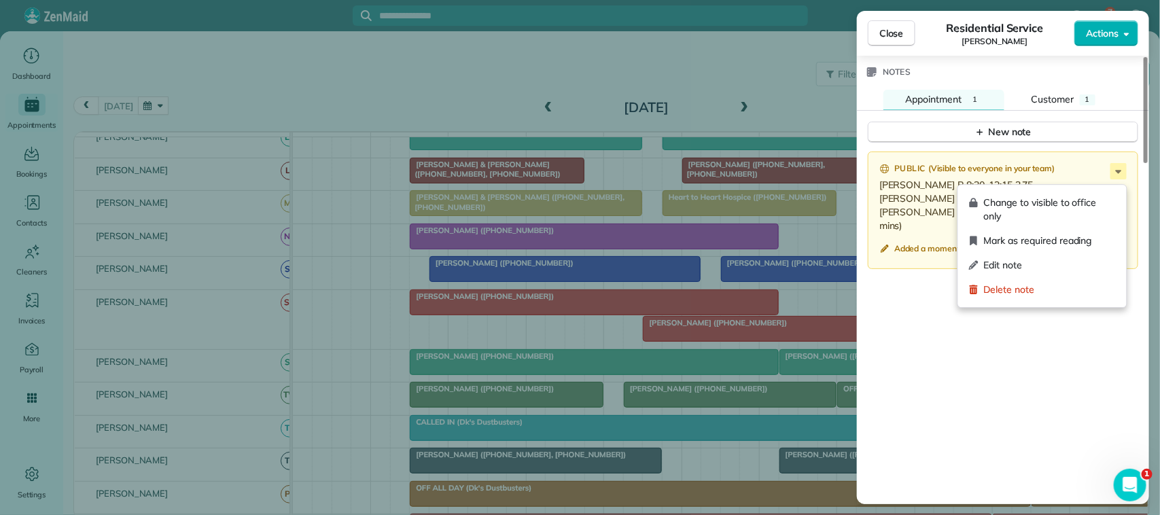
click at [1036, 389] on div "Public ( Visible to everyone in your team ) [PERSON_NAME] P 8:30-12:15 3.75 [PE…" at bounding box center [1003, 330] width 292 height 375
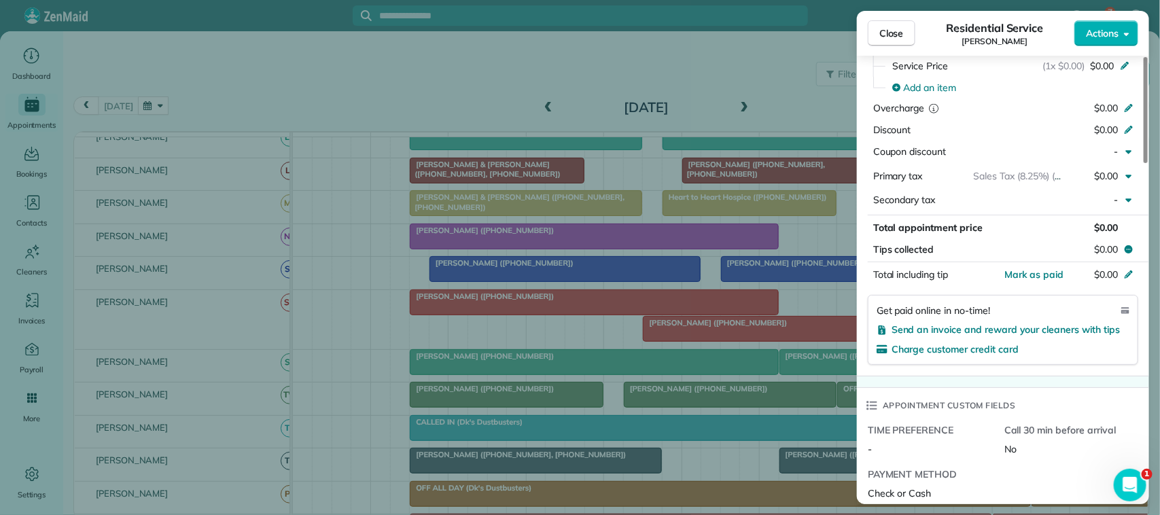
scroll to position [0, 0]
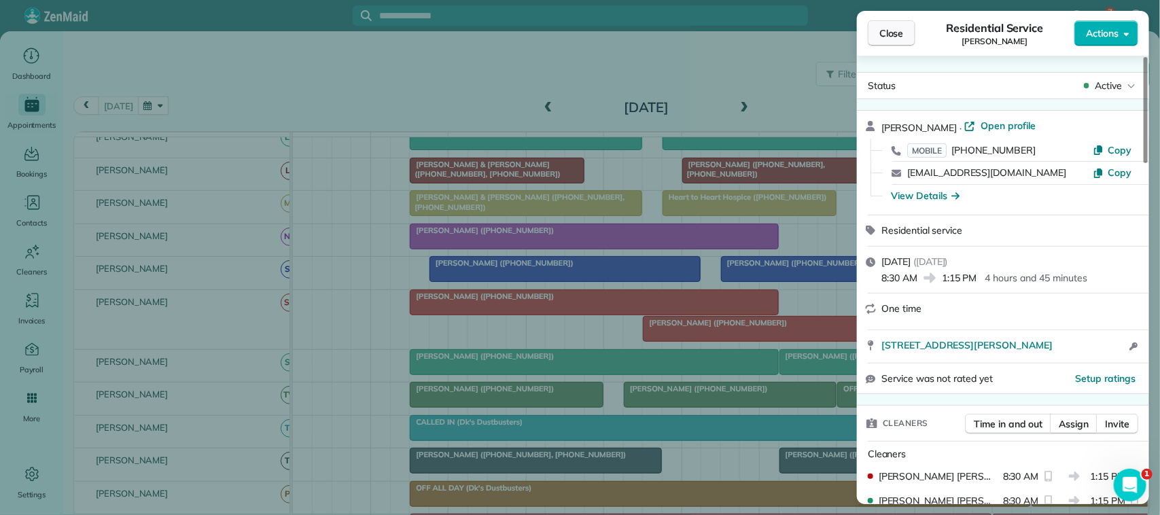
click at [907, 42] on button "Close" at bounding box center [892, 33] width 48 height 26
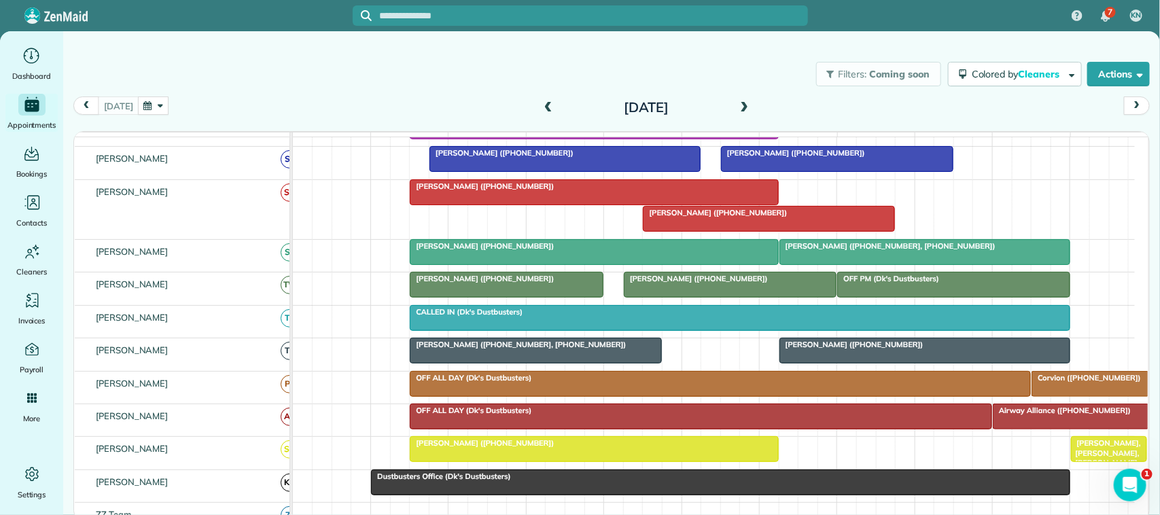
scroll to position [340, 0]
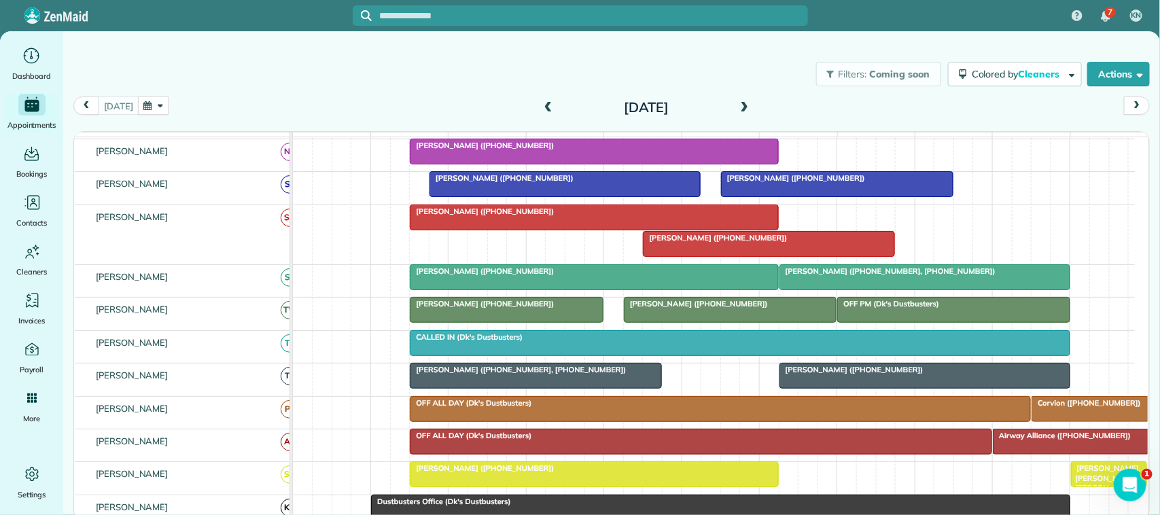
click at [581, 290] on div at bounding box center [594, 277] width 367 height 24
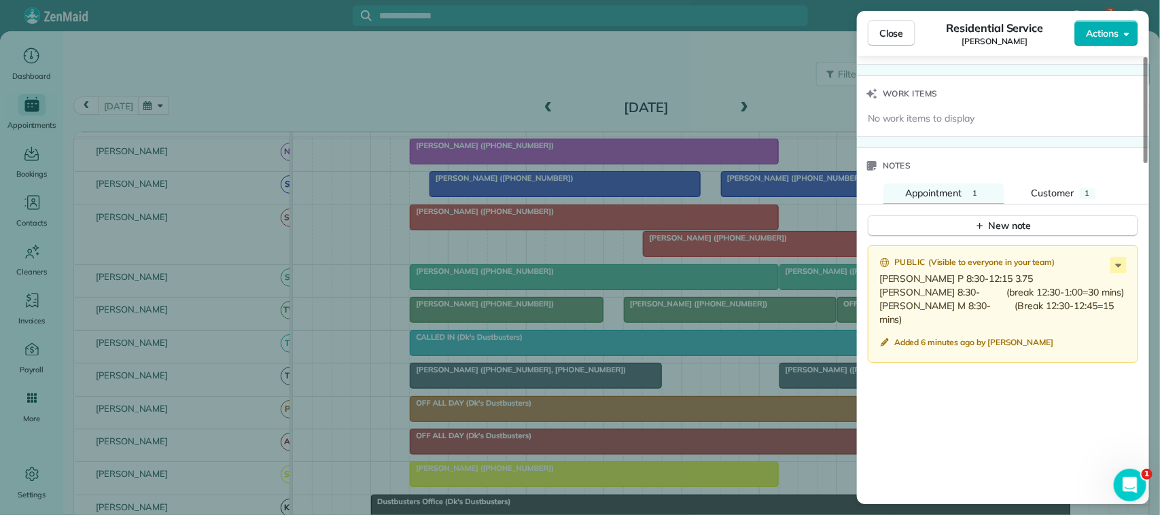
scroll to position [1189, 0]
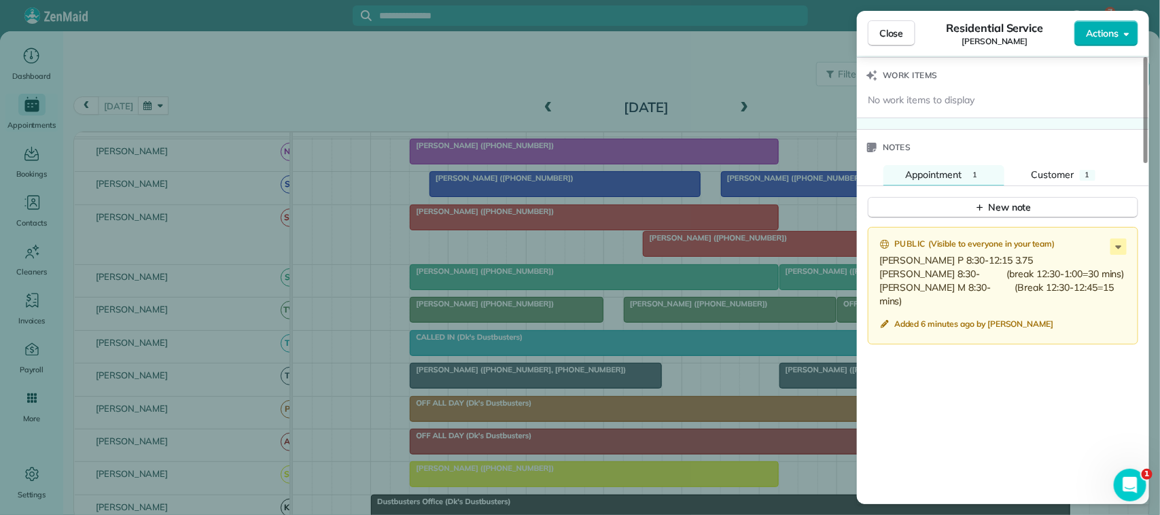
click at [967, 401] on div "Public ( Visible to everyone in your team ) [PERSON_NAME] P 8:30-12:15 3.75 [PE…" at bounding box center [1003, 406] width 292 height 375
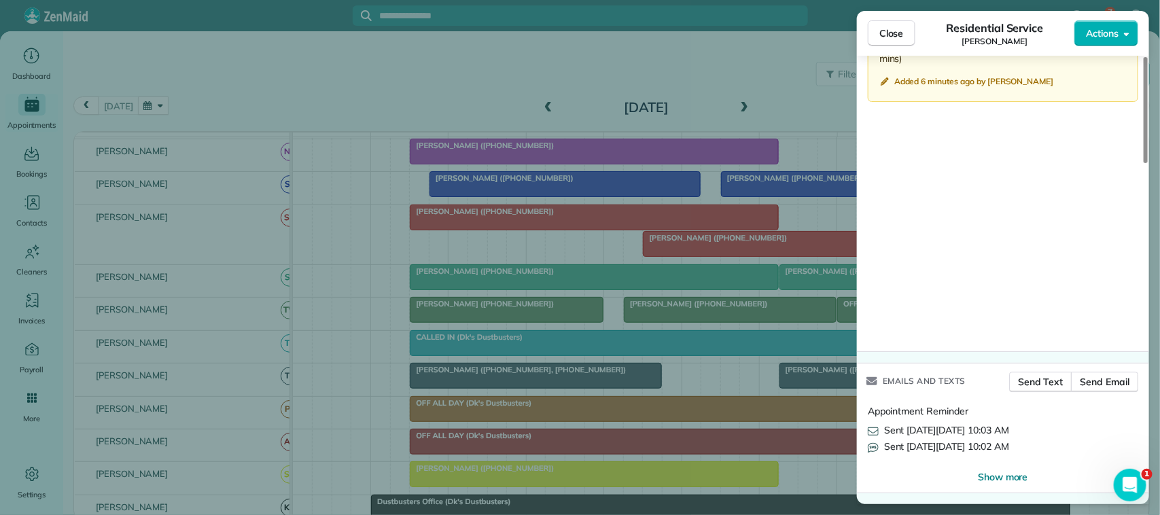
scroll to position [0, 0]
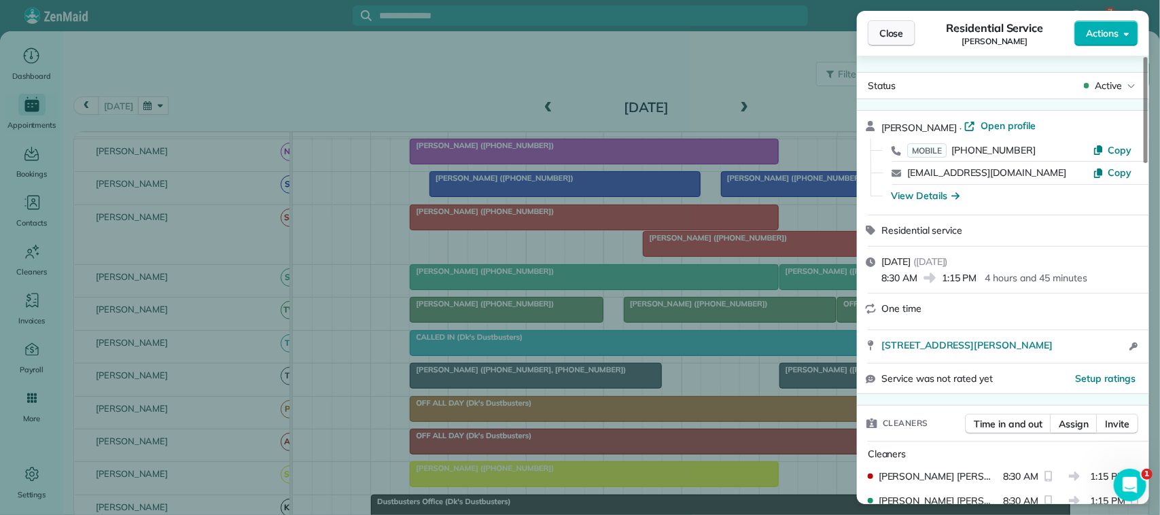
click at [901, 39] on span "Close" at bounding box center [891, 34] width 24 height 14
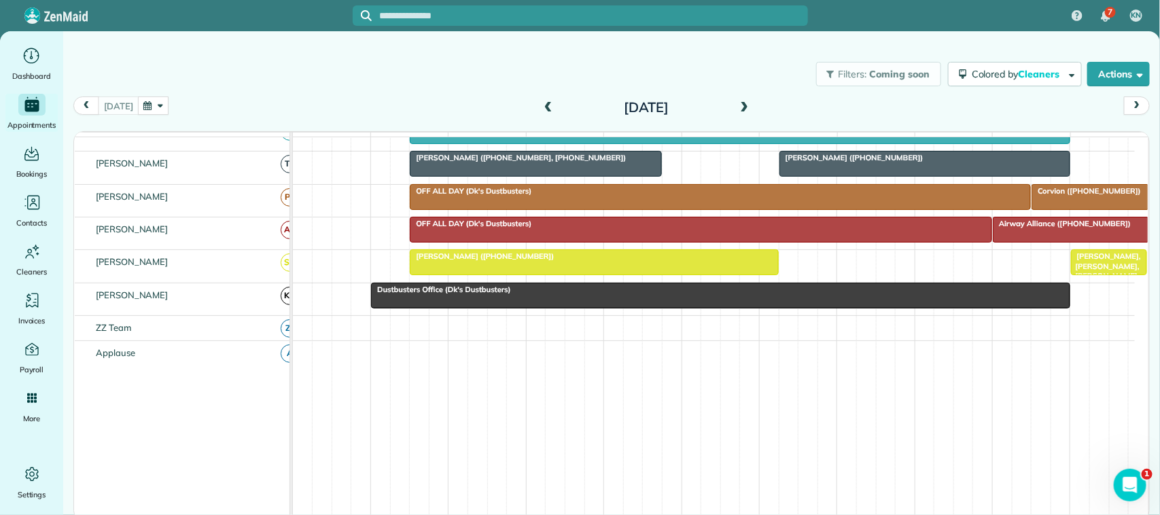
scroll to position [605, 0]
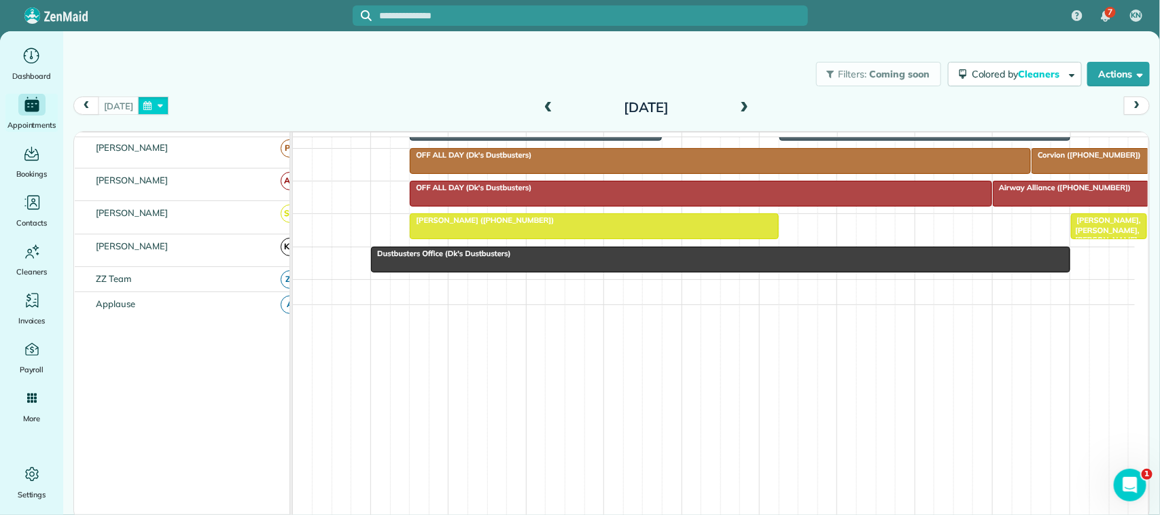
click at [141, 100] on button "button" at bounding box center [153, 106] width 31 height 18
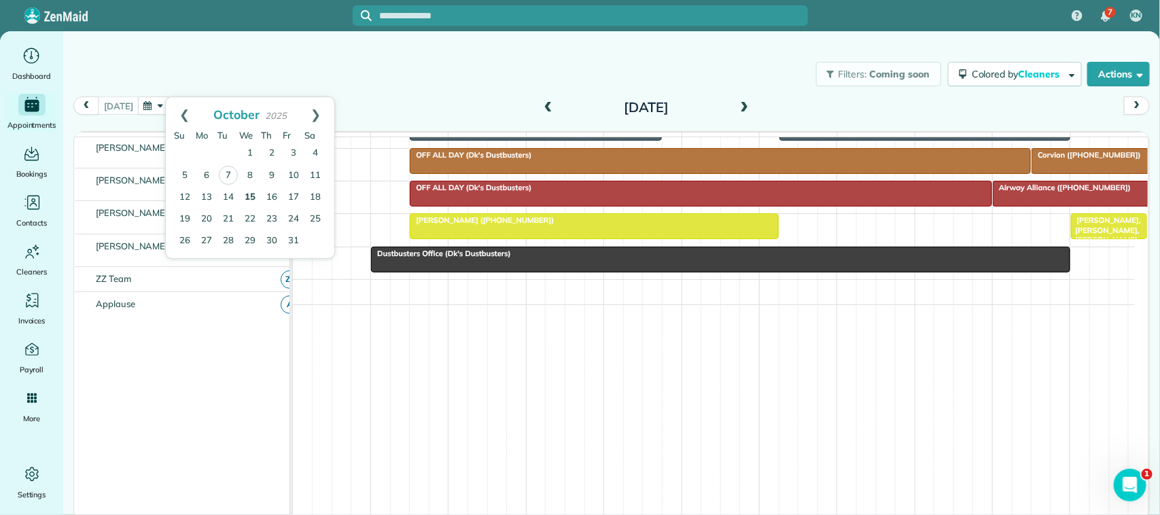
click at [248, 199] on link "15" at bounding box center [250, 198] width 22 height 22
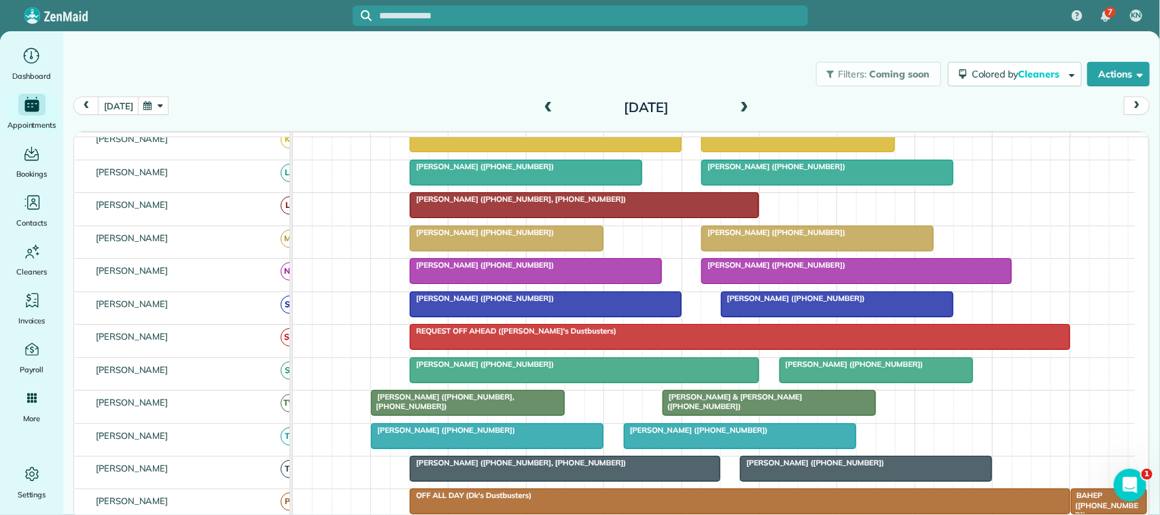
scroll to position [0, 0]
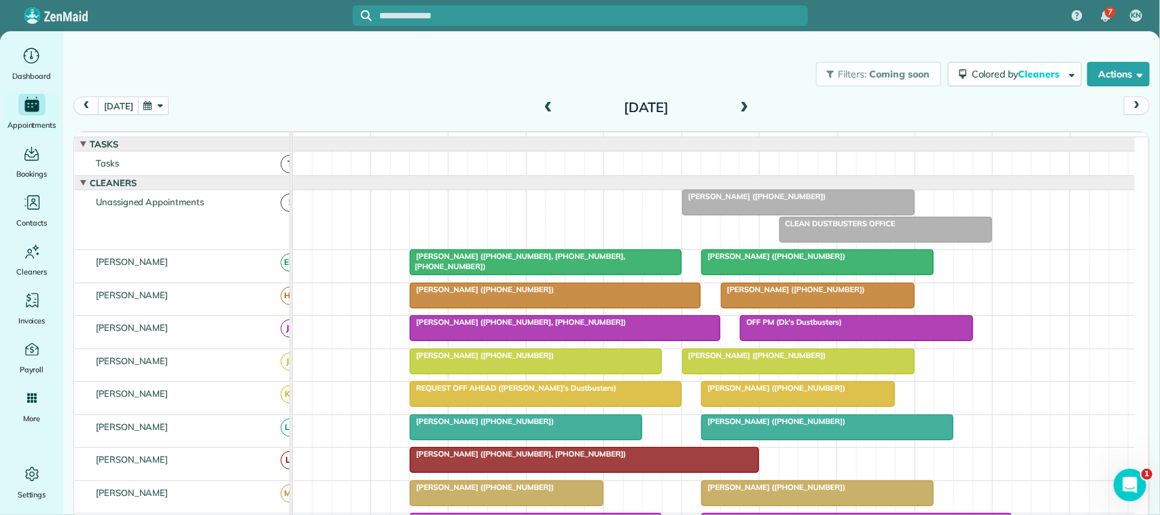
click at [534, 374] on div at bounding box center [536, 361] width 251 height 24
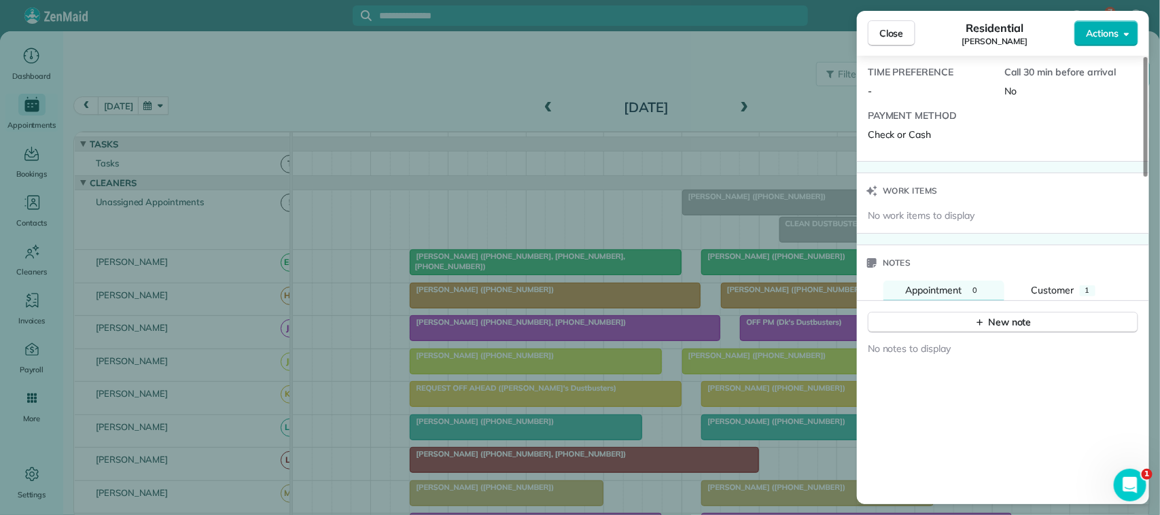
scroll to position [1228, 0]
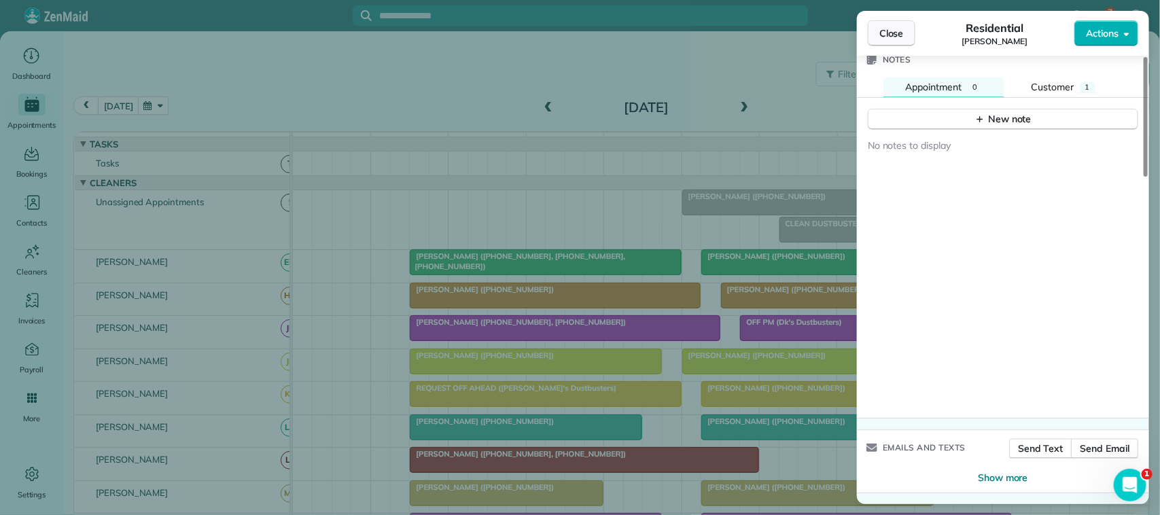
click at [881, 32] on span "Close" at bounding box center [891, 34] width 24 height 14
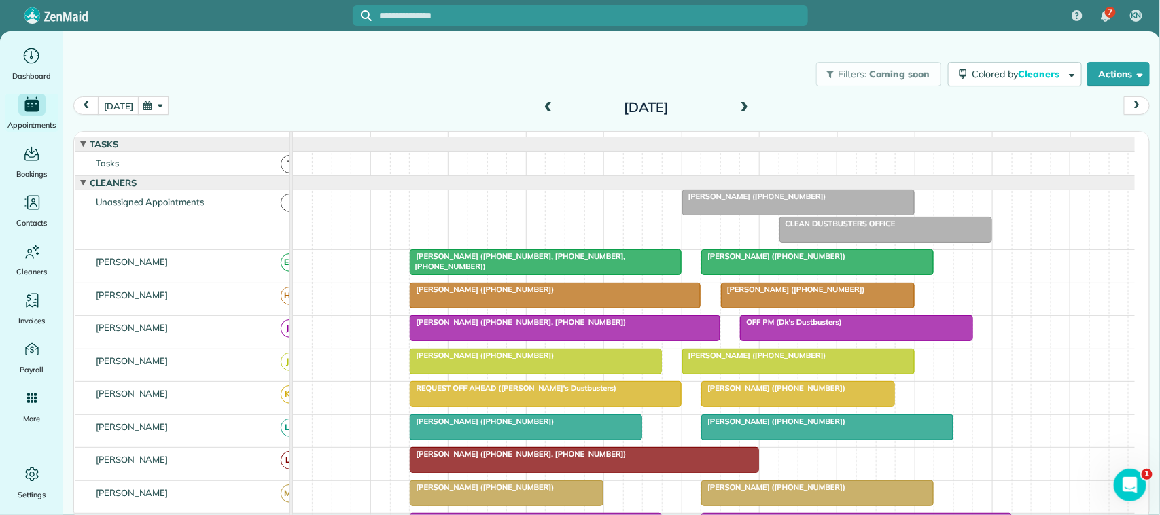
click at [146, 102] on button "button" at bounding box center [153, 106] width 31 height 18
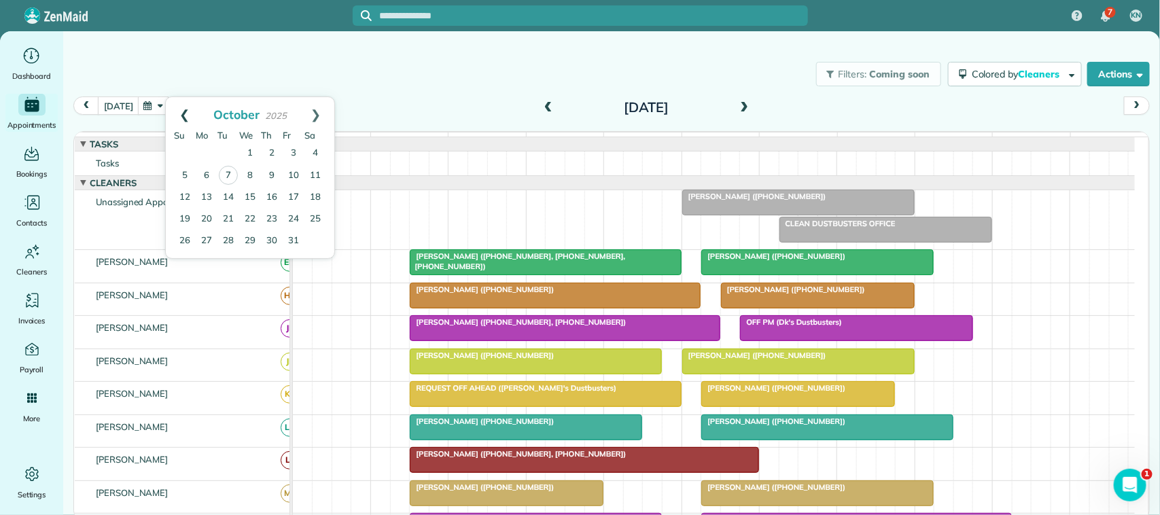
click at [182, 111] on link "Prev" at bounding box center [184, 114] width 37 height 34
click at [249, 195] on link "17" at bounding box center [250, 197] width 22 height 22
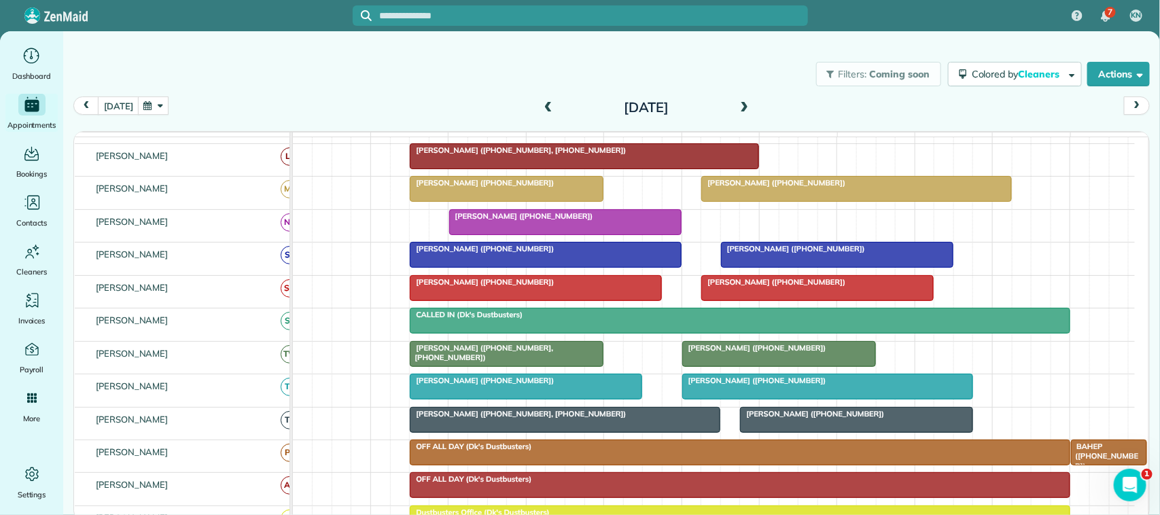
scroll to position [340, 0]
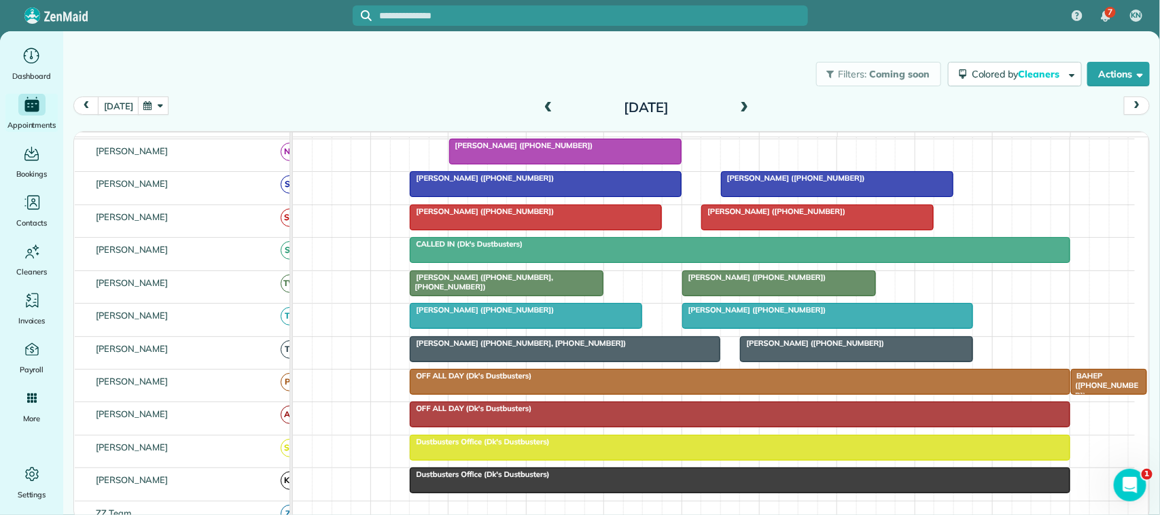
click at [491, 230] on div at bounding box center [536, 217] width 251 height 24
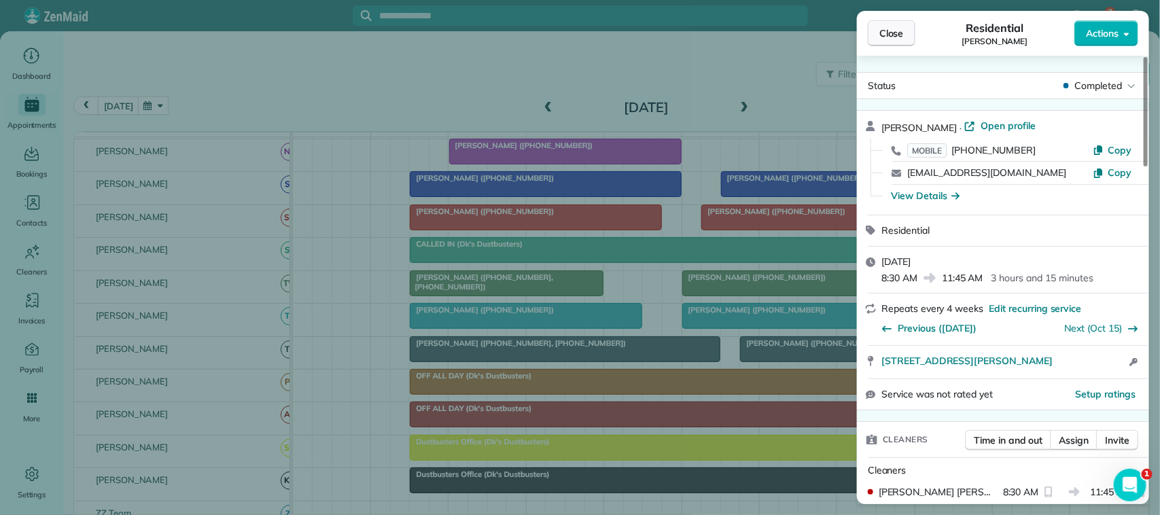
click at [905, 32] on button "Close" at bounding box center [892, 33] width 48 height 26
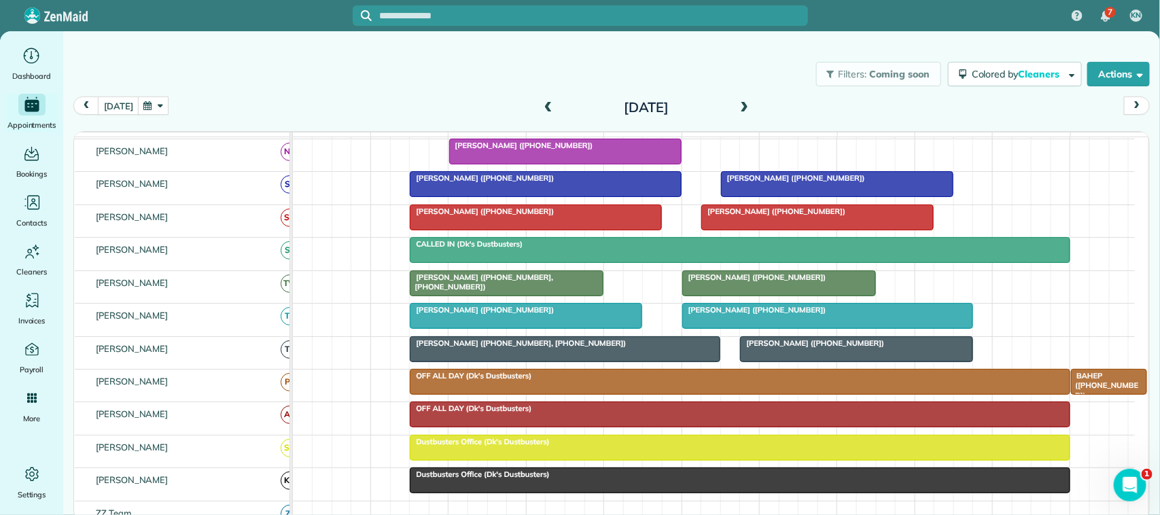
click at [313, 83] on div "Filters: Coming soon Colored by Cleaners Color by Cleaner Color by Team Color b…" at bounding box center [611, 74] width 1097 height 45
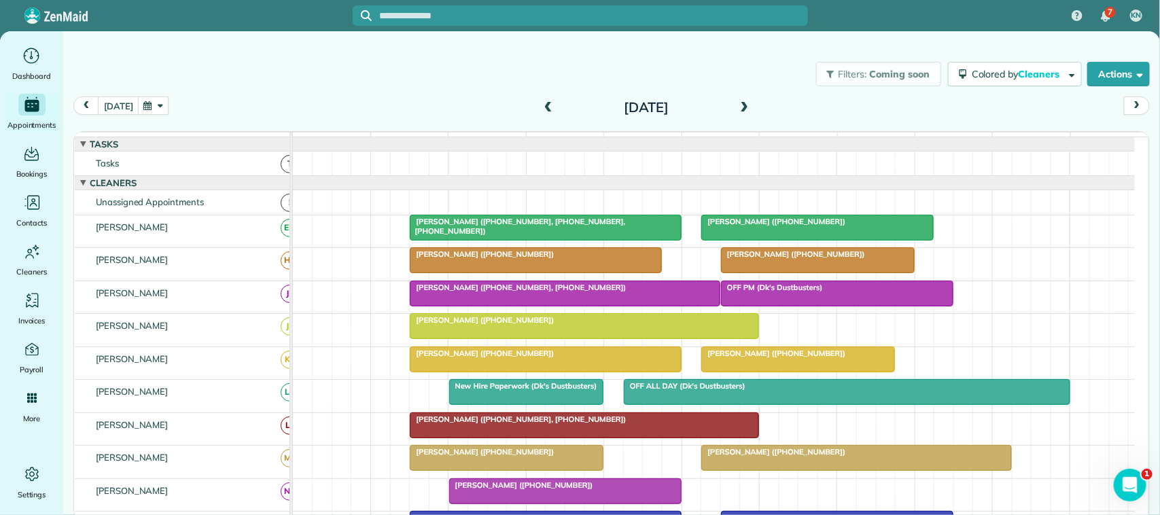
click at [381, 75] on div "Filters: Coming soon Colored by Cleaners Color by Cleaner Color by Team Color b…" at bounding box center [611, 74] width 1097 height 45
click at [118, 109] on button "[DATE]" at bounding box center [118, 106] width 41 height 18
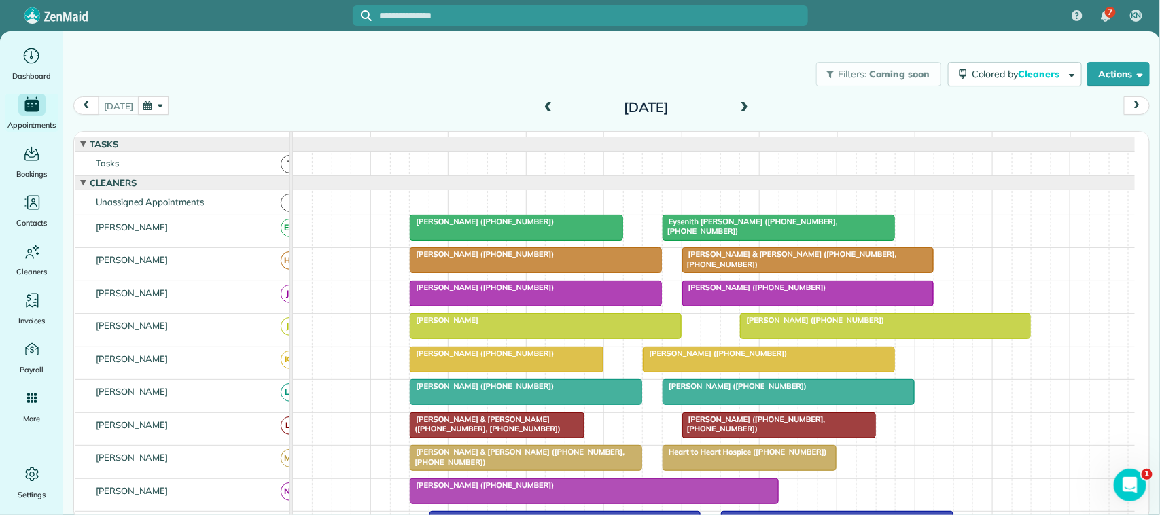
scroll to position [85, 0]
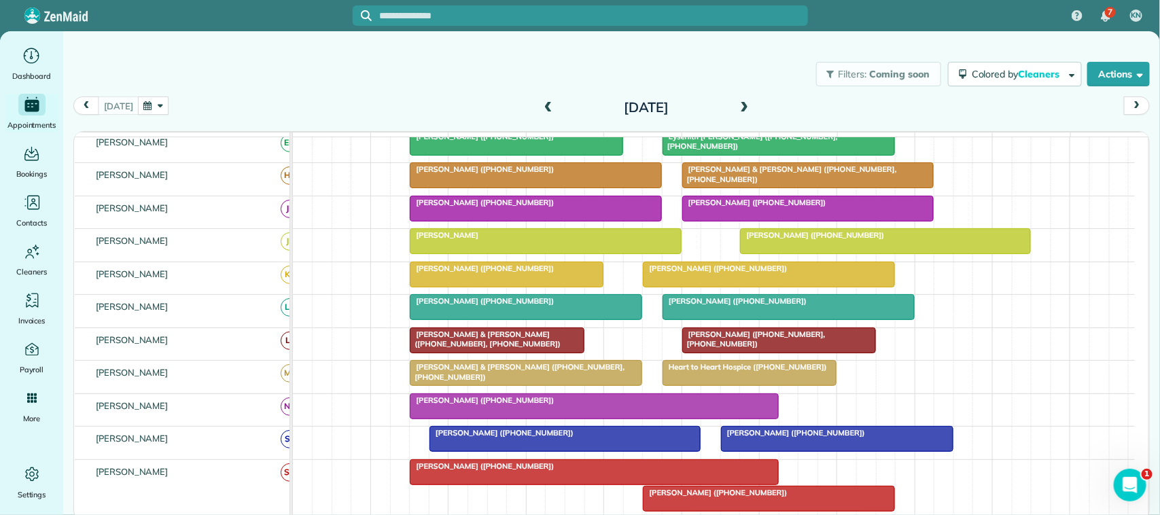
click at [809, 240] on span "[PERSON_NAME] ([PHONE_NUMBER])" at bounding box center [811, 235] width 145 height 10
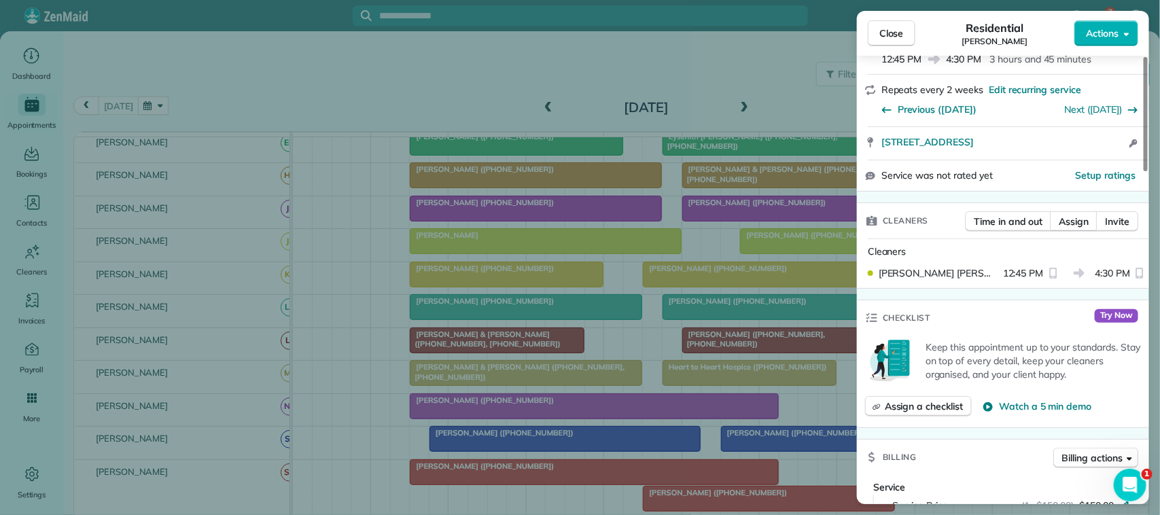
scroll to position [255, 0]
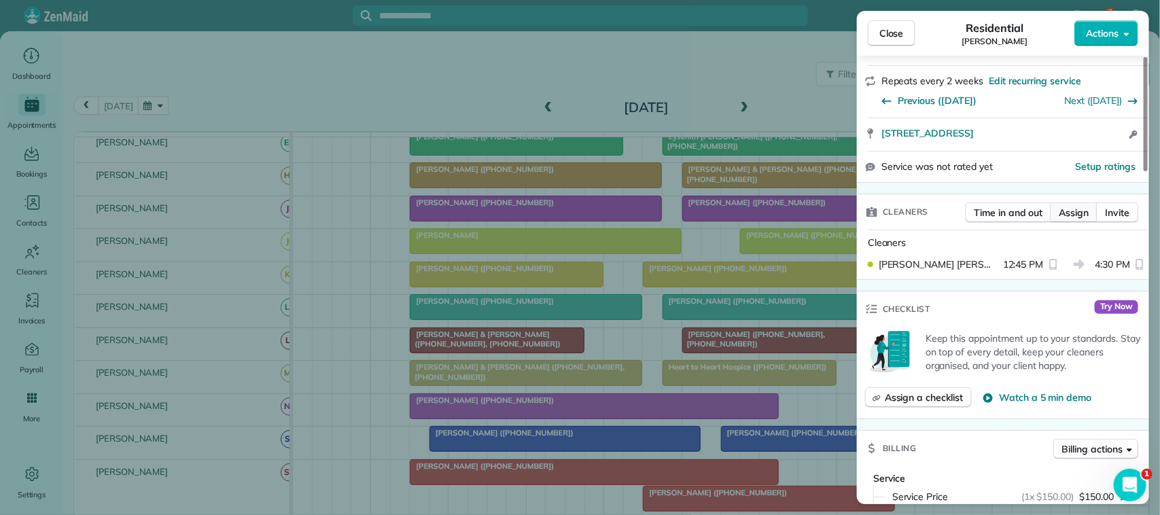
click at [1078, 206] on span "Assign" at bounding box center [1074, 213] width 30 height 14
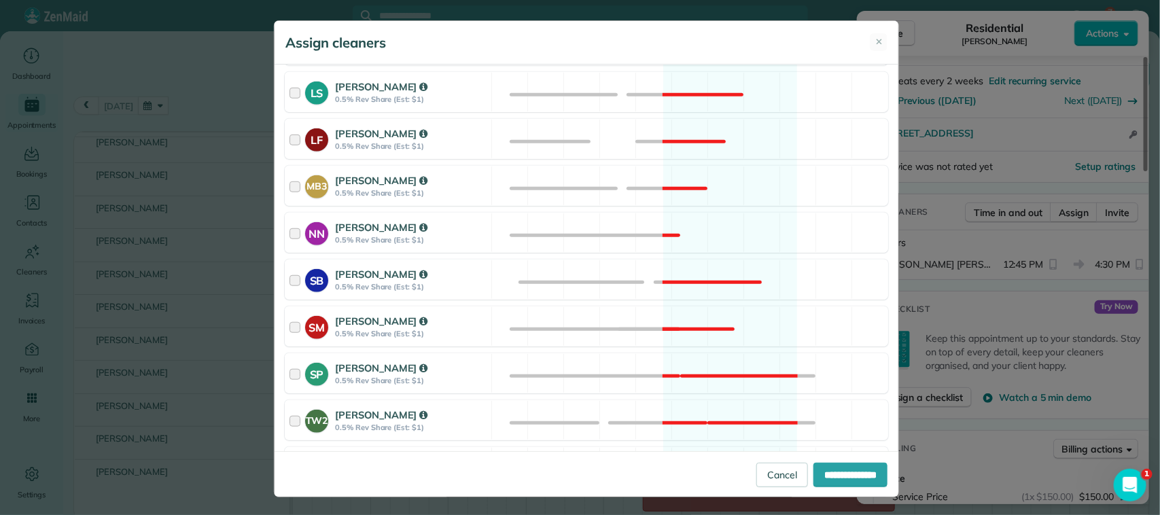
scroll to position [425, 0]
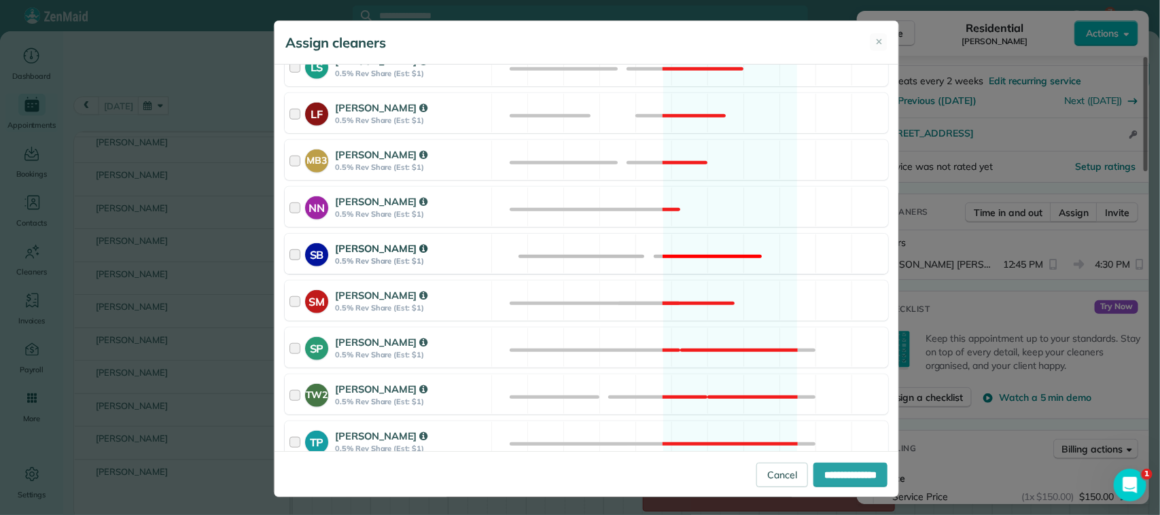
click at [291, 258] on div at bounding box center [298, 253] width 16 height 25
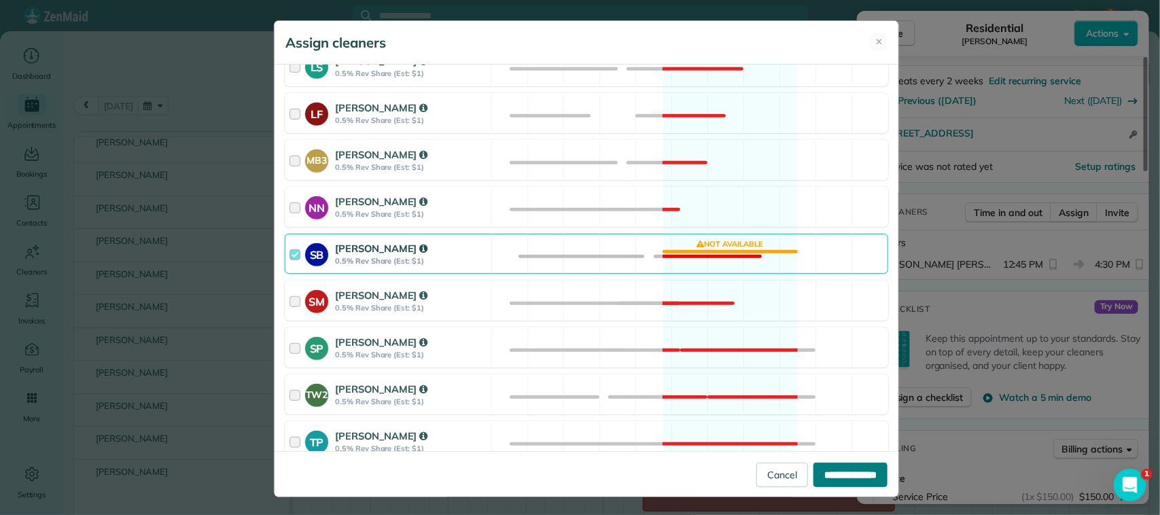
click at [816, 483] on input "**********" at bounding box center [851, 475] width 74 height 24
type input "**********"
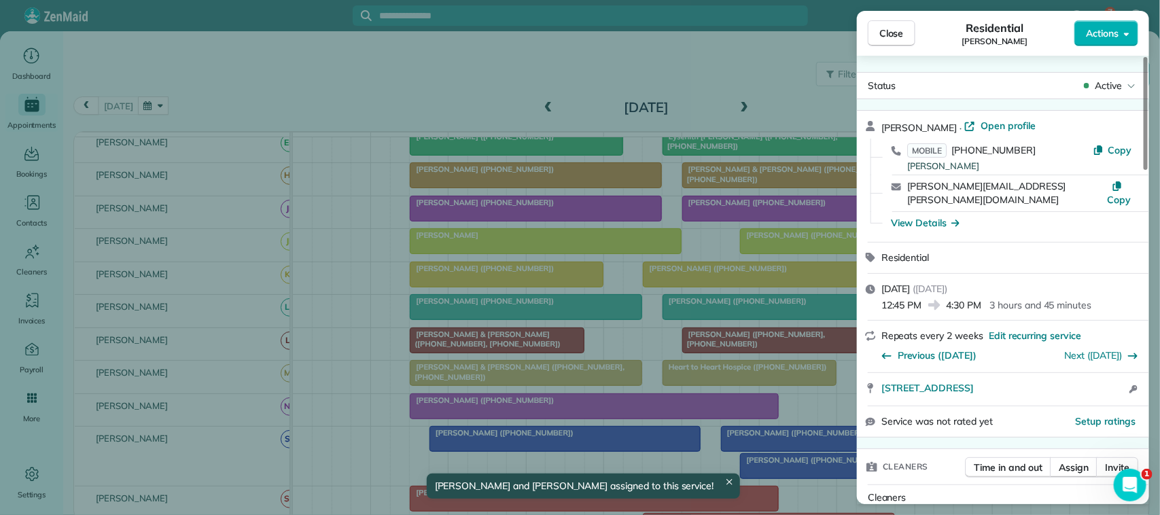
click at [906, 48] on div "Close Residential [PERSON_NAME] Actions" at bounding box center [1003, 33] width 292 height 45
click at [901, 35] on span "Close" at bounding box center [891, 34] width 24 height 14
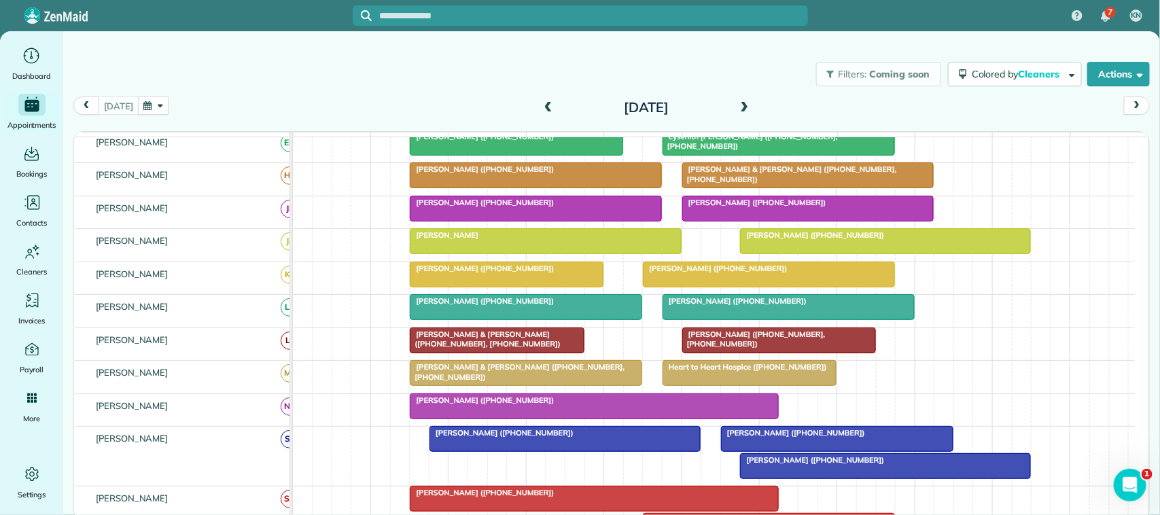
click at [714, 480] on div "[PERSON_NAME] ([PHONE_NUMBER]) [PERSON_NAME] ([PHONE_NUMBER]) [PERSON_NAME] ([P…" at bounding box center [714, 456] width 842 height 59
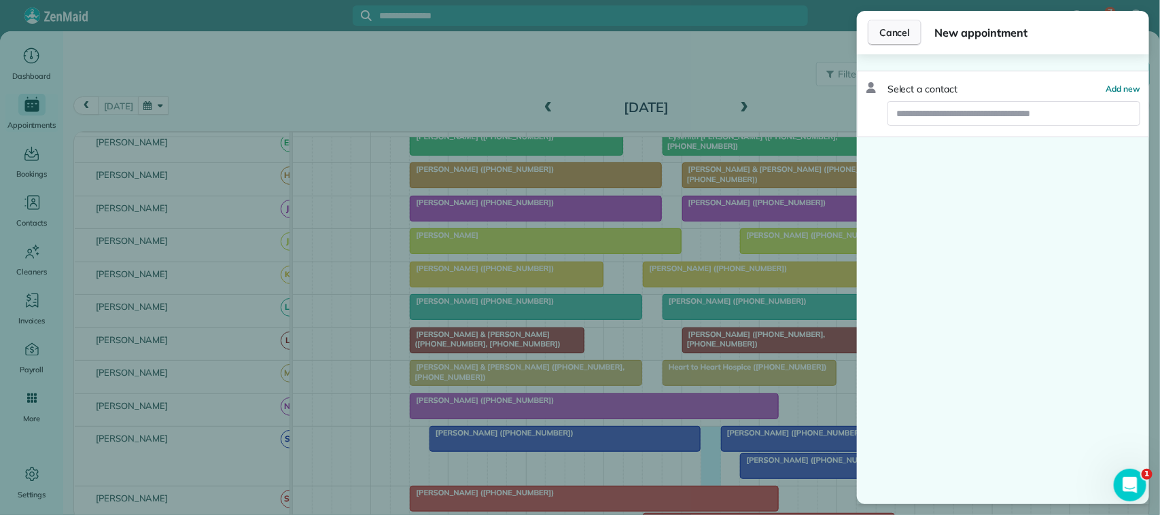
click at [877, 25] on button "Cancel" at bounding box center [895, 33] width 54 height 26
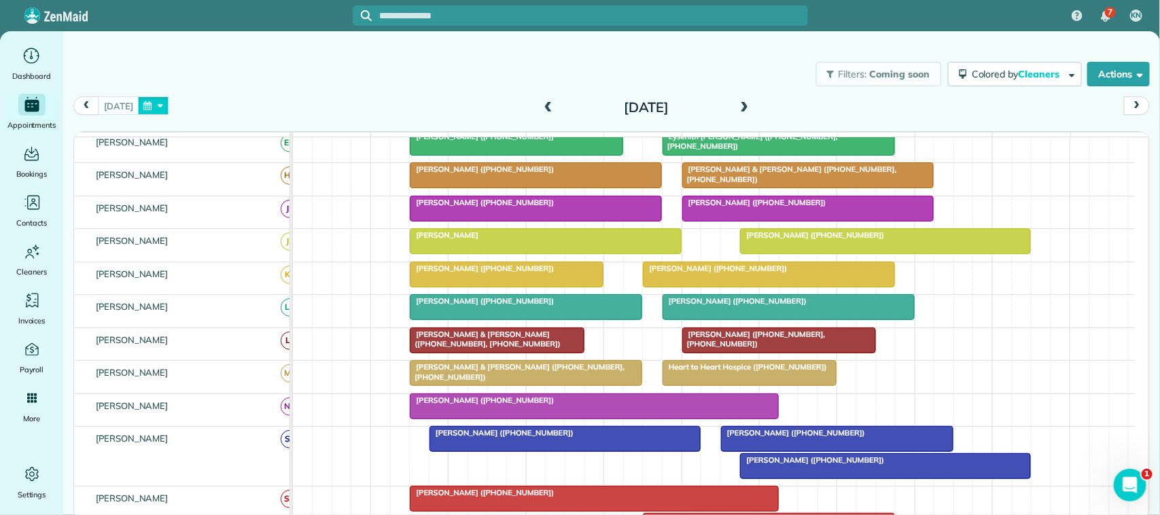
click at [141, 104] on button "button" at bounding box center [153, 106] width 31 height 18
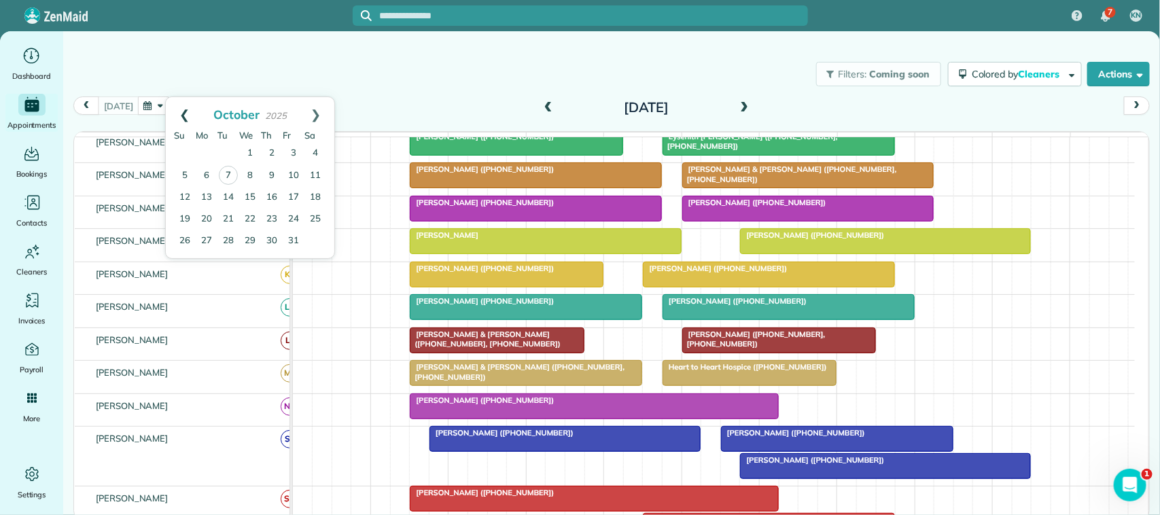
click at [184, 114] on link "Prev" at bounding box center [184, 114] width 37 height 34
click at [250, 221] on link "24" at bounding box center [250, 219] width 22 height 22
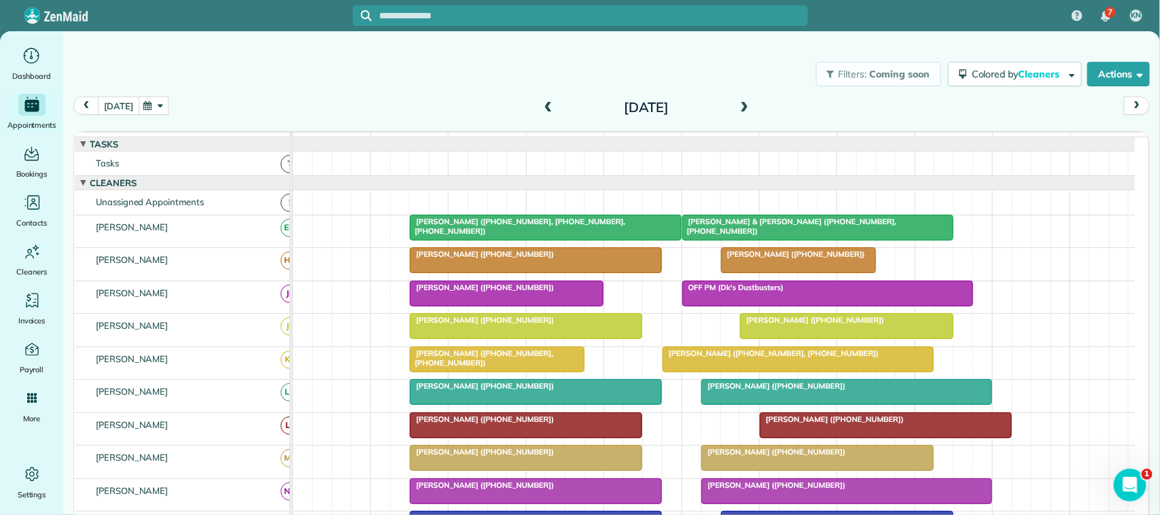
click at [112, 107] on button "[DATE]" at bounding box center [118, 106] width 41 height 18
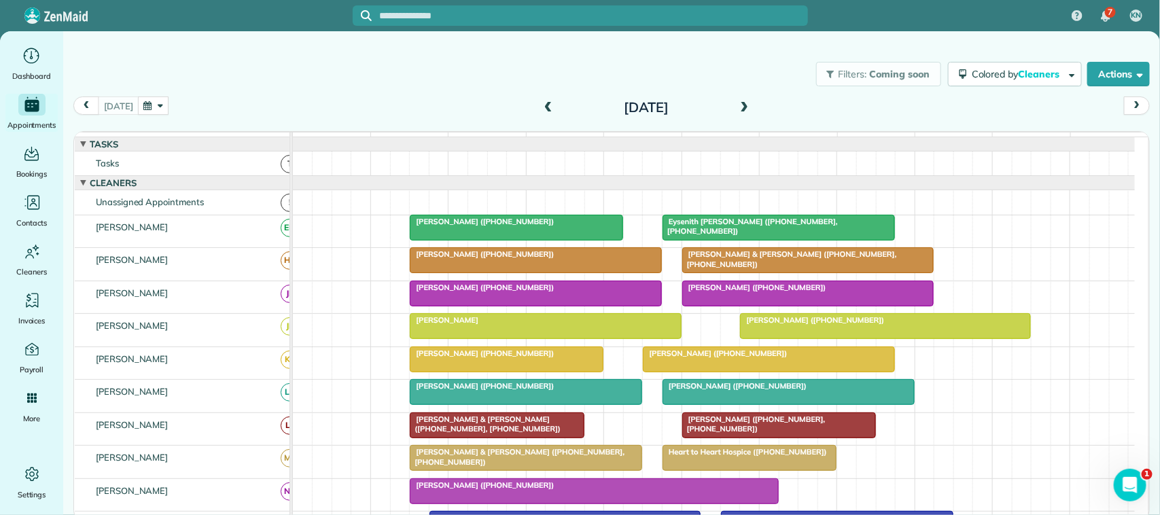
click at [591, 325] on div "[PERSON_NAME]" at bounding box center [545, 320] width 263 height 10
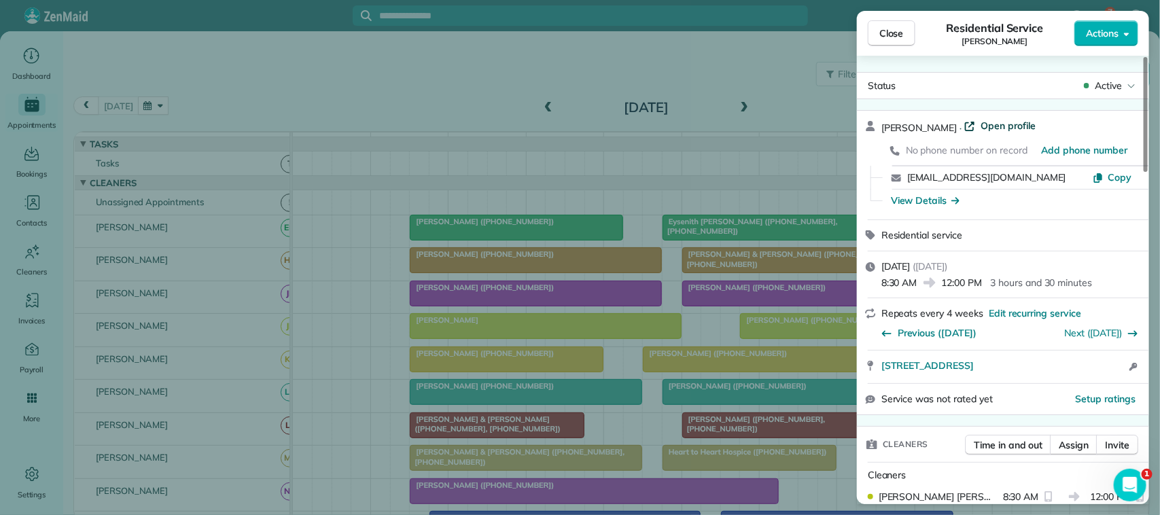
click at [981, 124] on span "Open profile" at bounding box center [1008, 126] width 55 height 14
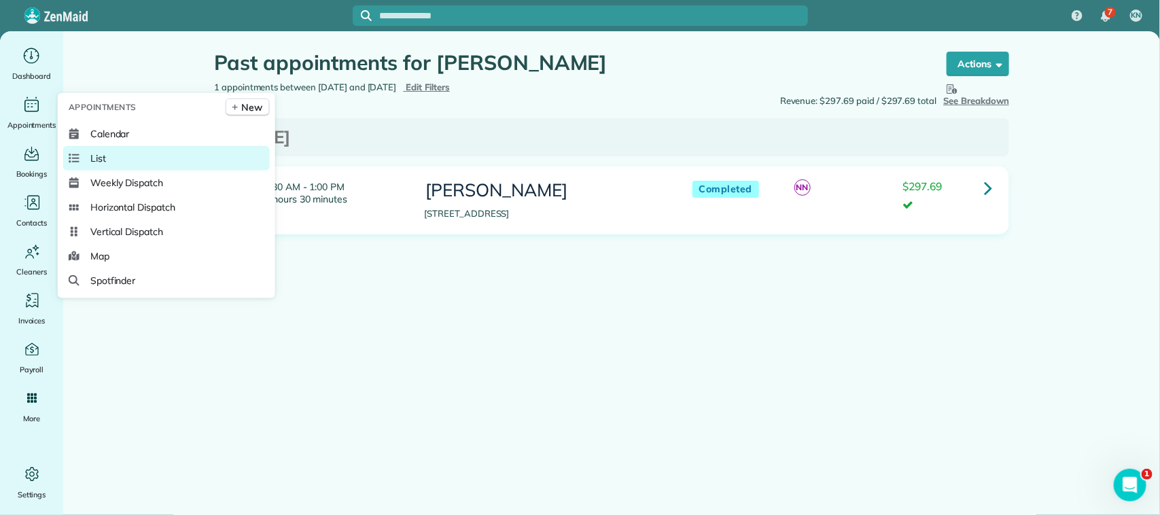
click at [92, 156] on span "List" at bounding box center [98, 159] width 16 height 14
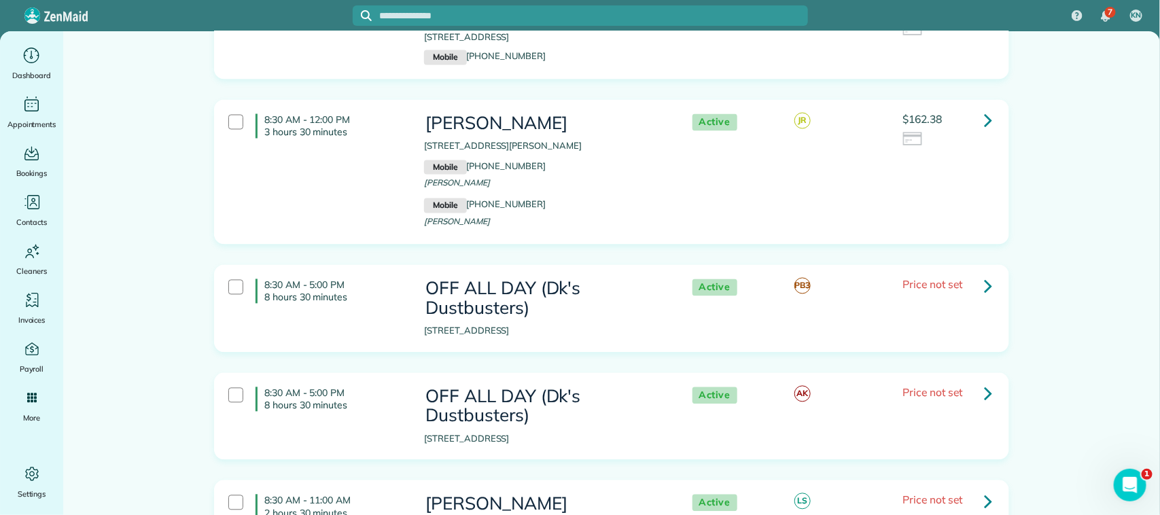
scroll to position [5787, 0]
